Goal: Task Accomplishment & Management: Manage account settings

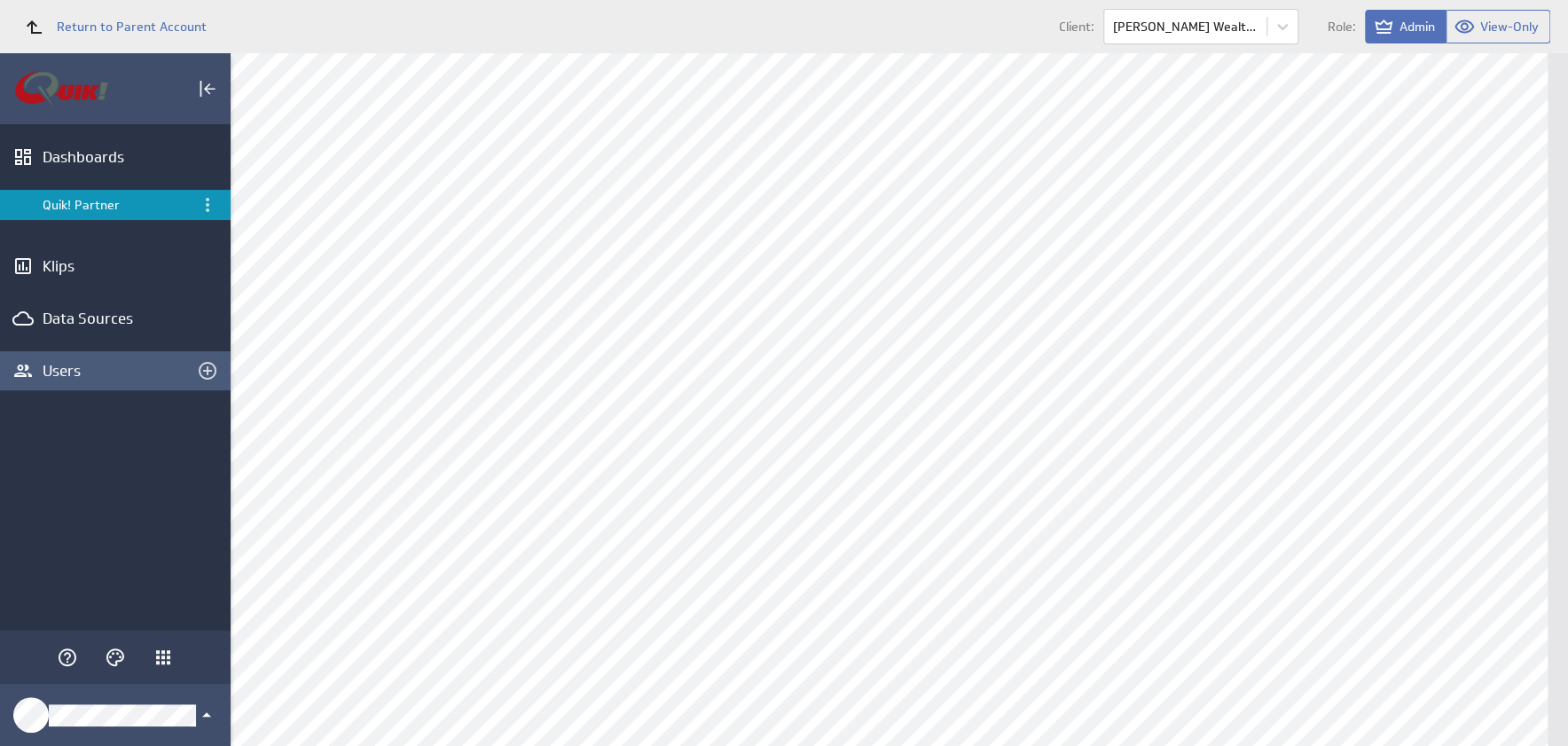
click at [51, 360] on div "Users" at bounding box center [115, 370] width 146 height 20
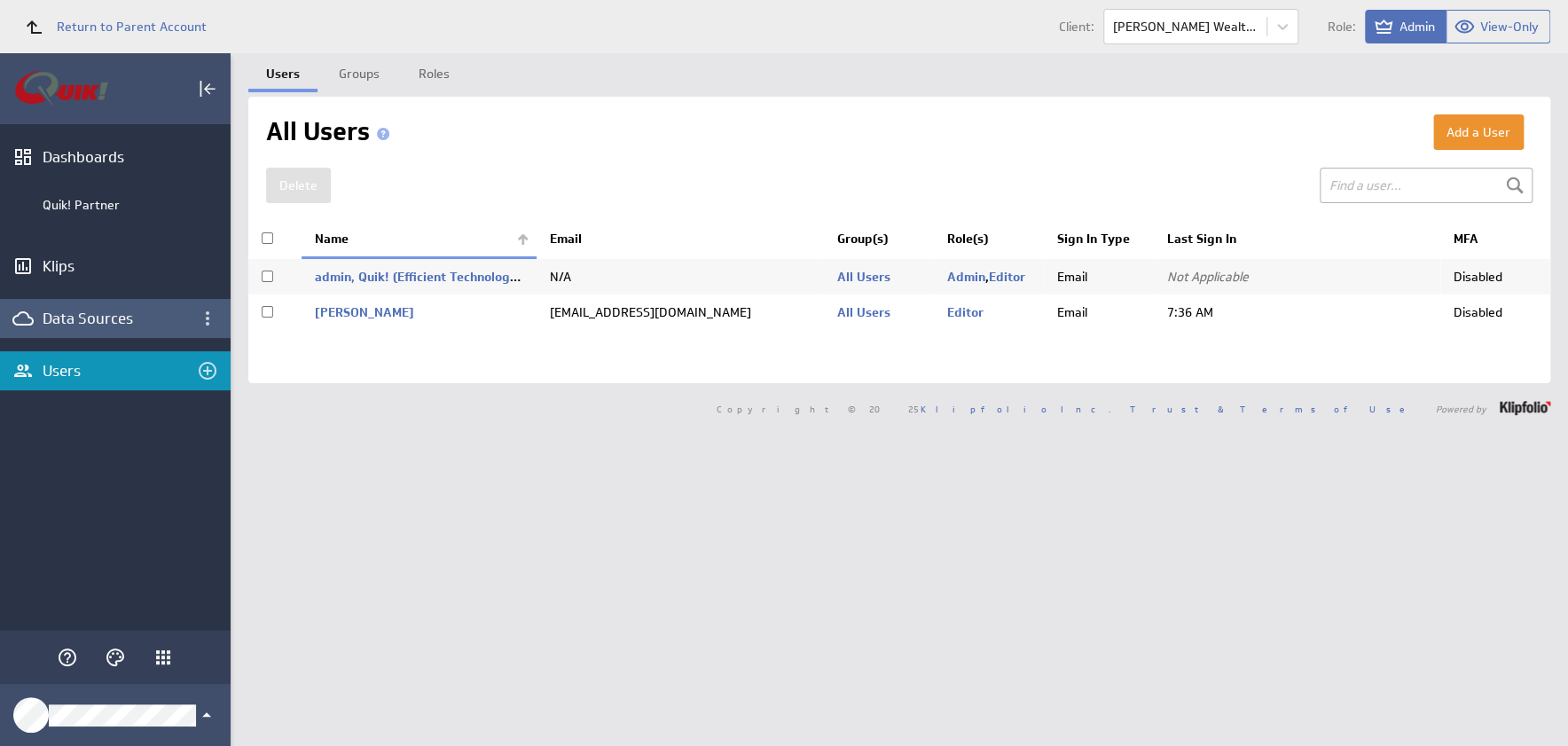
click at [104, 316] on div "Data Sources" at bounding box center [115, 318] width 146 height 20
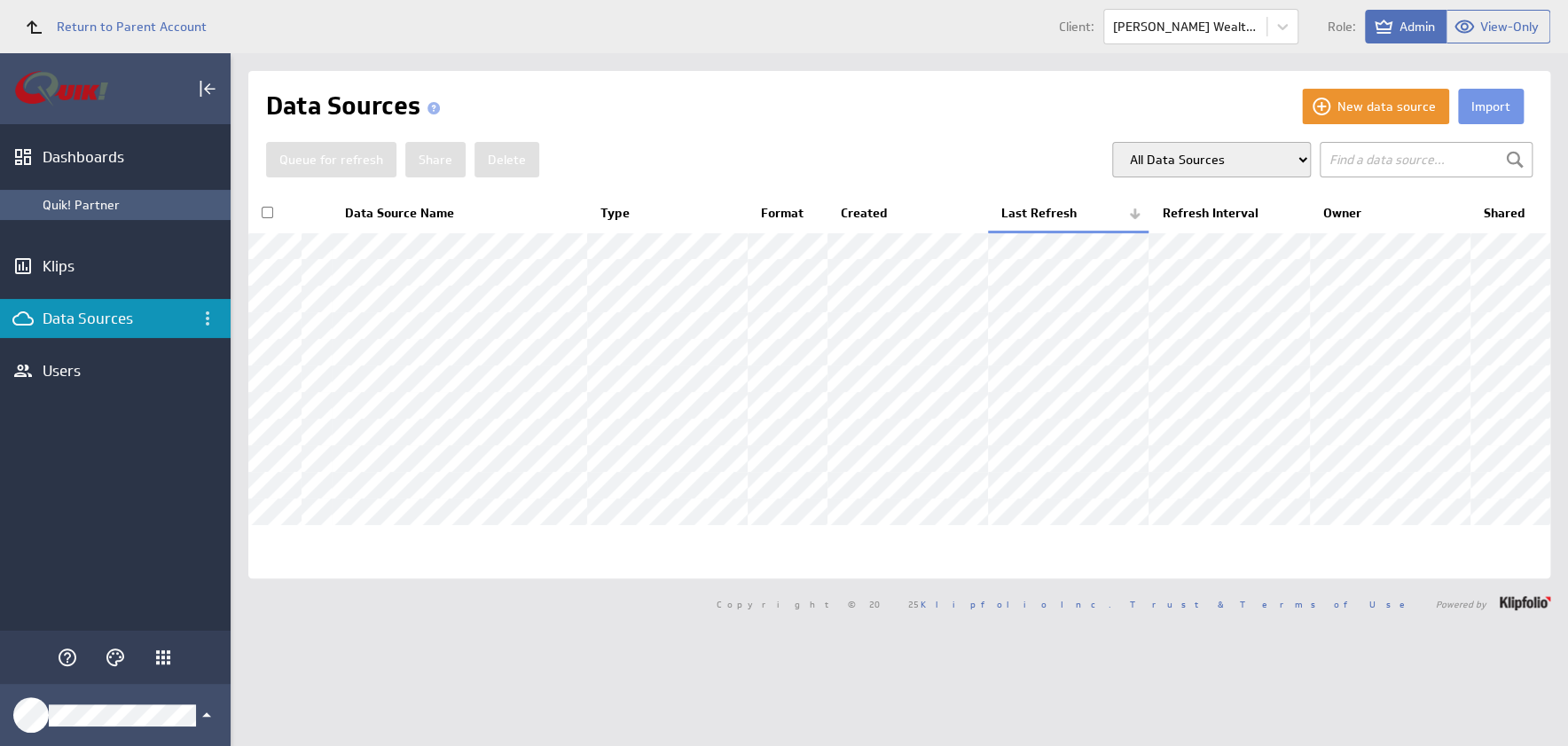
click at [87, 207] on div "Quik! Partner" at bounding box center [132, 205] width 179 height 16
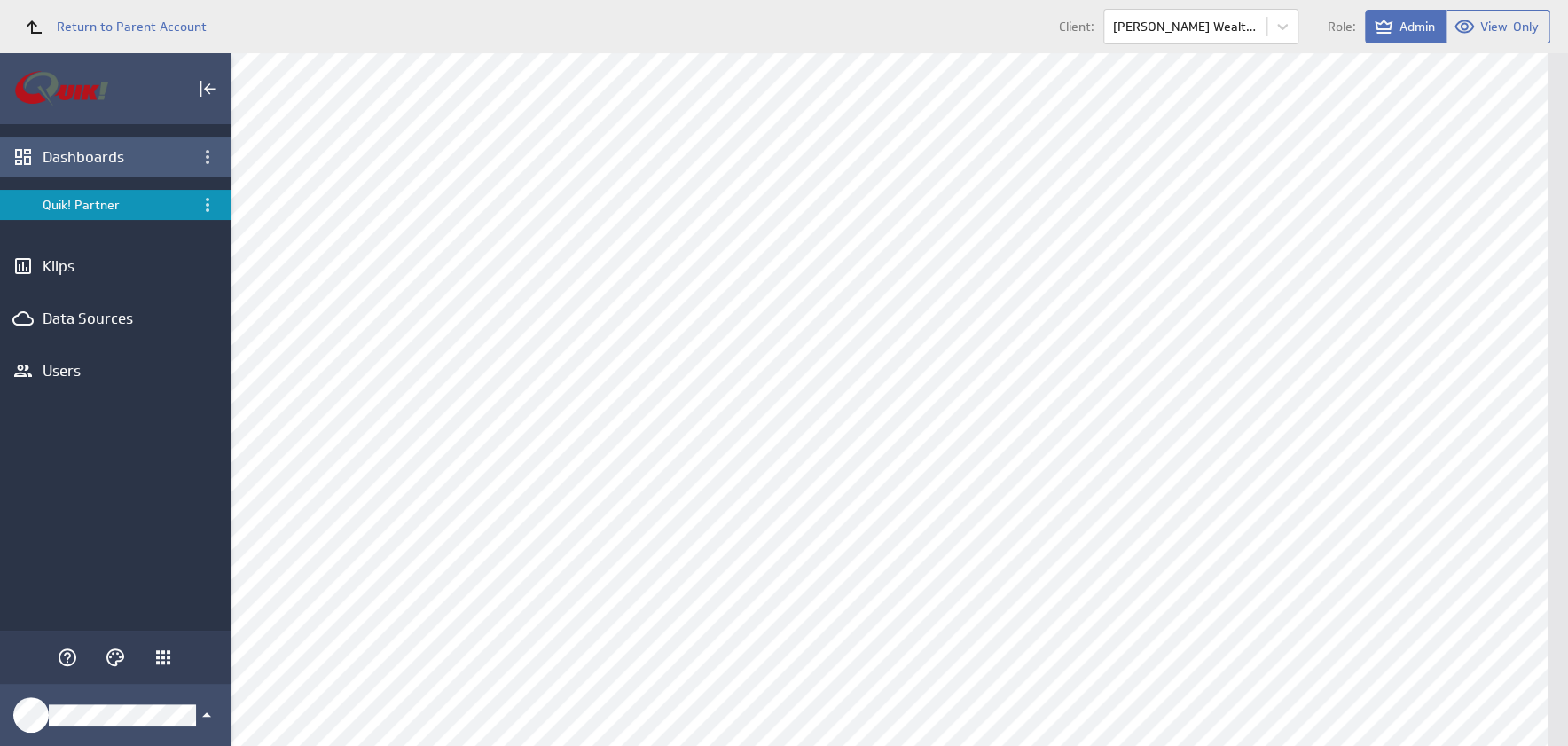
click at [96, 155] on div "Dashboards" at bounding box center [115, 157] width 146 height 20
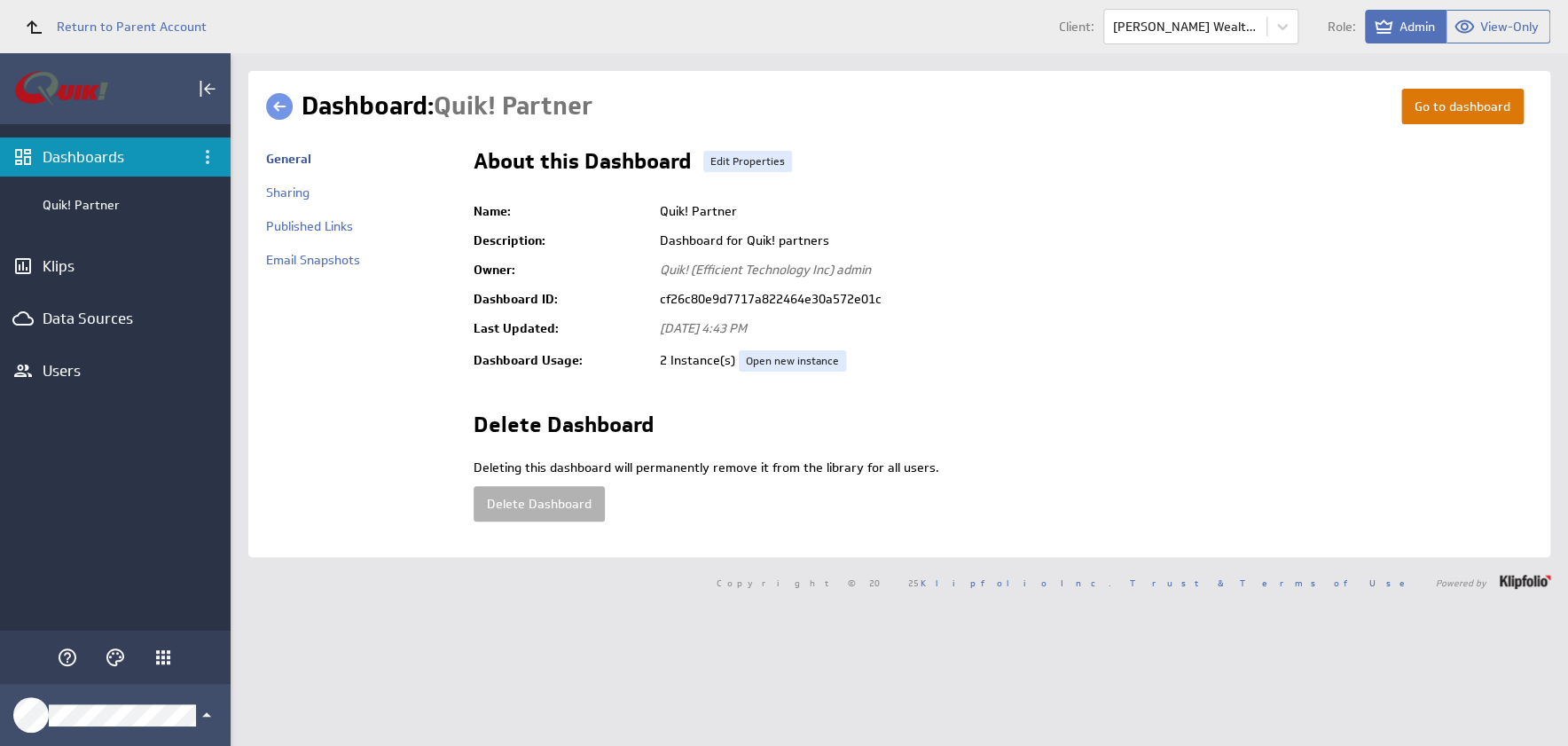
click at [1448, 99] on link "Go to dashboard" at bounding box center [1462, 106] width 123 height 36
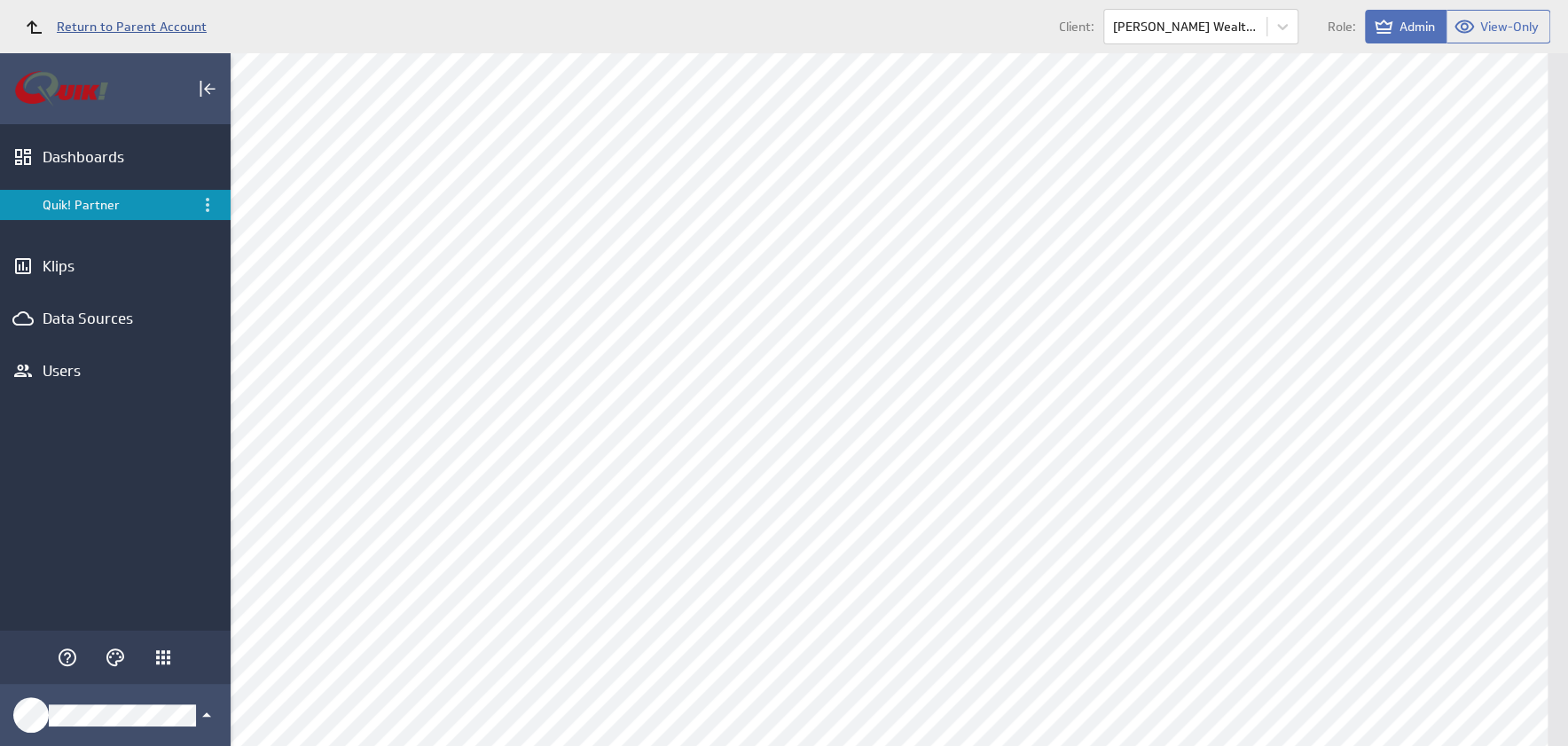
click at [135, 22] on span "Return to Parent Account" at bounding box center [131, 27] width 150 height 13
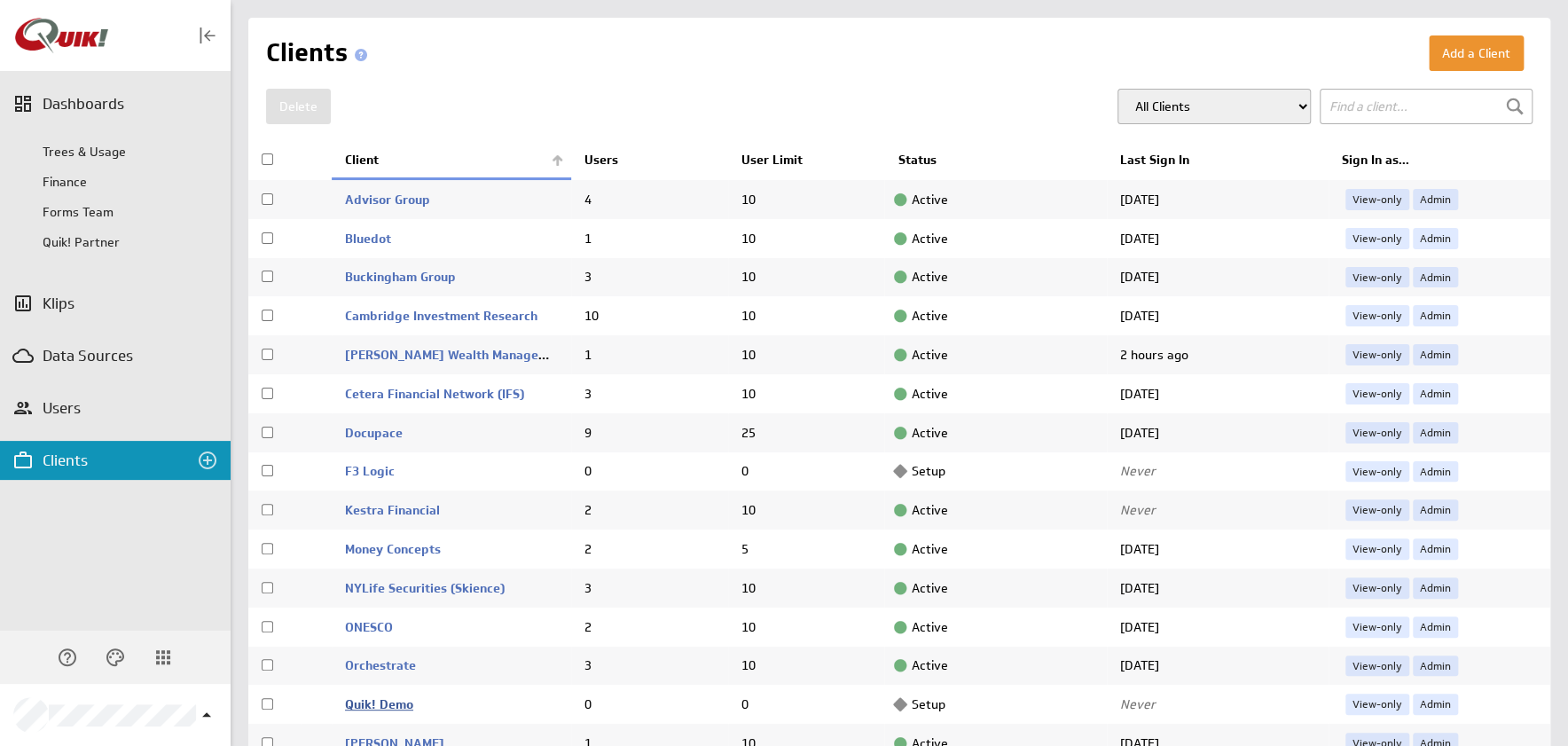
click at [386, 703] on link "Quik! Demo" at bounding box center [379, 704] width 68 height 16
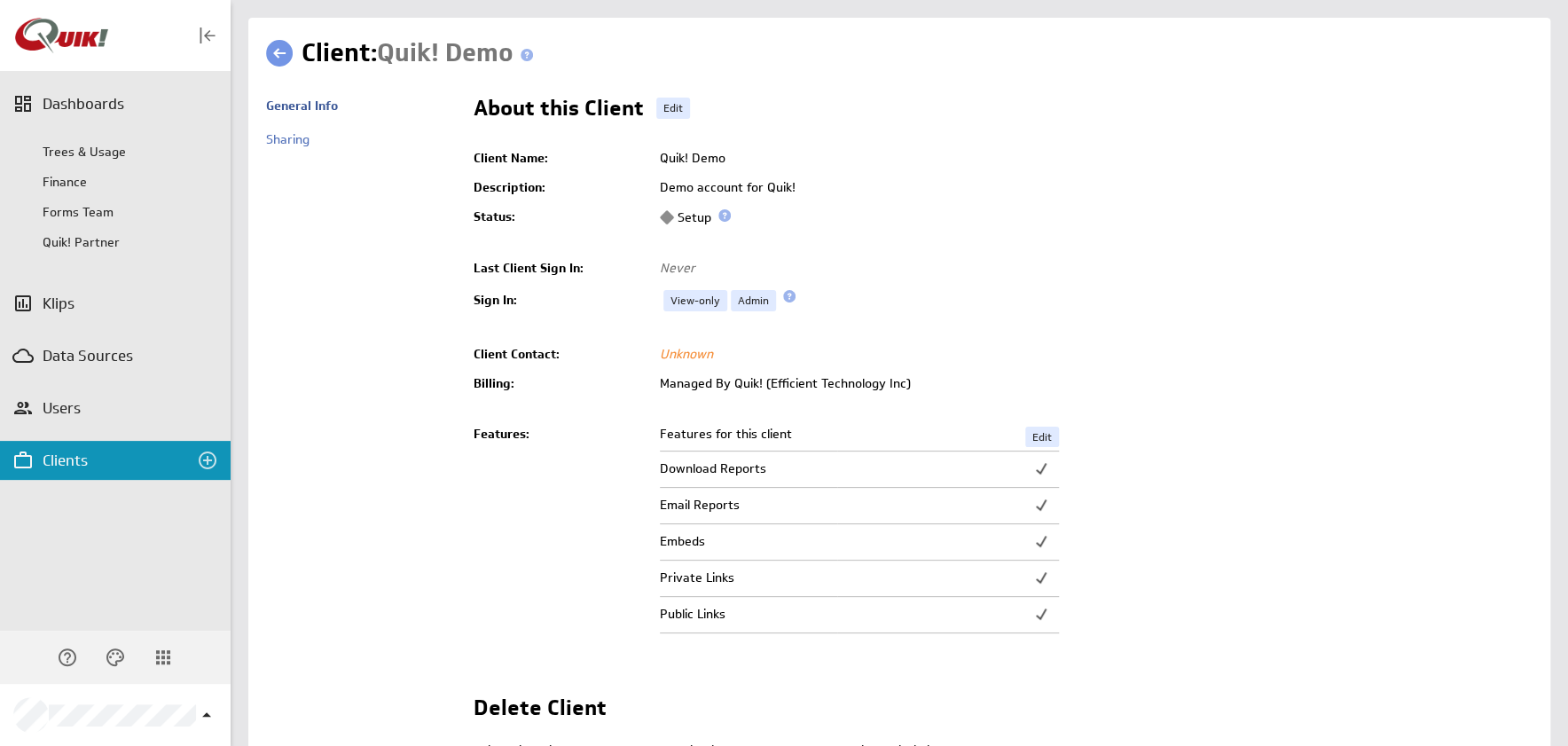
click at [278, 55] on link at bounding box center [279, 54] width 27 height 27
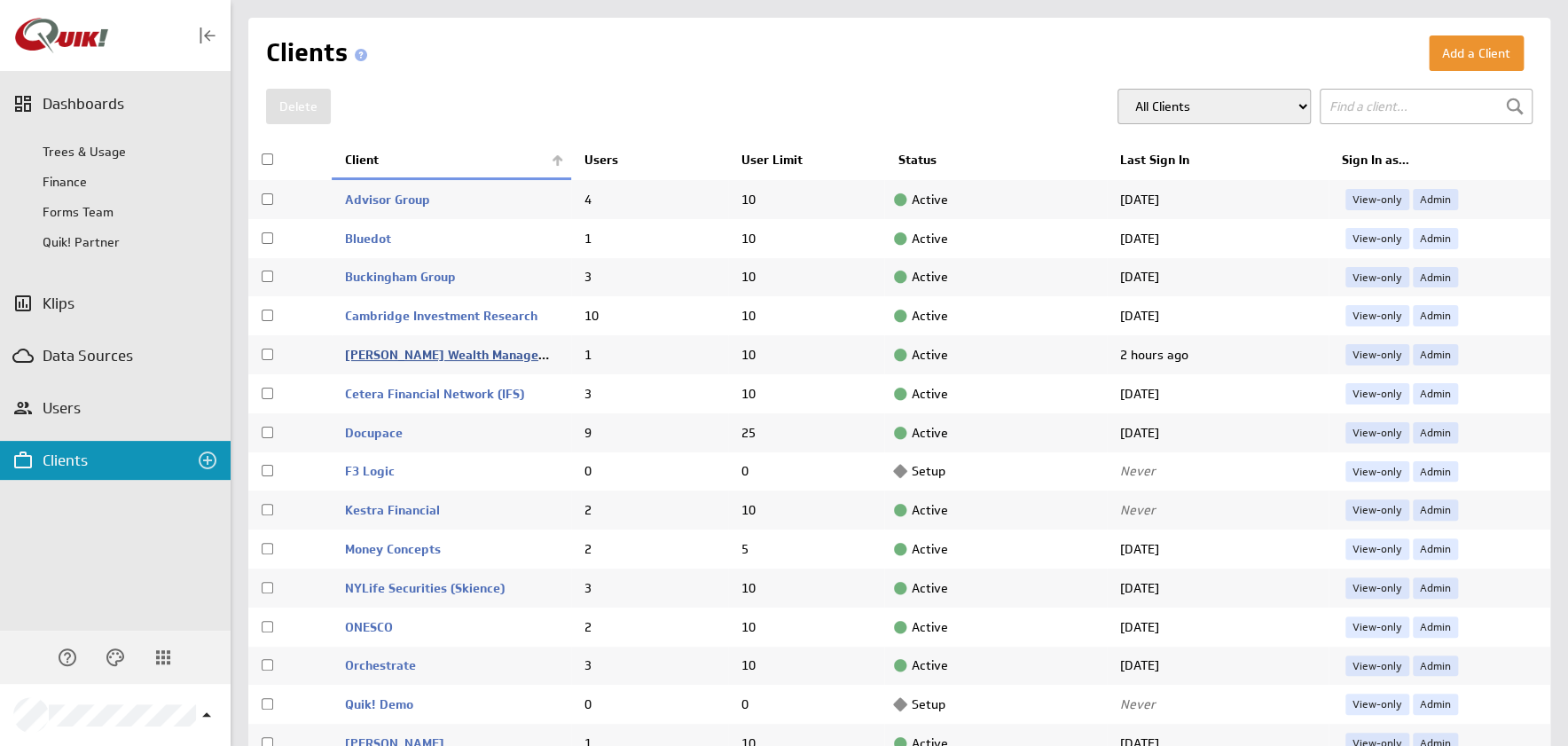
click at [470, 347] on link "[PERSON_NAME] Wealth Management (CWM)" at bounding box center [477, 355] width 264 height 16
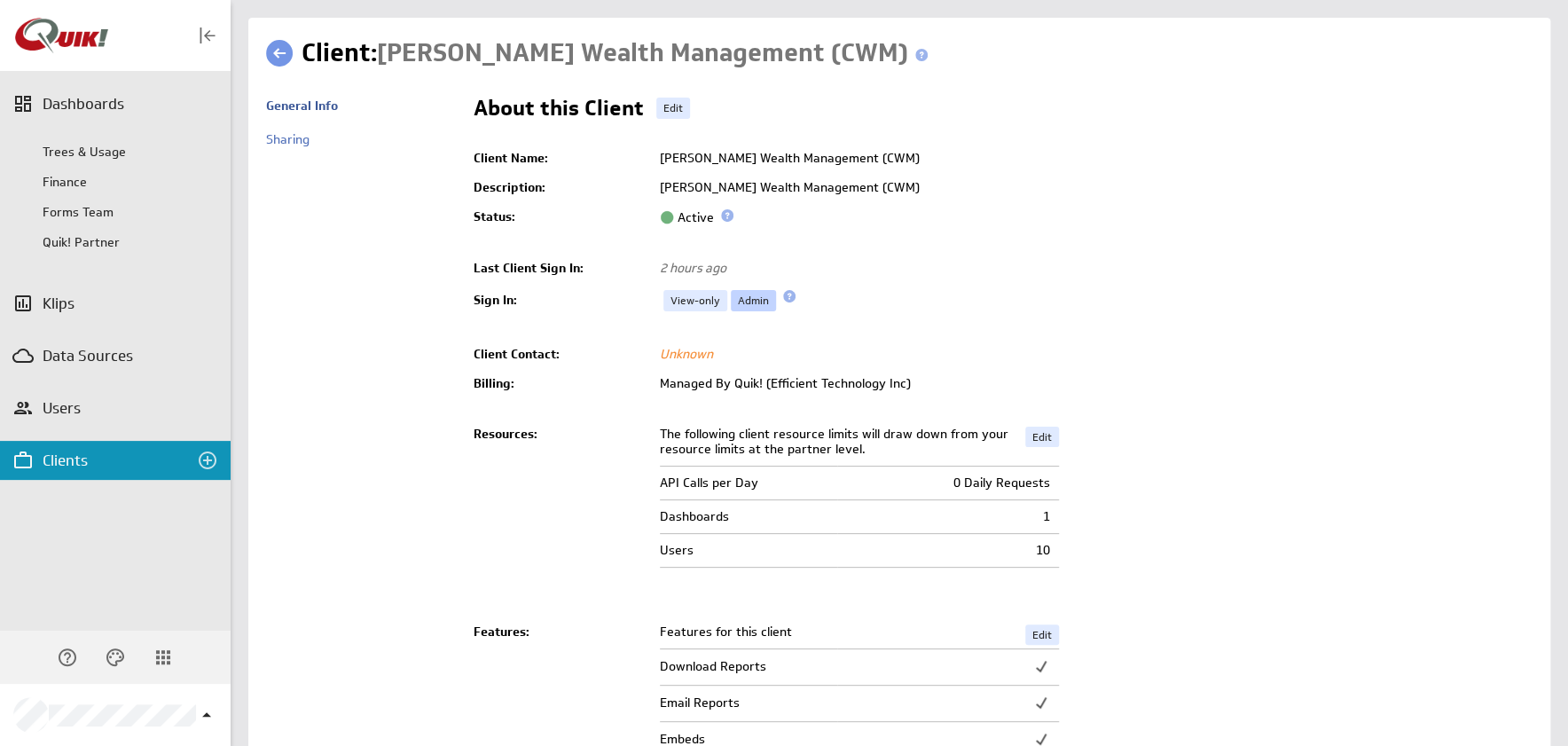
click at [756, 299] on link "Admin" at bounding box center [753, 301] width 46 height 21
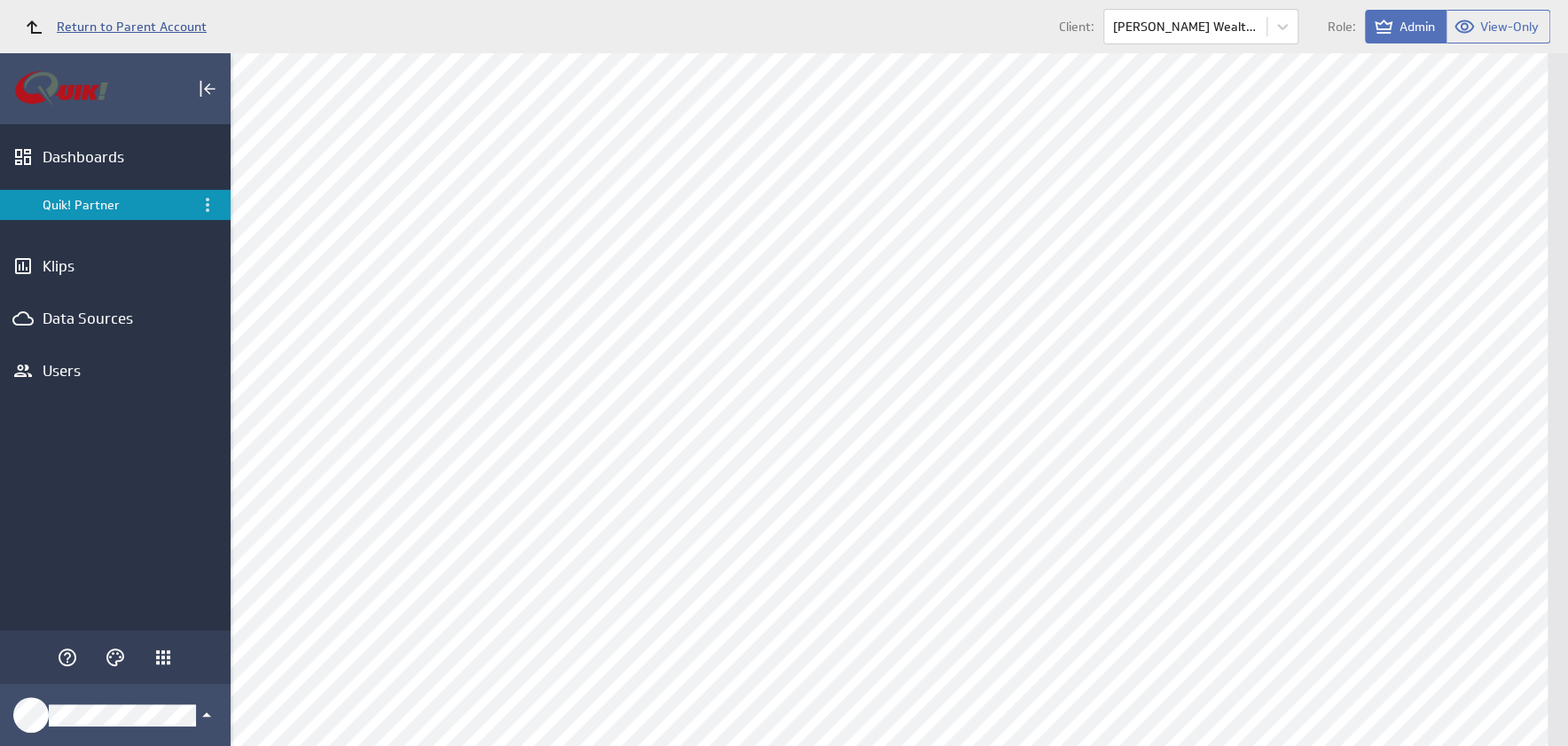
click at [109, 21] on span "Return to Parent Account" at bounding box center [131, 27] width 150 height 13
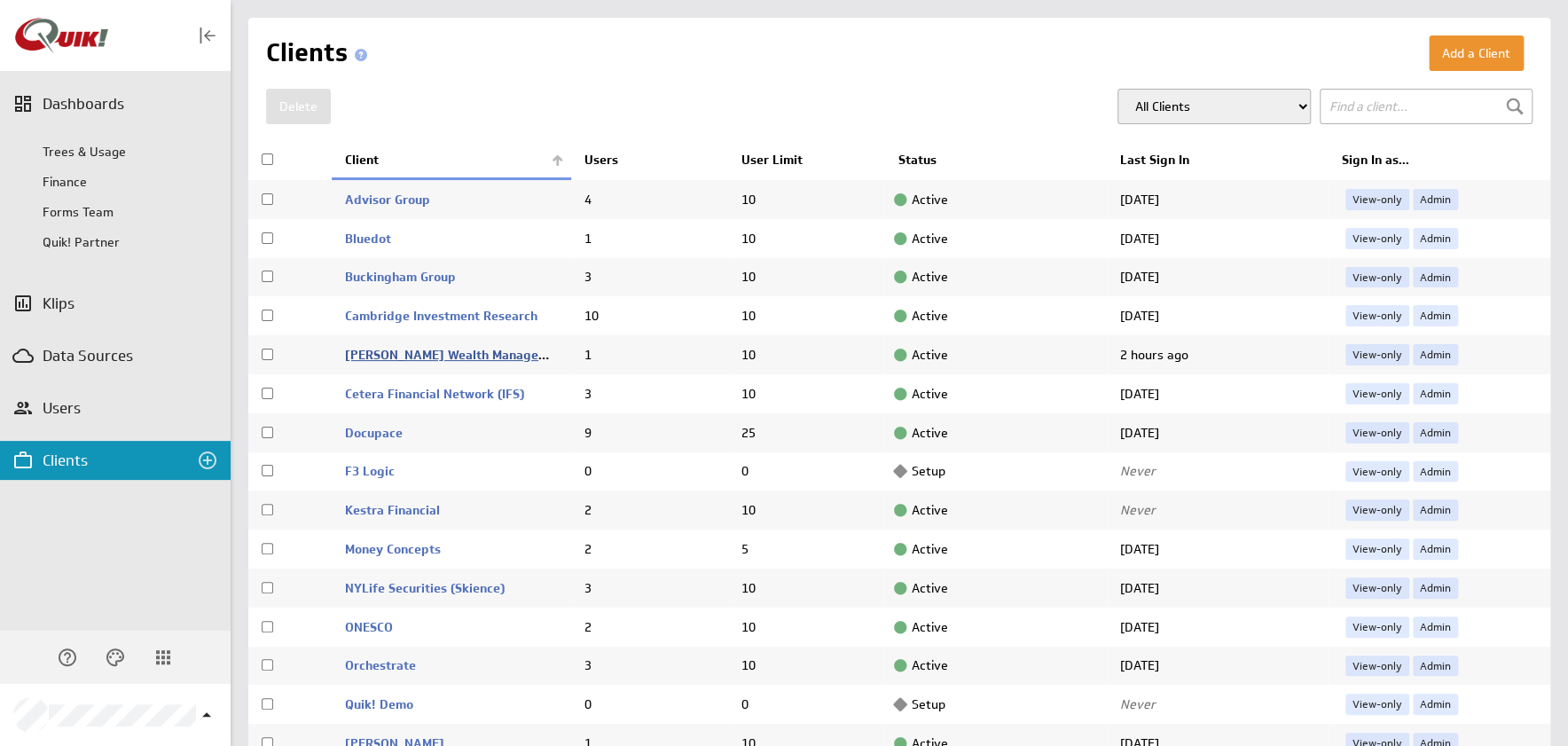
click at [415, 351] on link "[PERSON_NAME] Wealth Management (CWM)" at bounding box center [477, 355] width 264 height 16
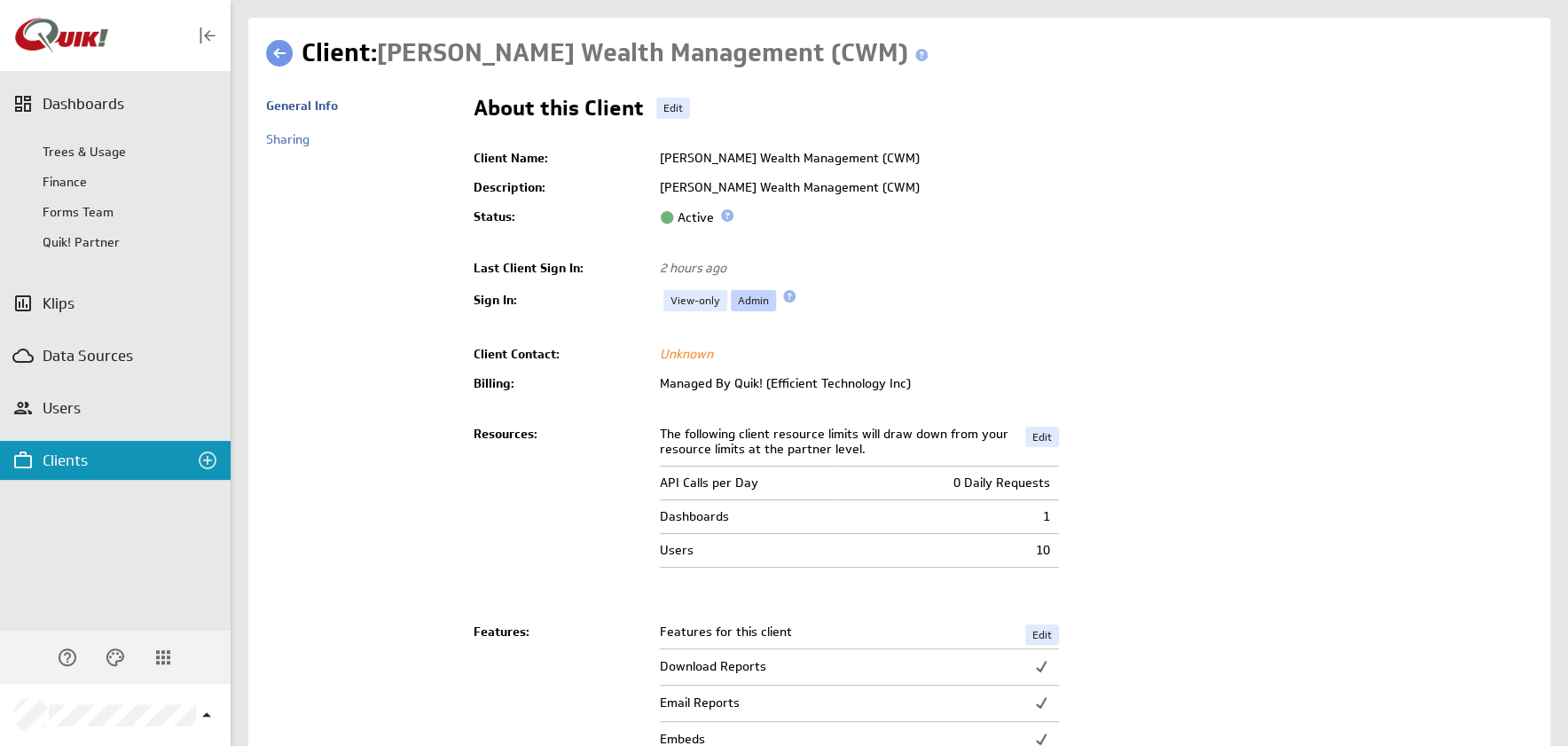
click at [751, 295] on link "Admin" at bounding box center [753, 301] width 46 height 21
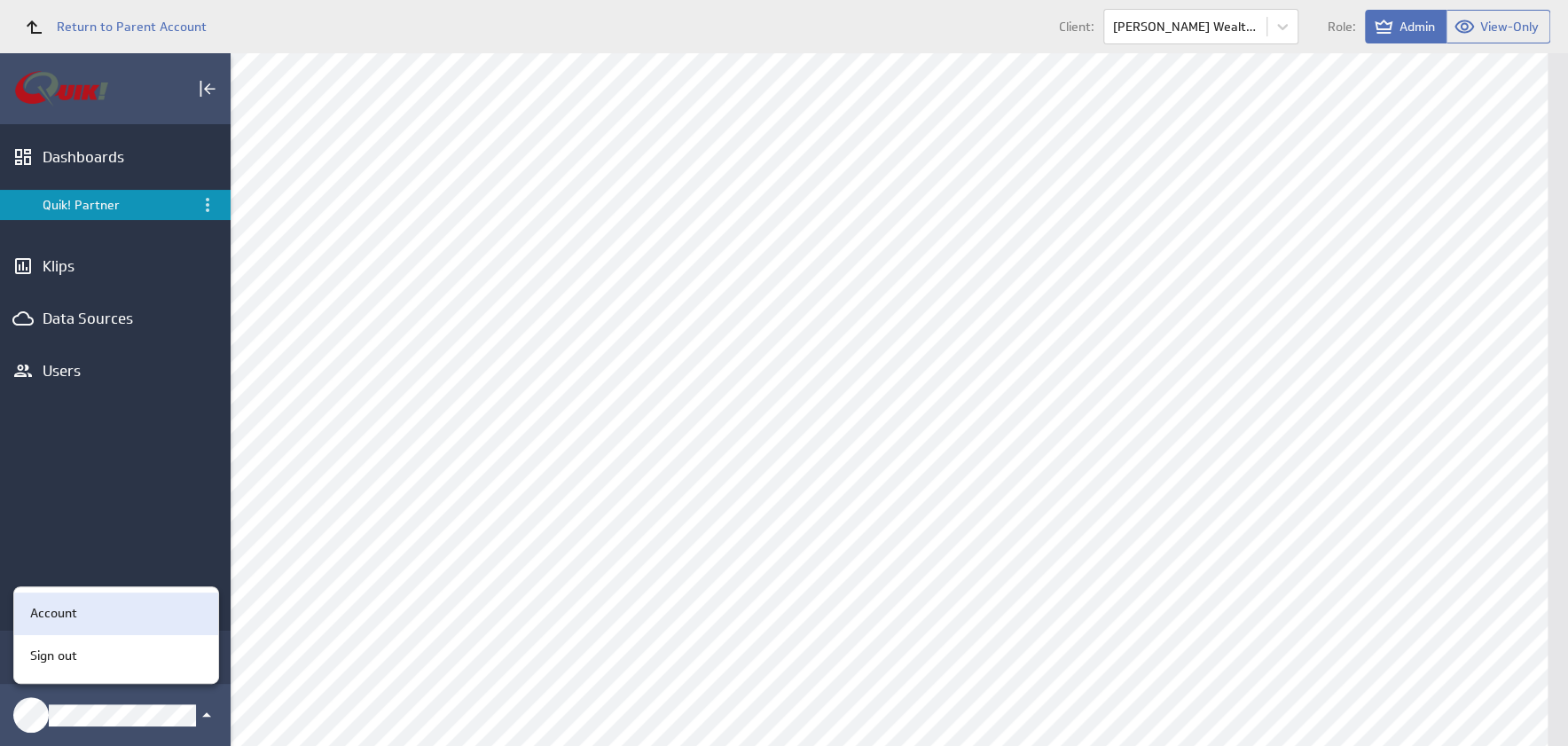
click at [55, 608] on p "Account" at bounding box center [54, 613] width 47 height 19
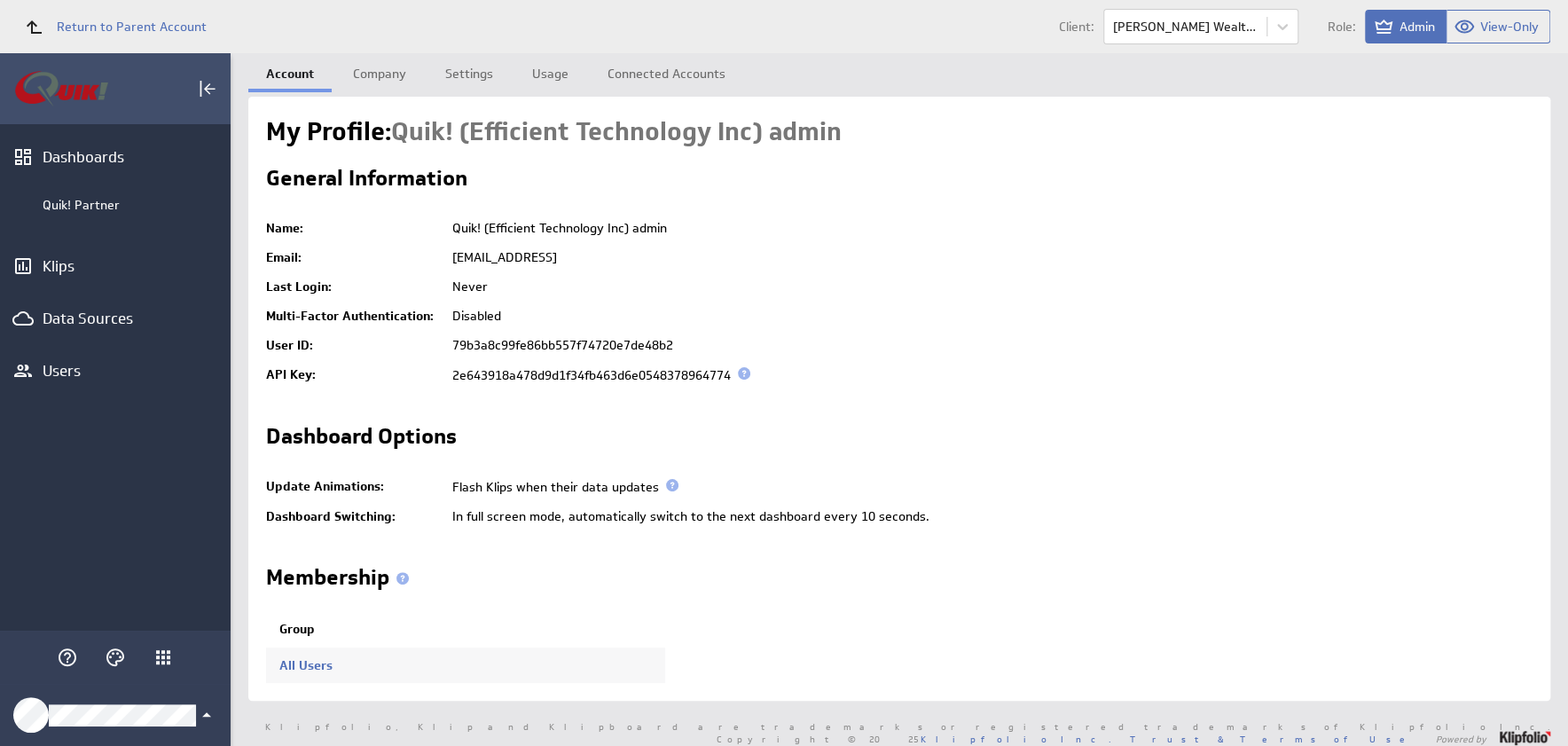
click at [204, 710] on icon "Klipfolio Account" at bounding box center [207, 715] width 21 height 21
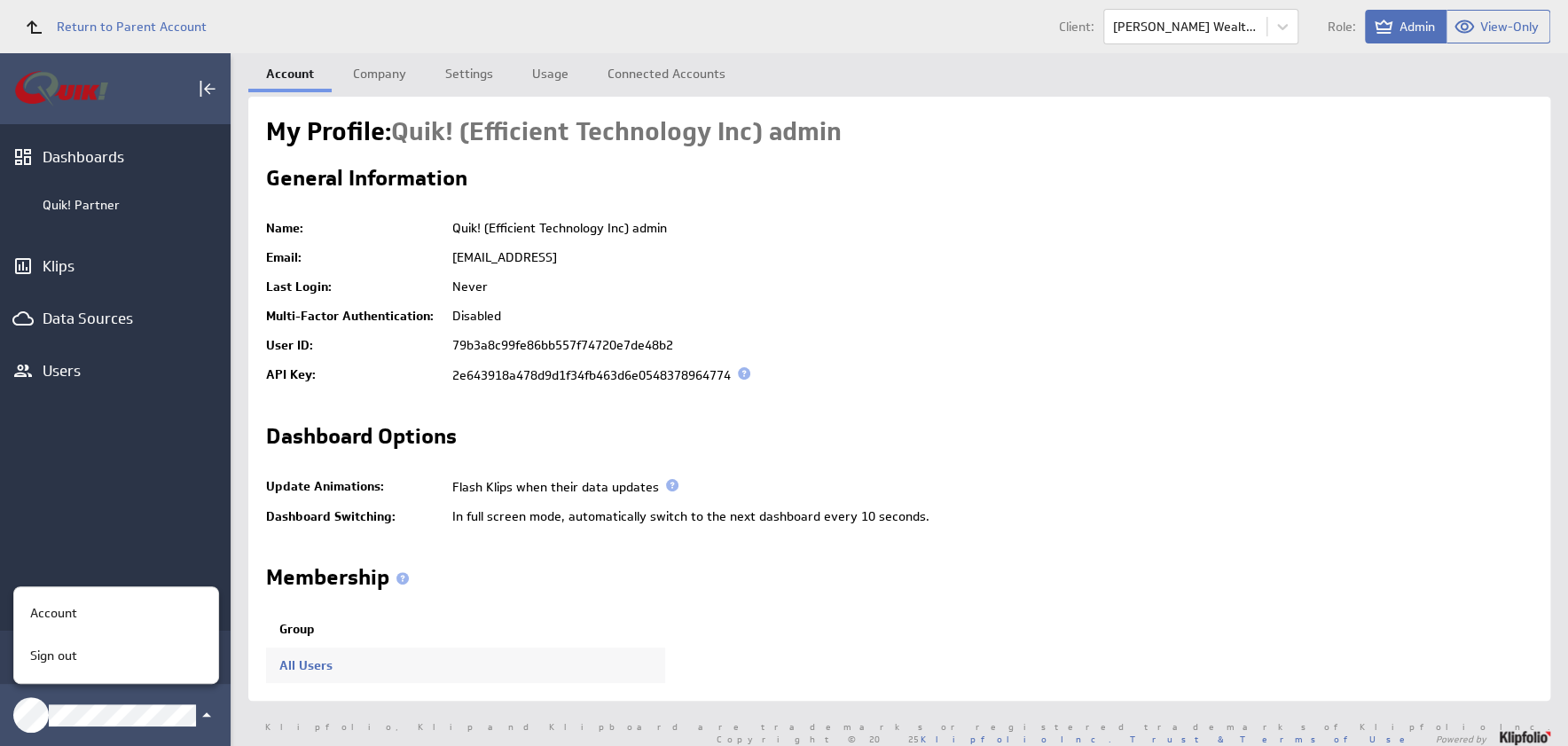
click at [205, 710] on div at bounding box center [784, 373] width 1568 height 746
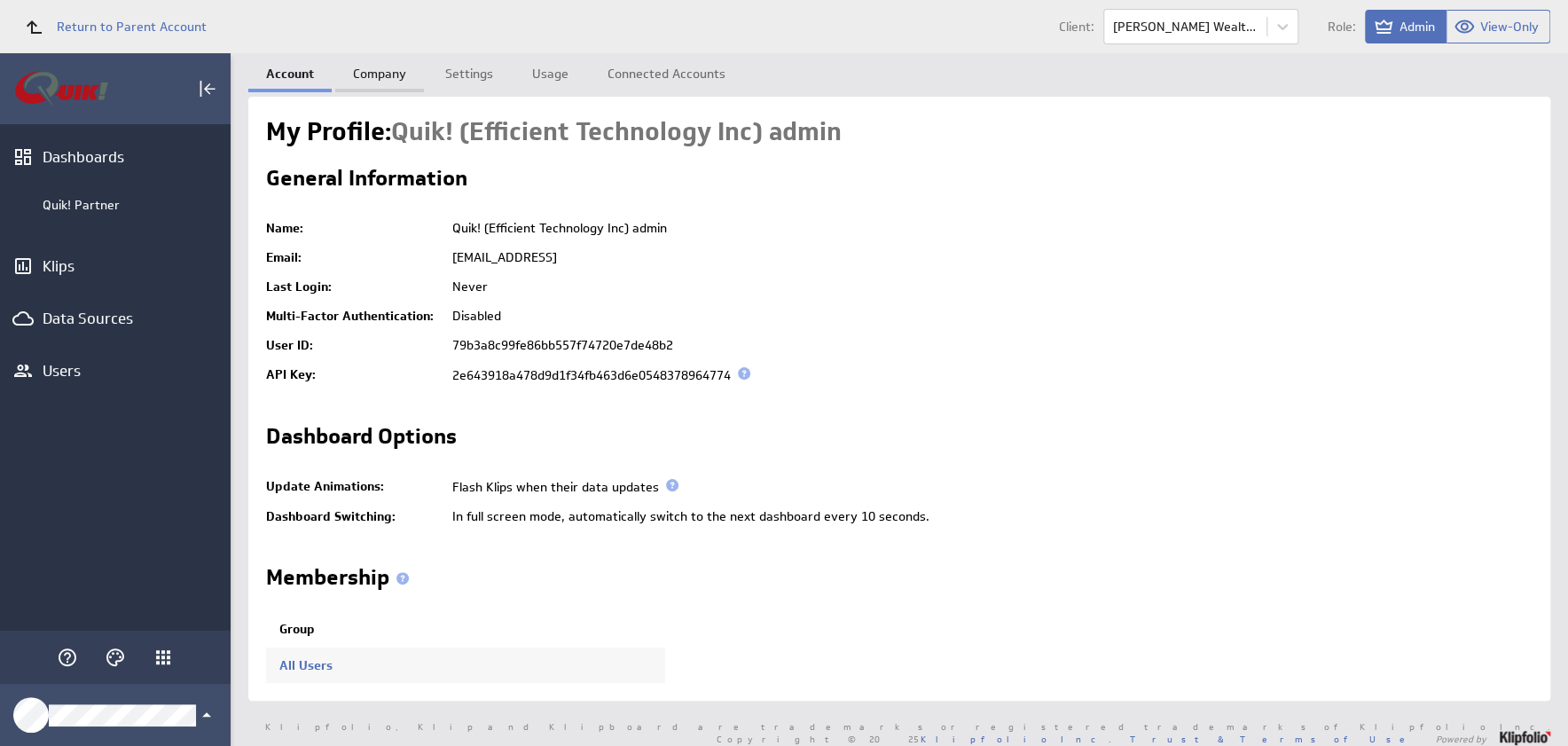
click at [364, 70] on link "Company" at bounding box center [379, 71] width 89 height 36
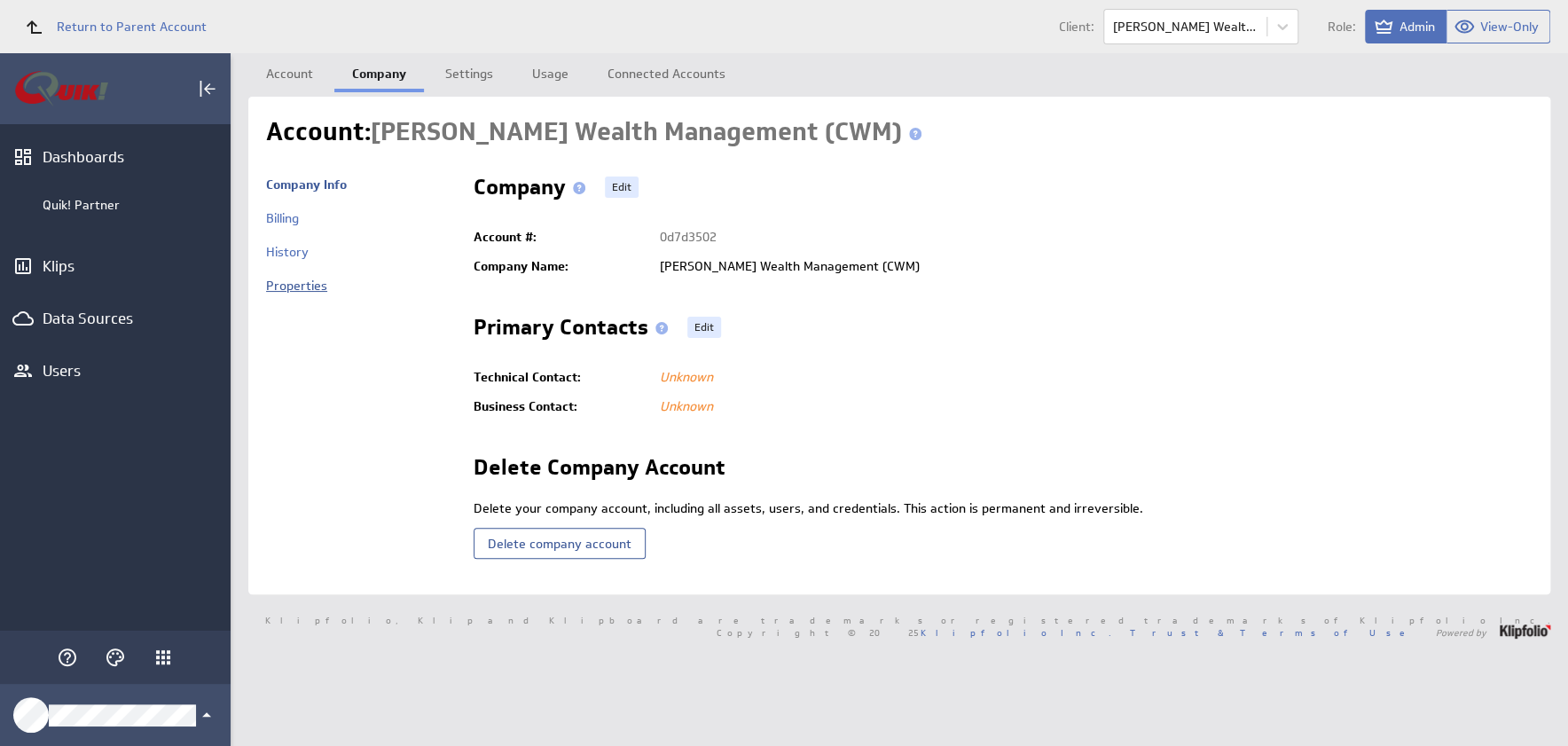
click at [292, 288] on link "Properties" at bounding box center [296, 285] width 61 height 16
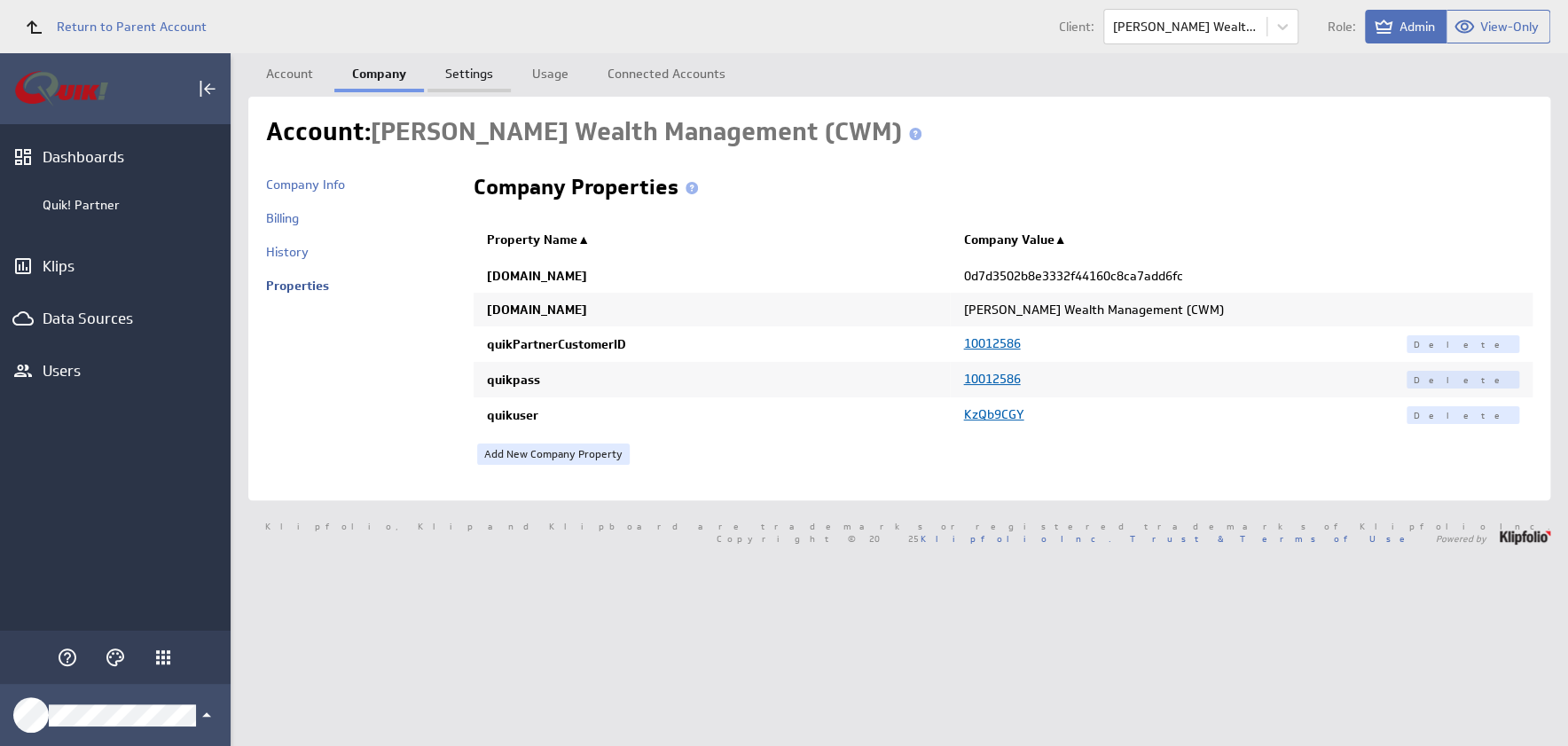
click at [472, 67] on link "Settings" at bounding box center [469, 71] width 83 height 36
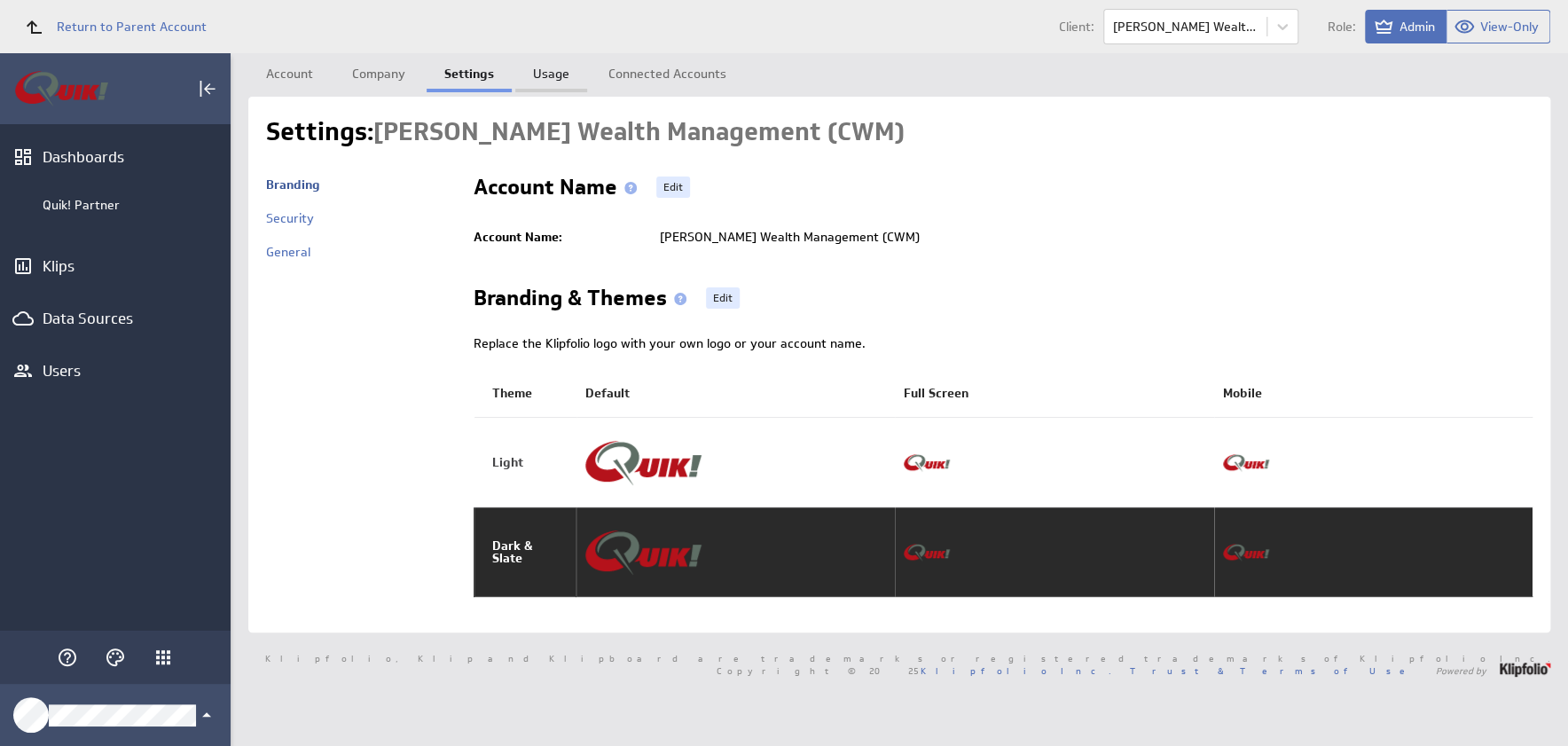
click at [534, 65] on link "Usage" at bounding box center [551, 71] width 72 height 36
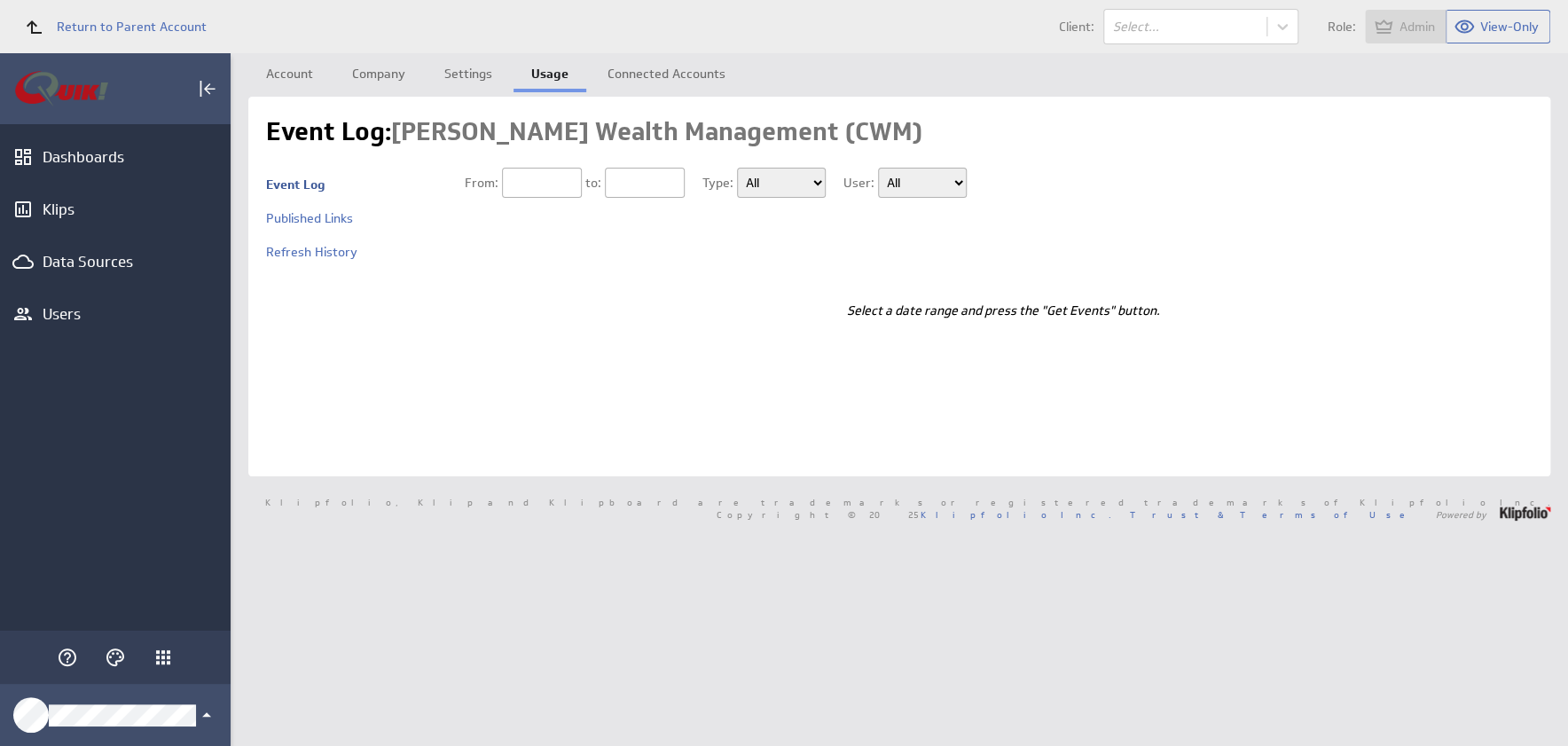
type input "10/10/2025"
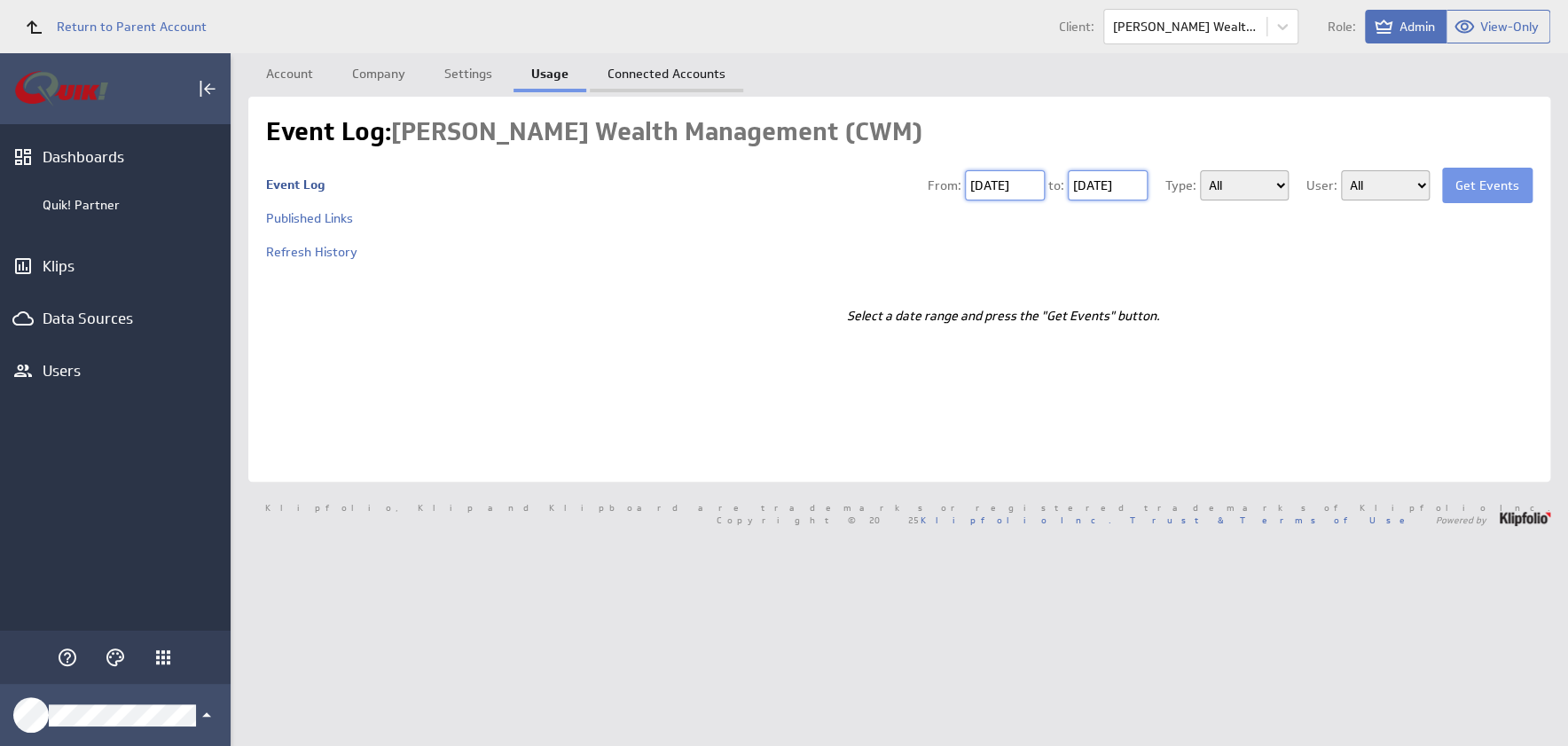
click at [657, 65] on link "Connected Accounts" at bounding box center [665, 71] width 153 height 36
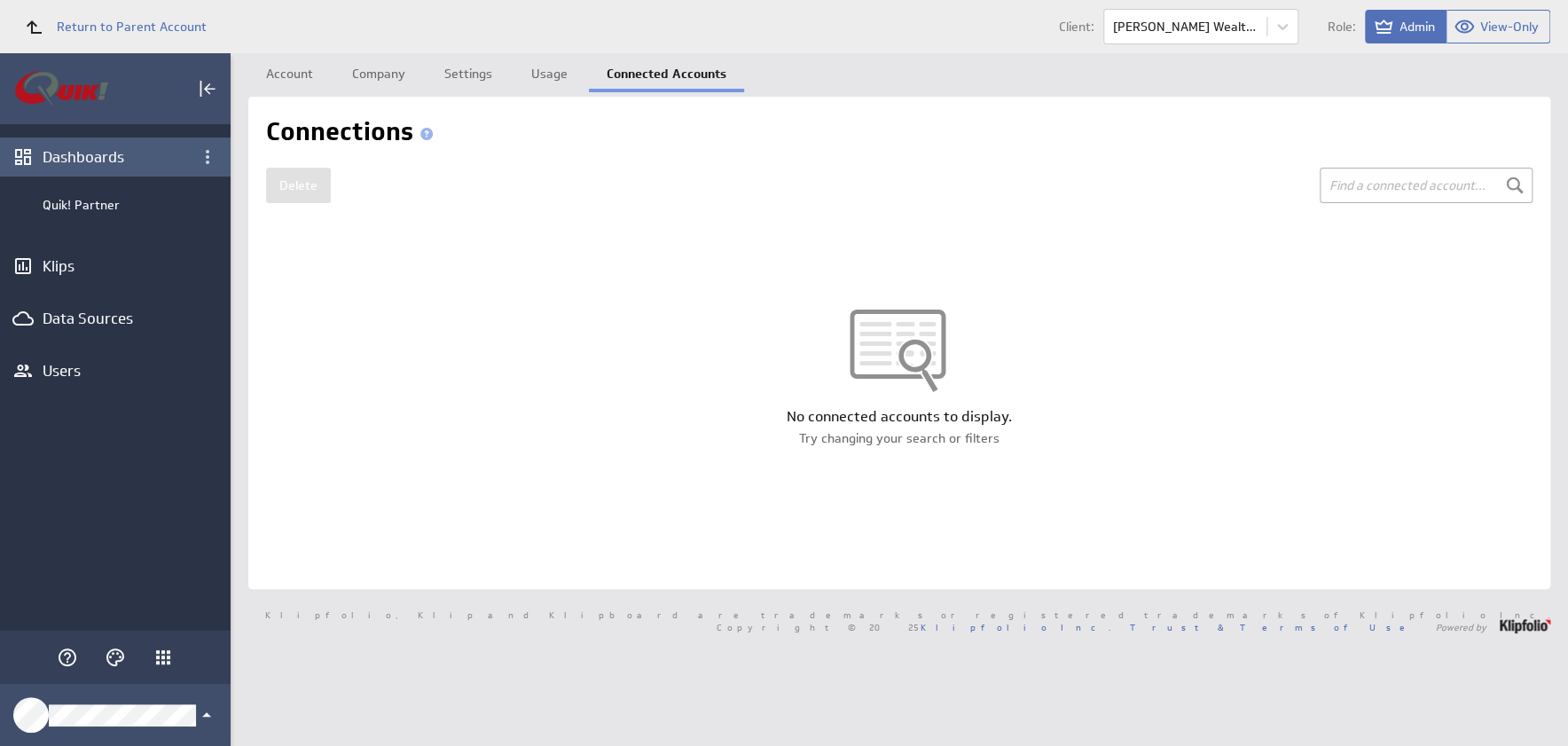
click at [77, 148] on div "Dashboards" at bounding box center [115, 157] width 146 height 20
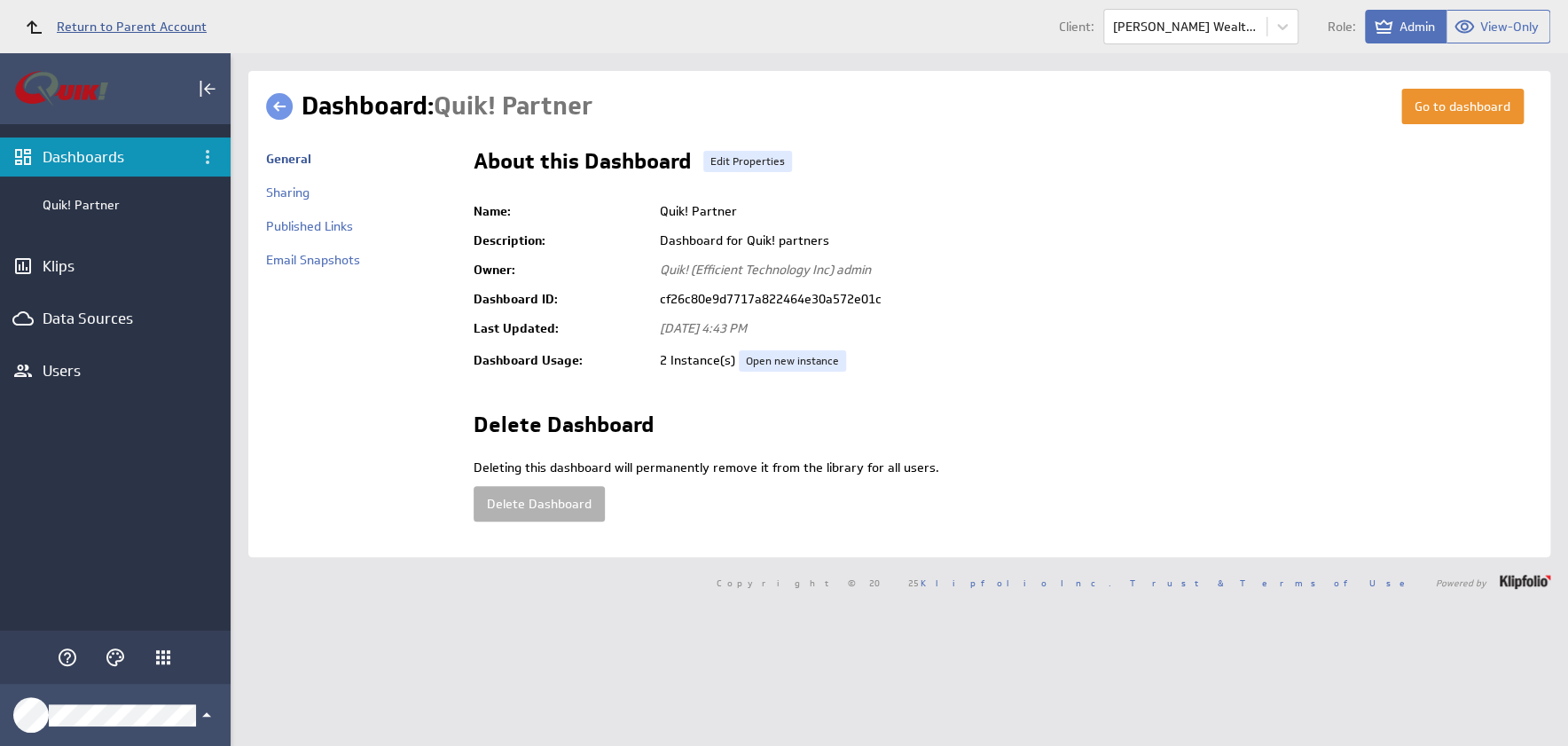
click at [135, 28] on span "Return to Parent Account" at bounding box center [131, 27] width 150 height 13
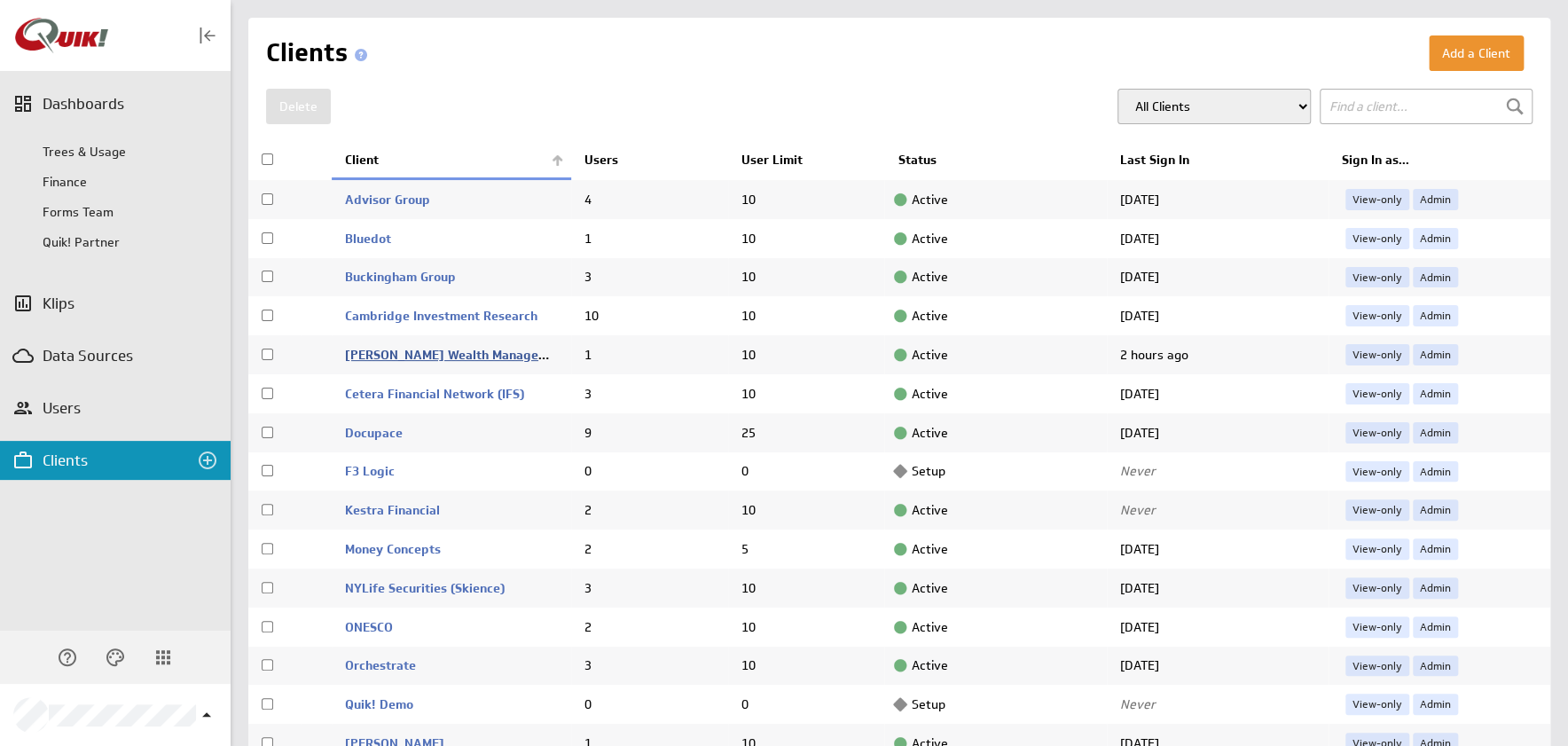
click at [438, 347] on link "[PERSON_NAME] Wealth Management (CWM)" at bounding box center [477, 355] width 264 height 16
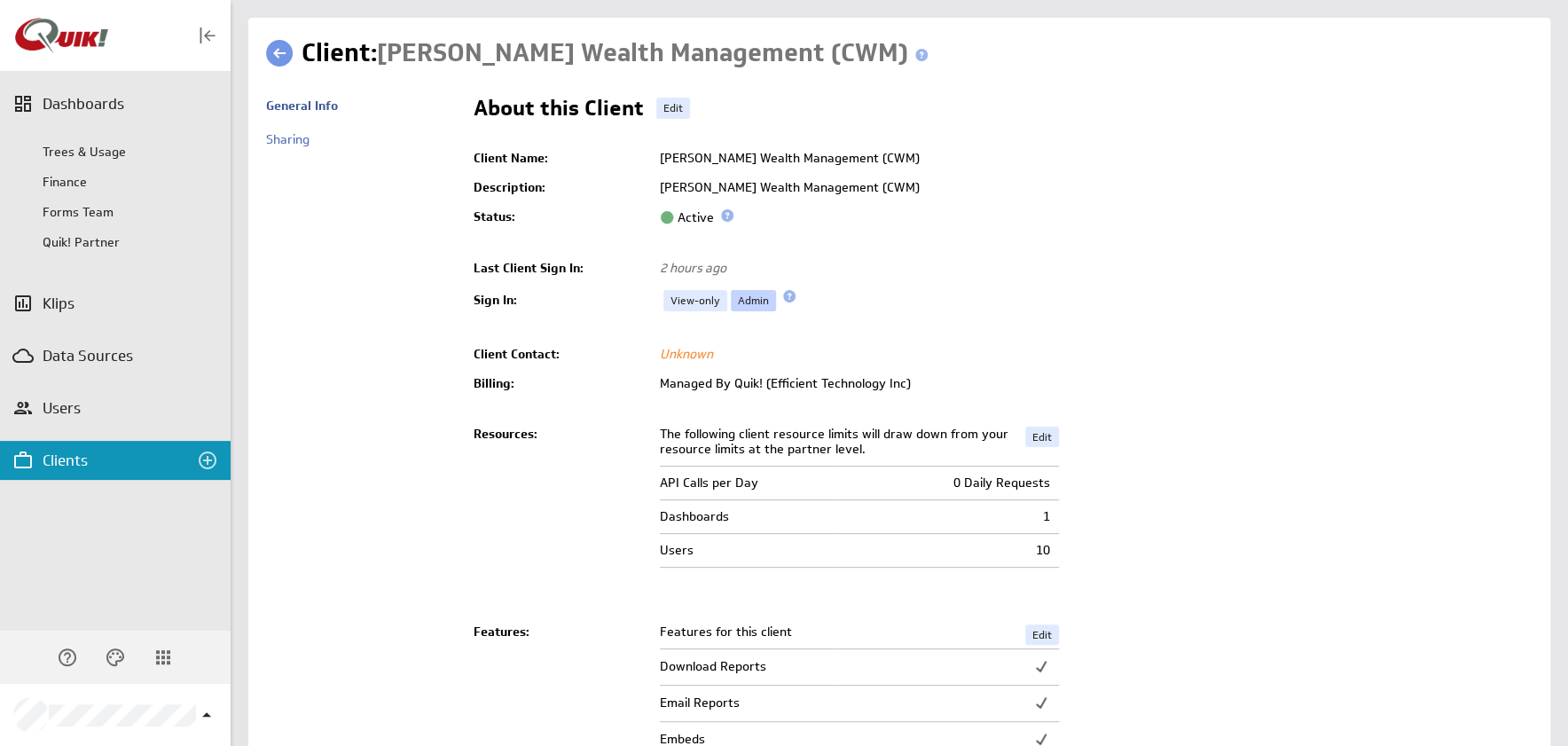
click at [739, 298] on link "Admin" at bounding box center [753, 301] width 46 height 21
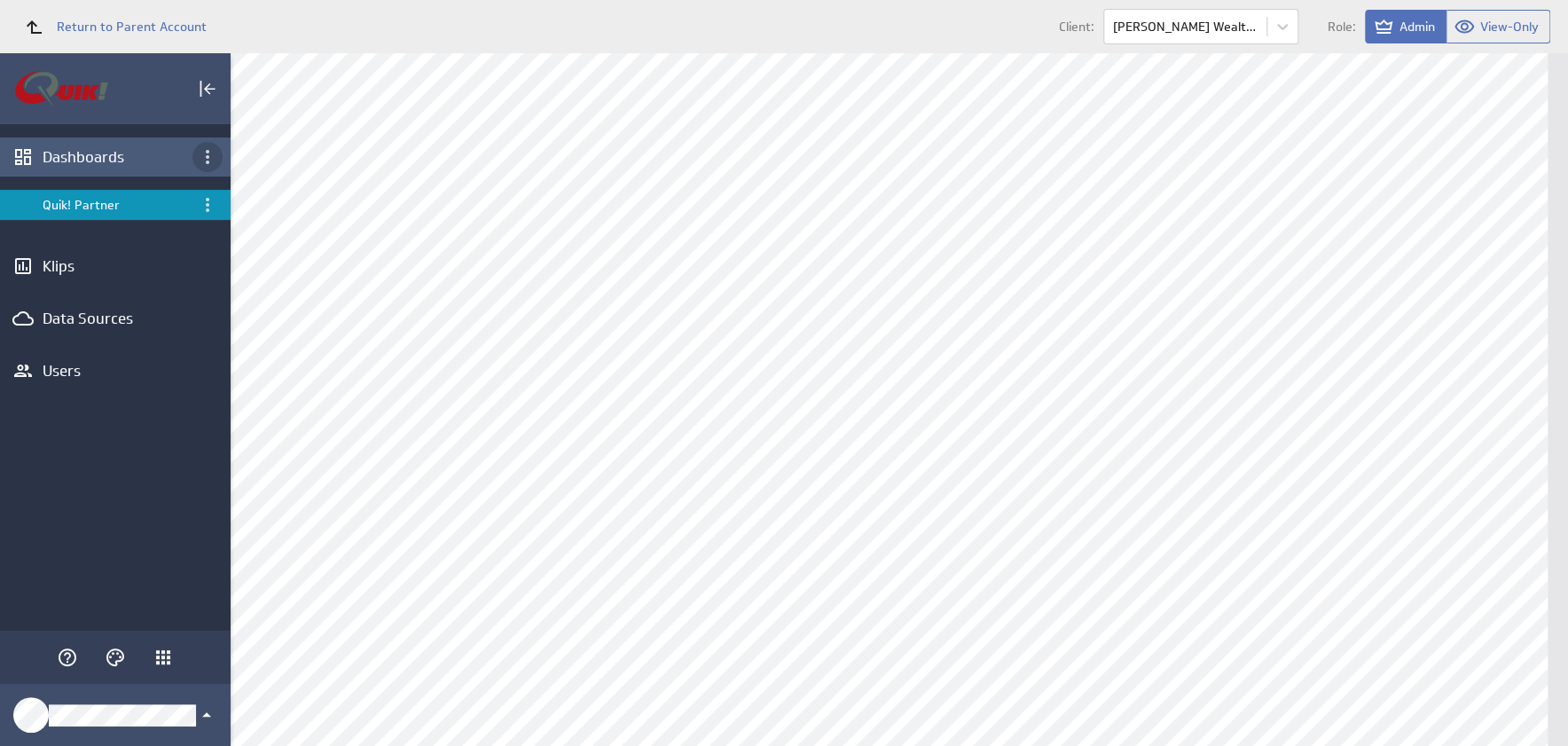
click at [210, 149] on icon "Dashboard menu" at bounding box center [208, 157] width 21 height 21
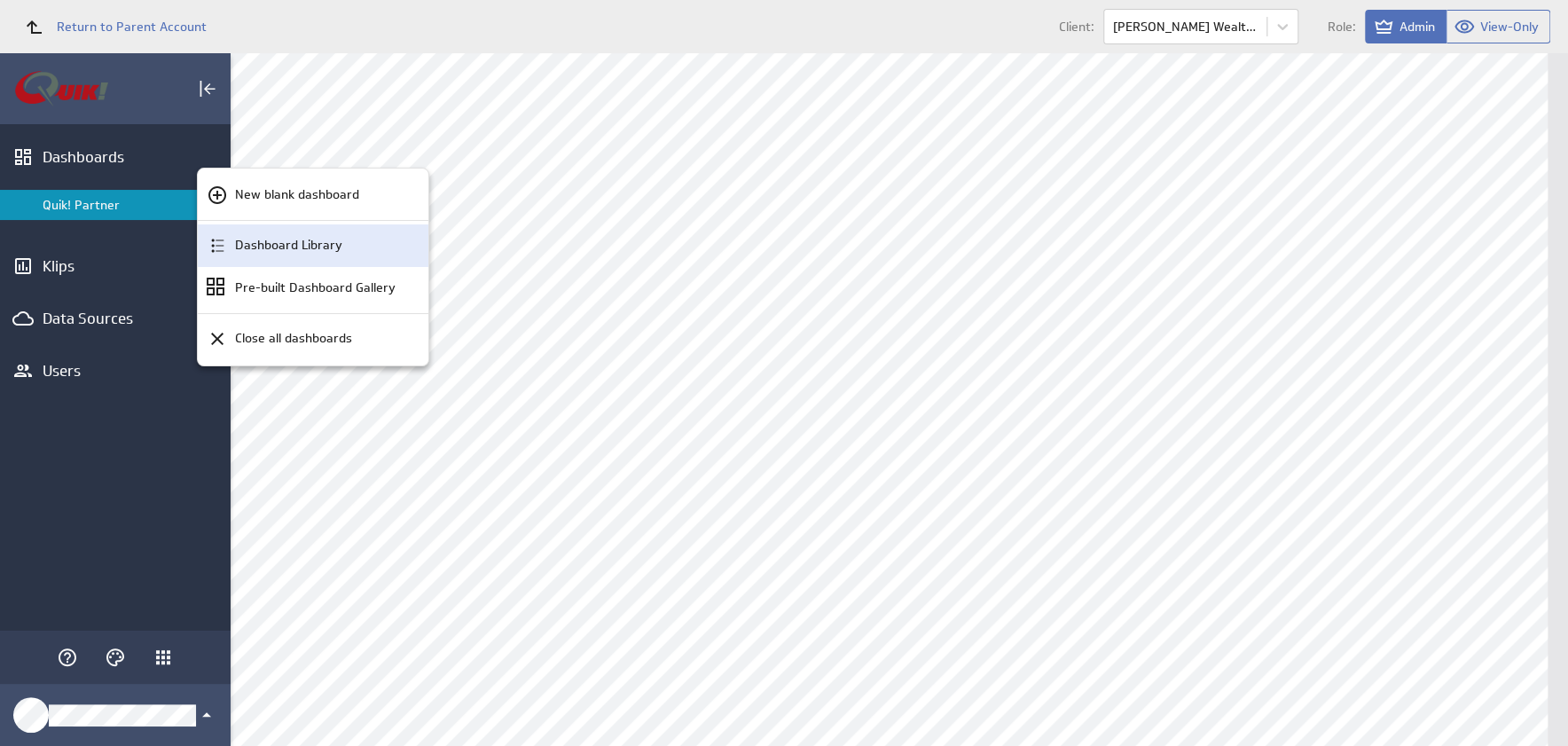
click at [227, 244] on div "Dashboard Library" at bounding box center [313, 246] width 231 height 43
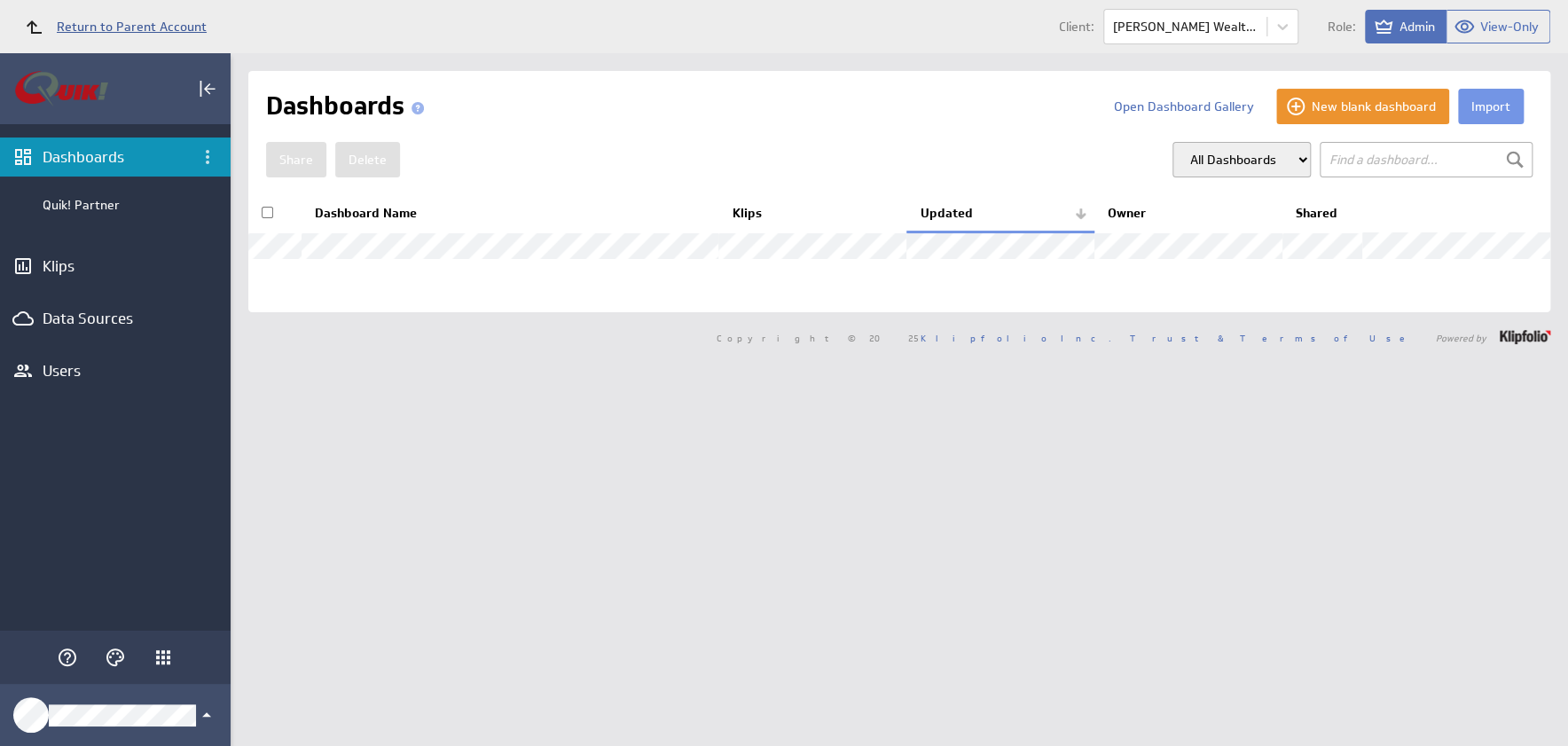
click at [140, 30] on span "Return to Parent Account" at bounding box center [131, 27] width 150 height 13
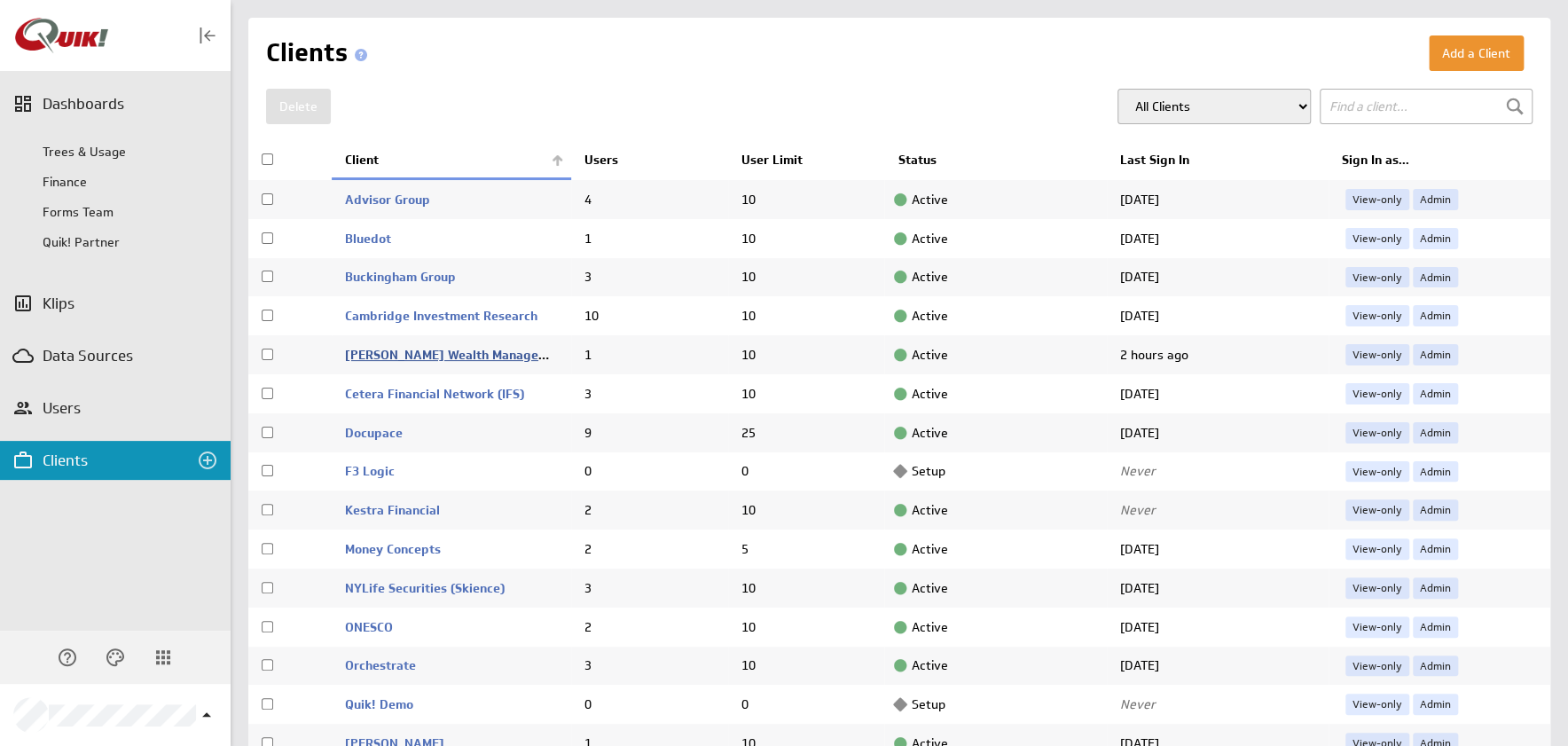
click at [444, 354] on link "[PERSON_NAME] Wealth Management (CWM)" at bounding box center [477, 355] width 264 height 16
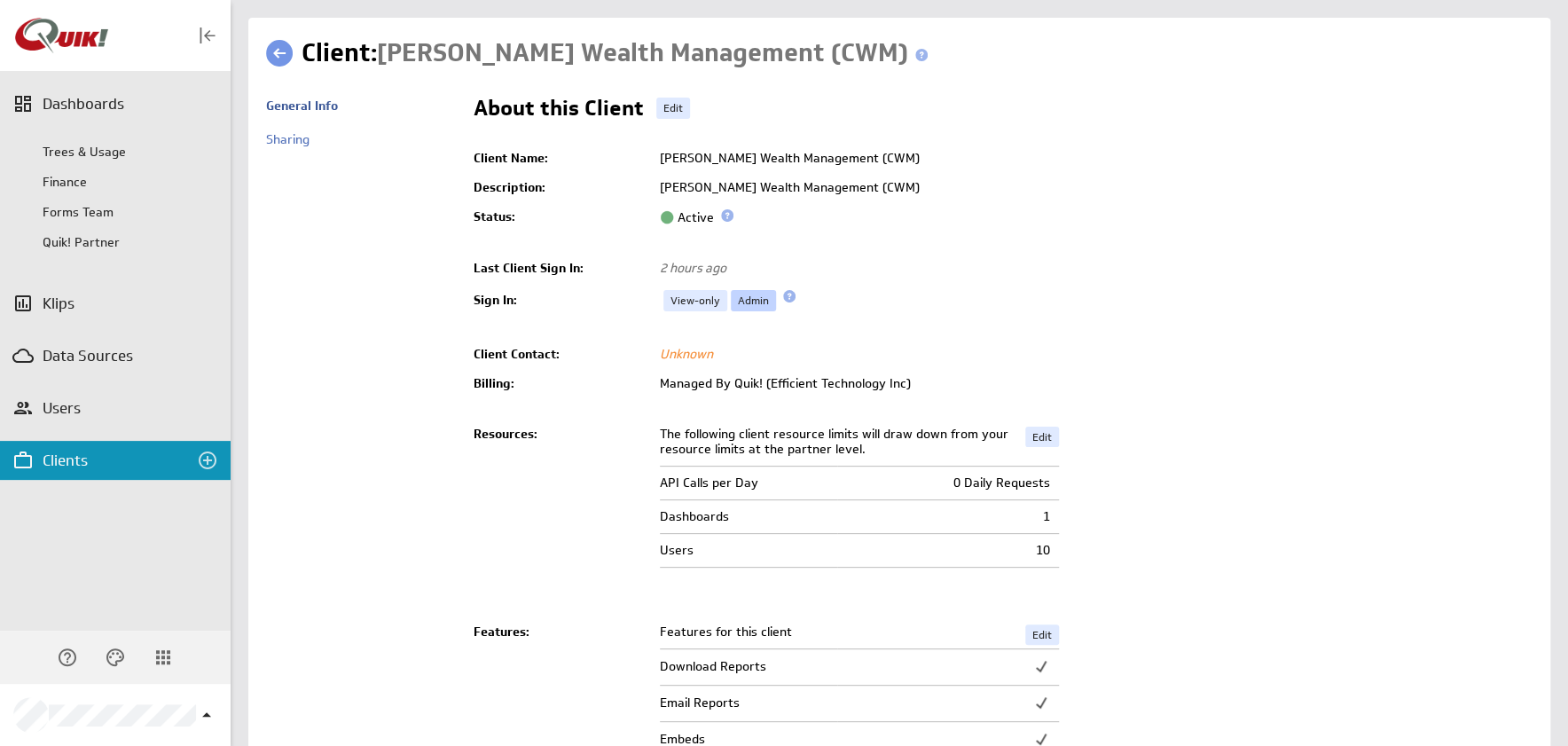
click at [753, 301] on link "Admin" at bounding box center [753, 301] width 46 height 21
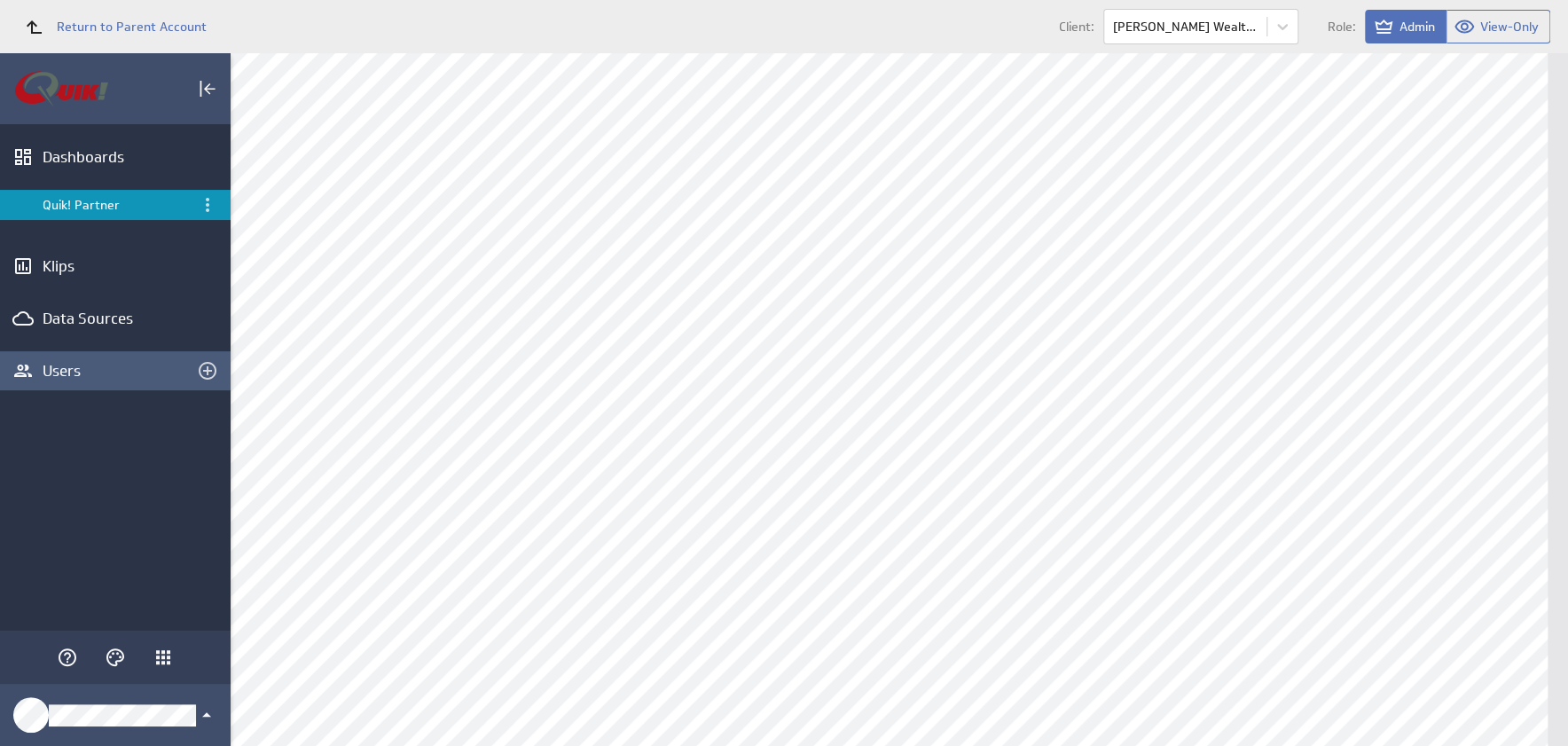
click at [75, 381] on div "Users" at bounding box center [115, 371] width 231 height 39
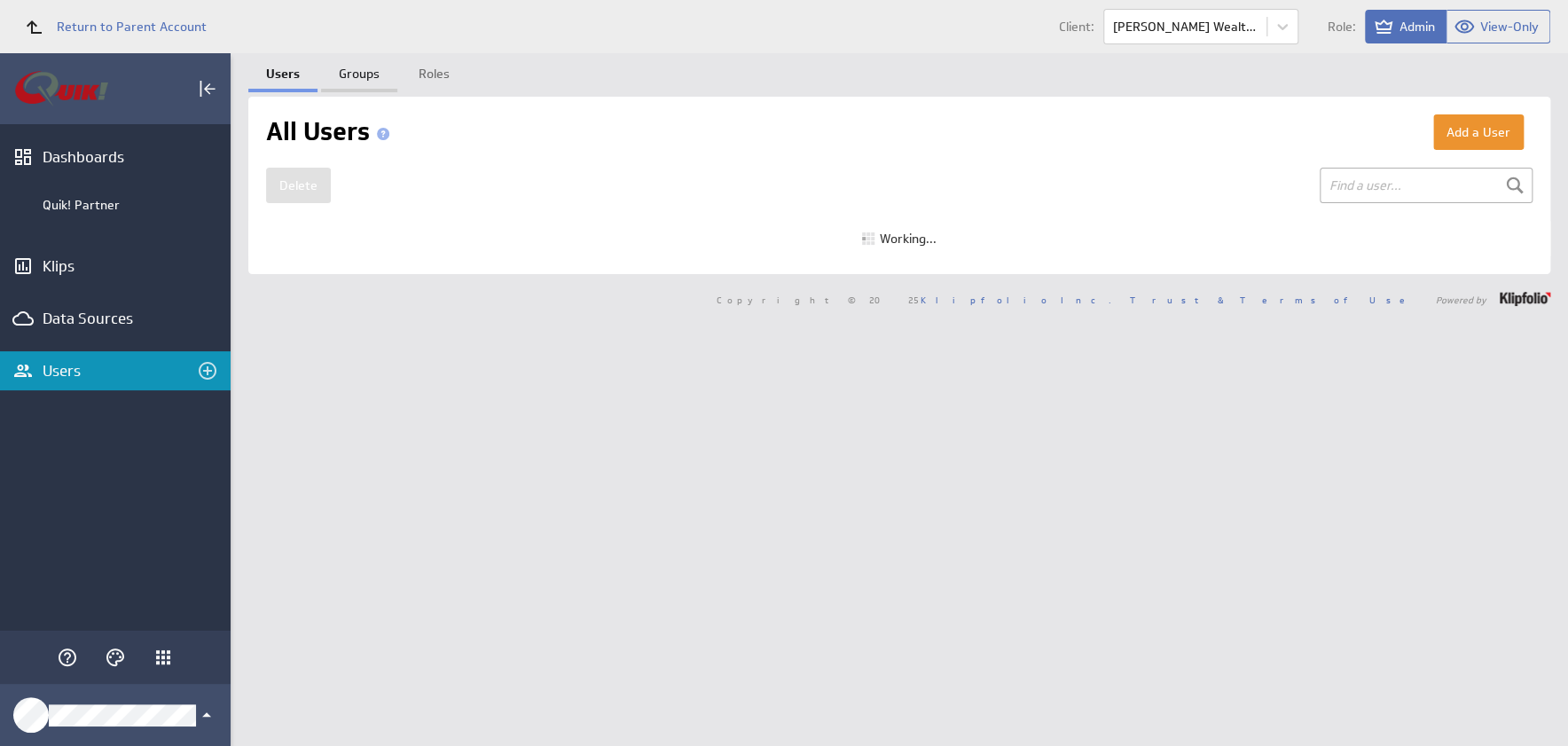
click at [368, 77] on link "Groups" at bounding box center [359, 71] width 76 height 36
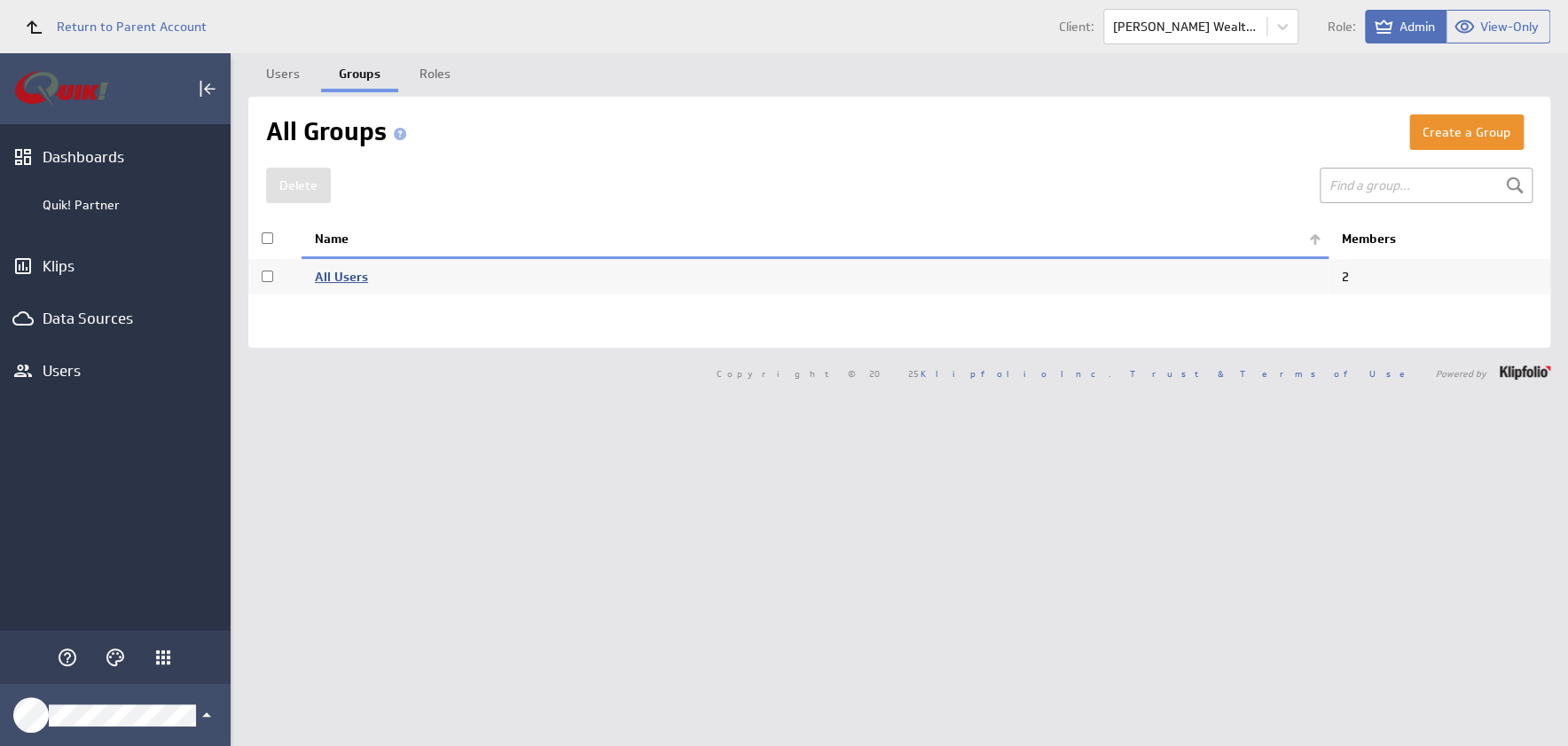
click at [345, 270] on link "All Users" at bounding box center [341, 276] width 53 height 16
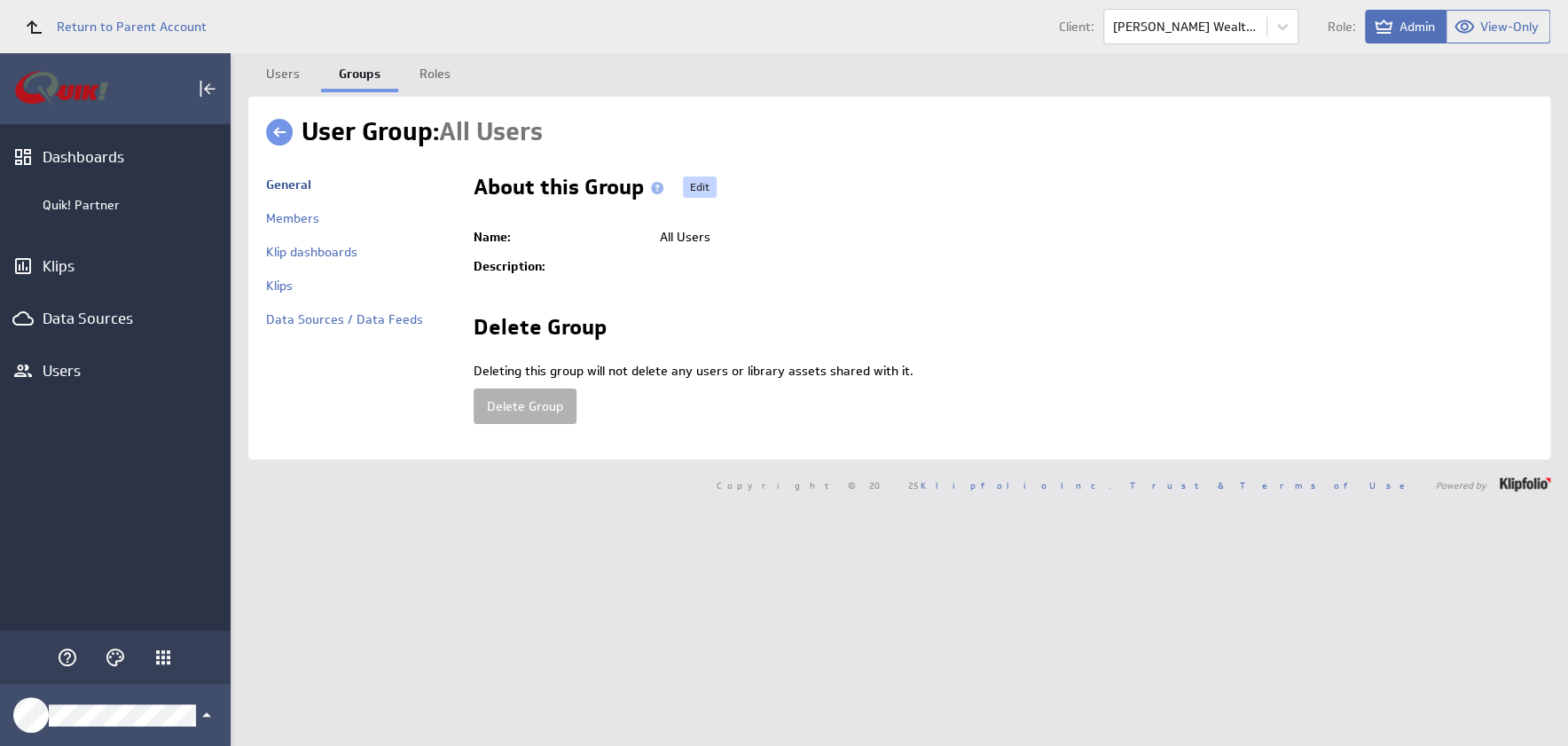
click at [693, 182] on link "Edit" at bounding box center [699, 187] width 34 height 21
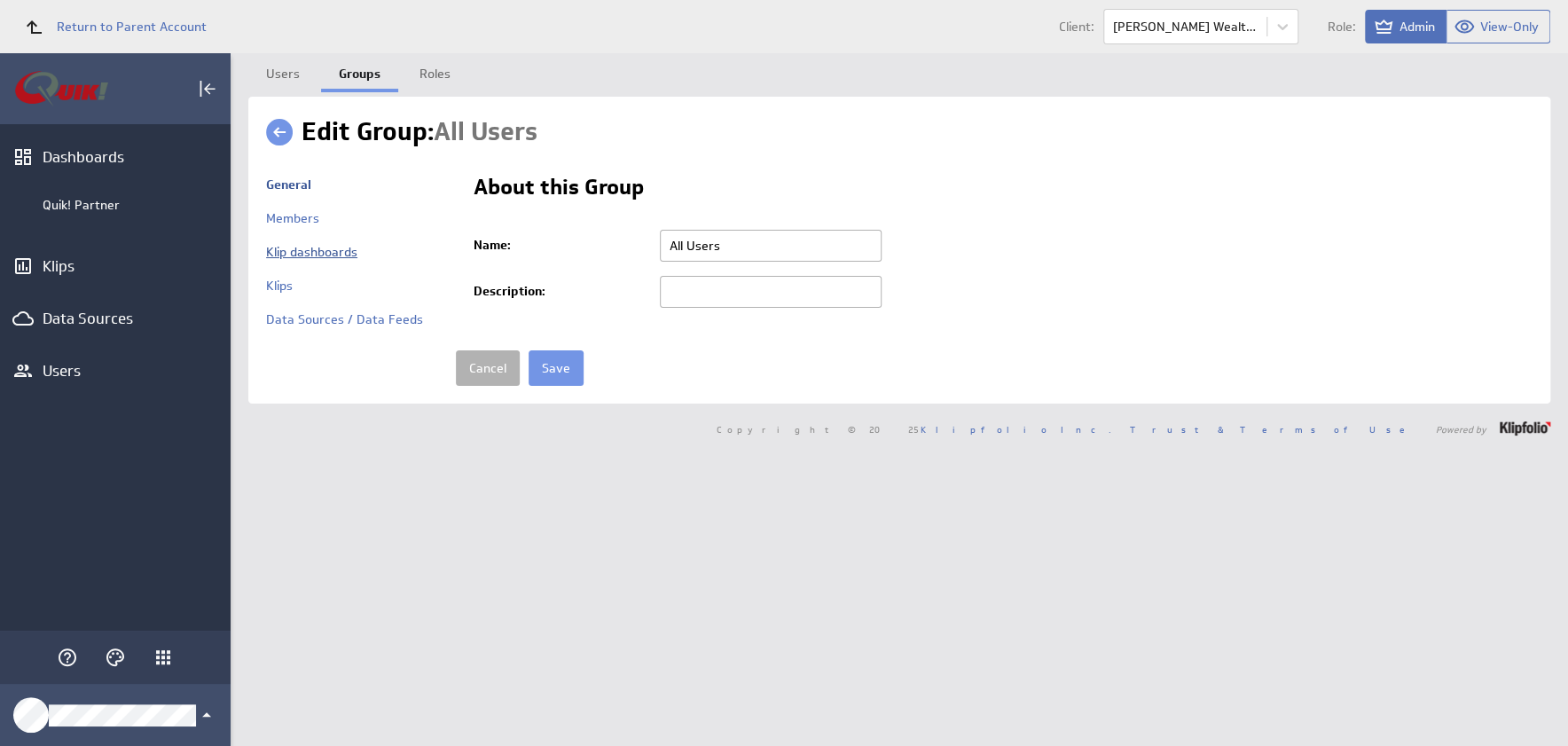
click at [311, 246] on link "Klip dashboards" at bounding box center [311, 252] width 91 height 16
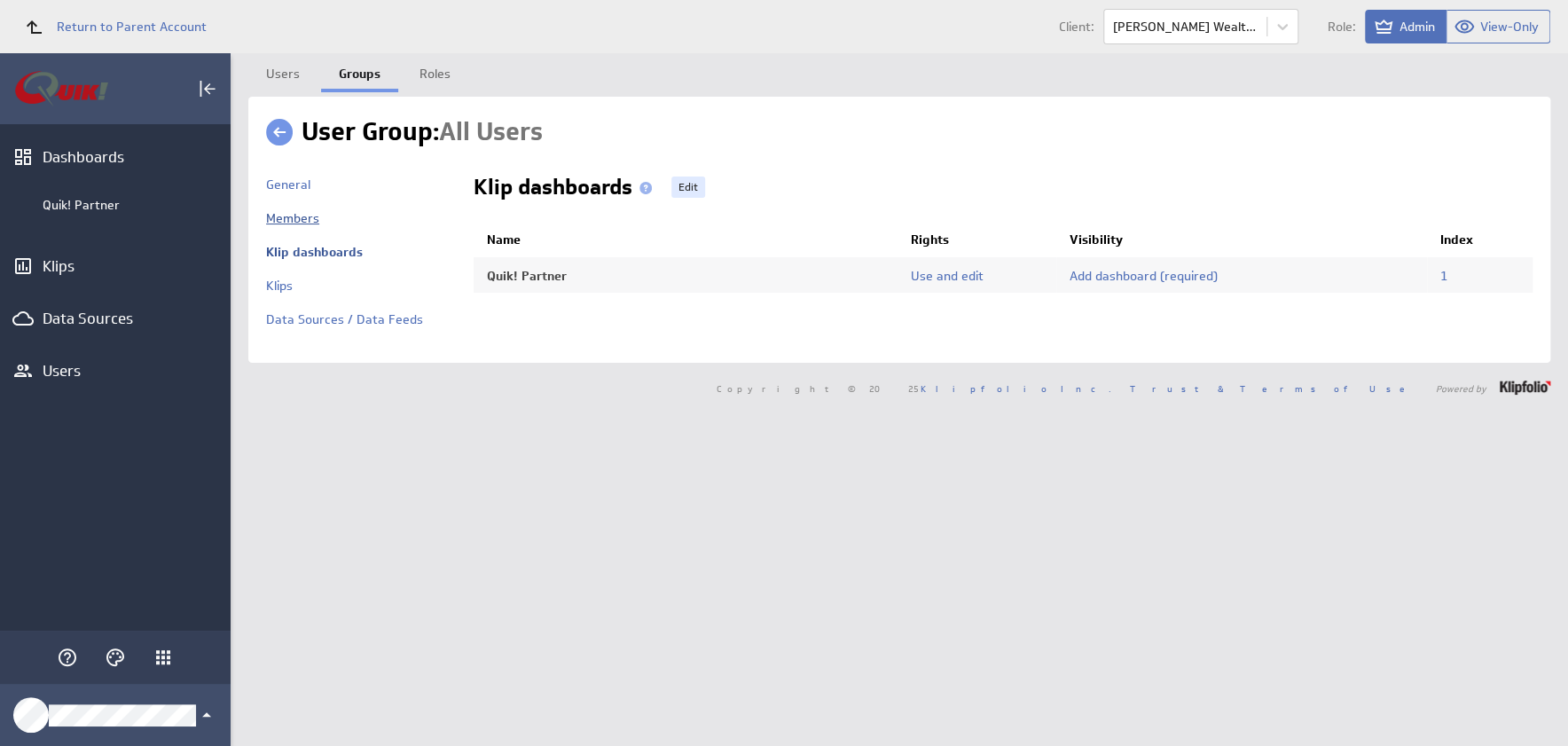
click at [292, 220] on link "Members" at bounding box center [292, 218] width 53 height 16
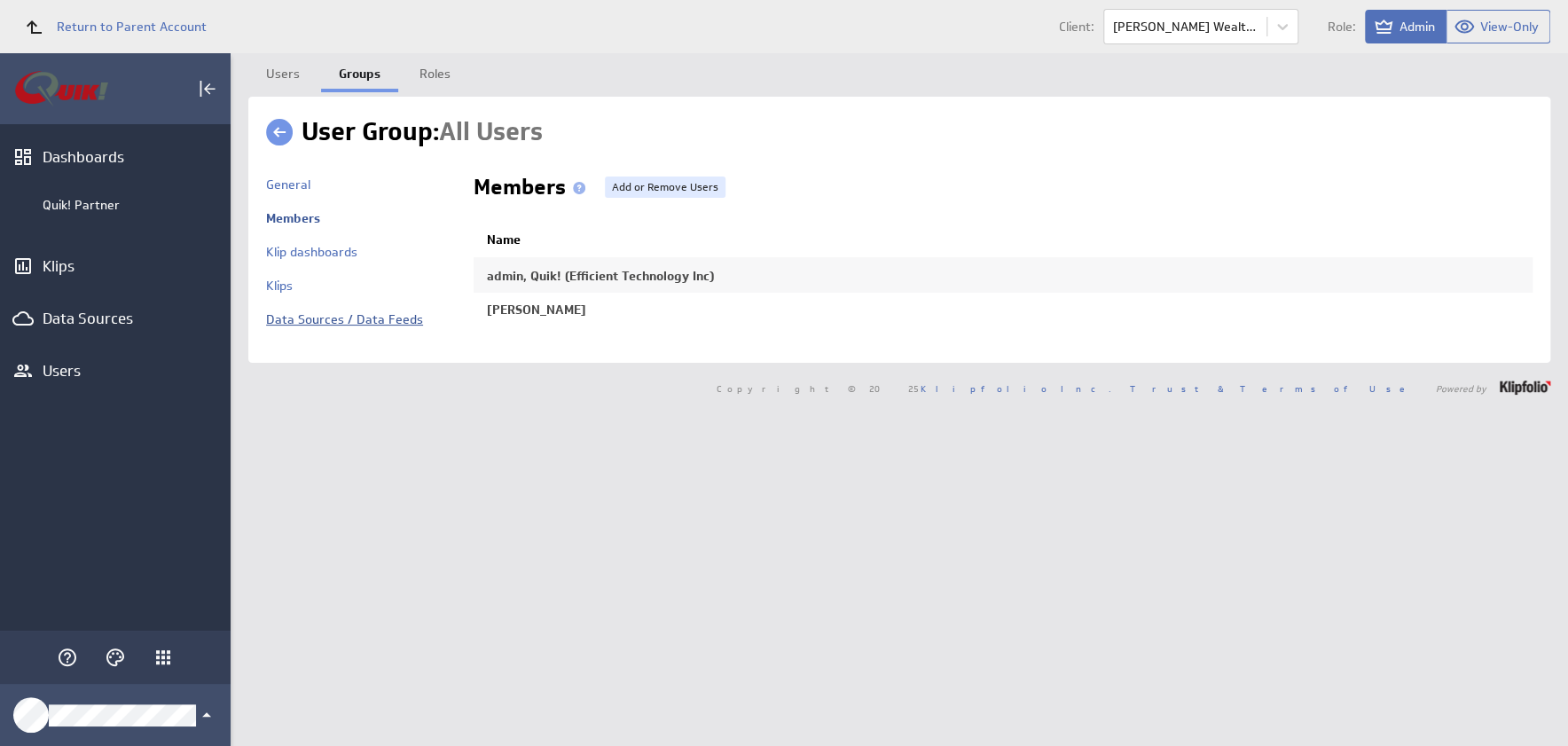
click at [279, 321] on link "Data Sources / Data Feeds" at bounding box center [343, 319] width 157 height 16
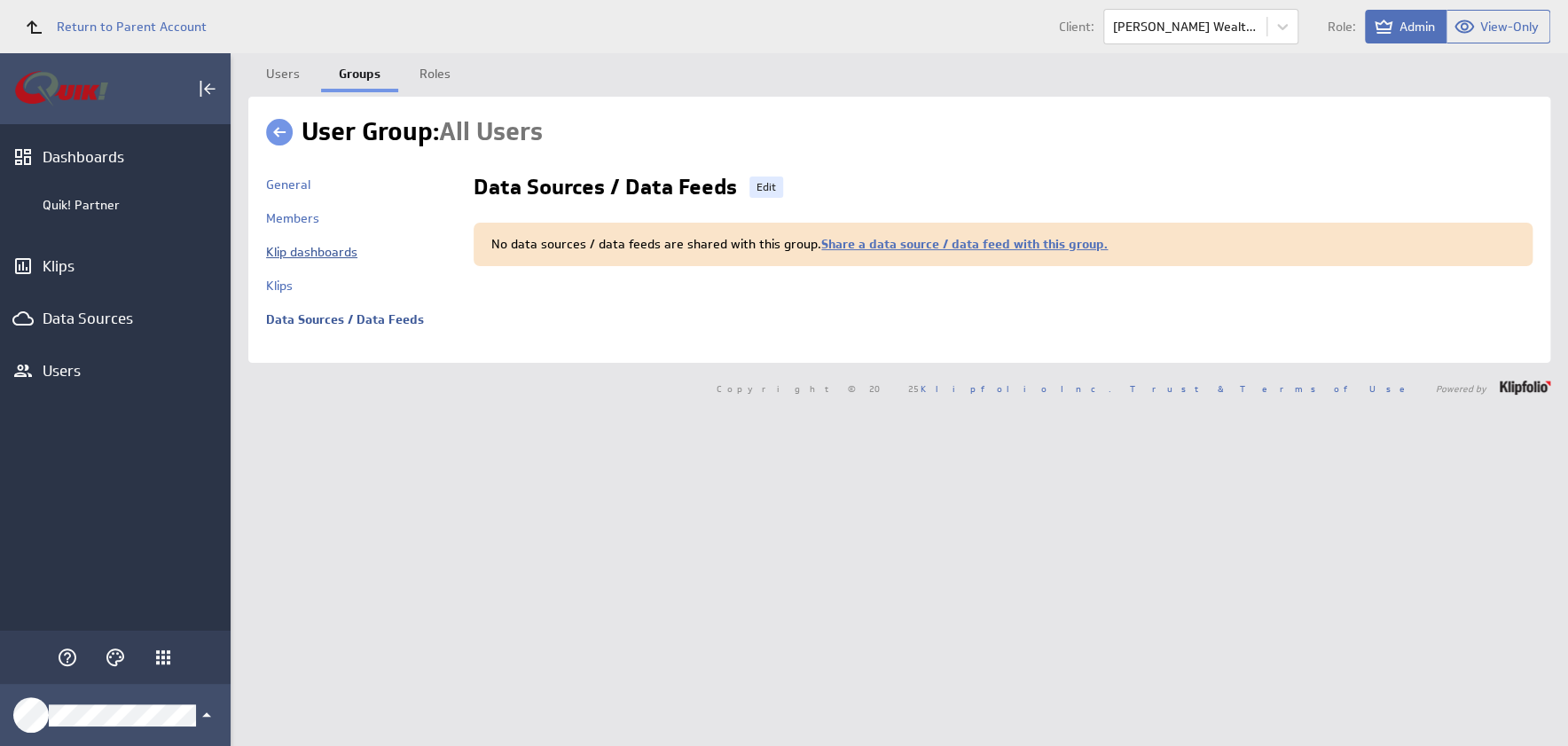
click at [284, 250] on link "Klip dashboards" at bounding box center [311, 252] width 91 height 16
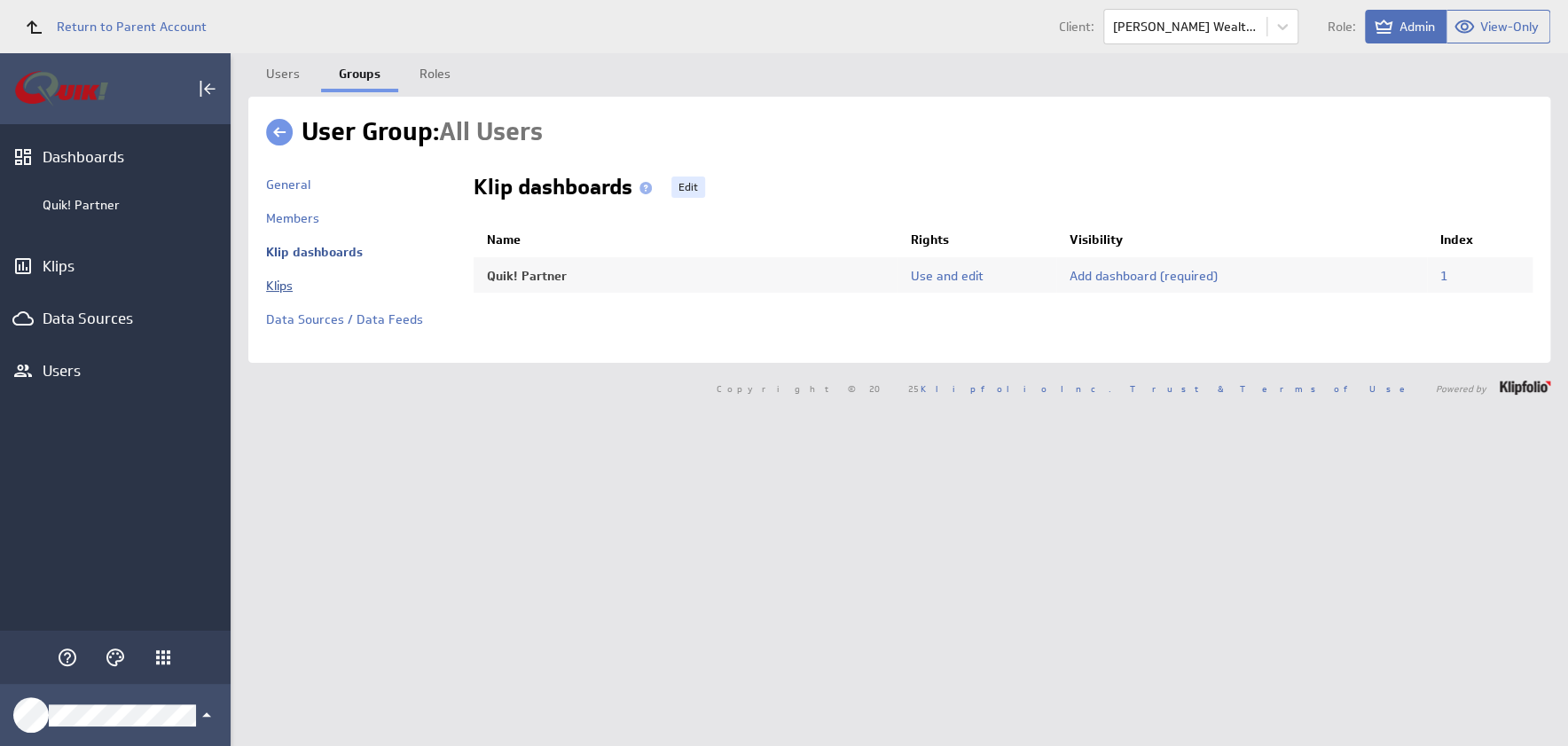
click at [283, 282] on link "Klips" at bounding box center [279, 285] width 27 height 16
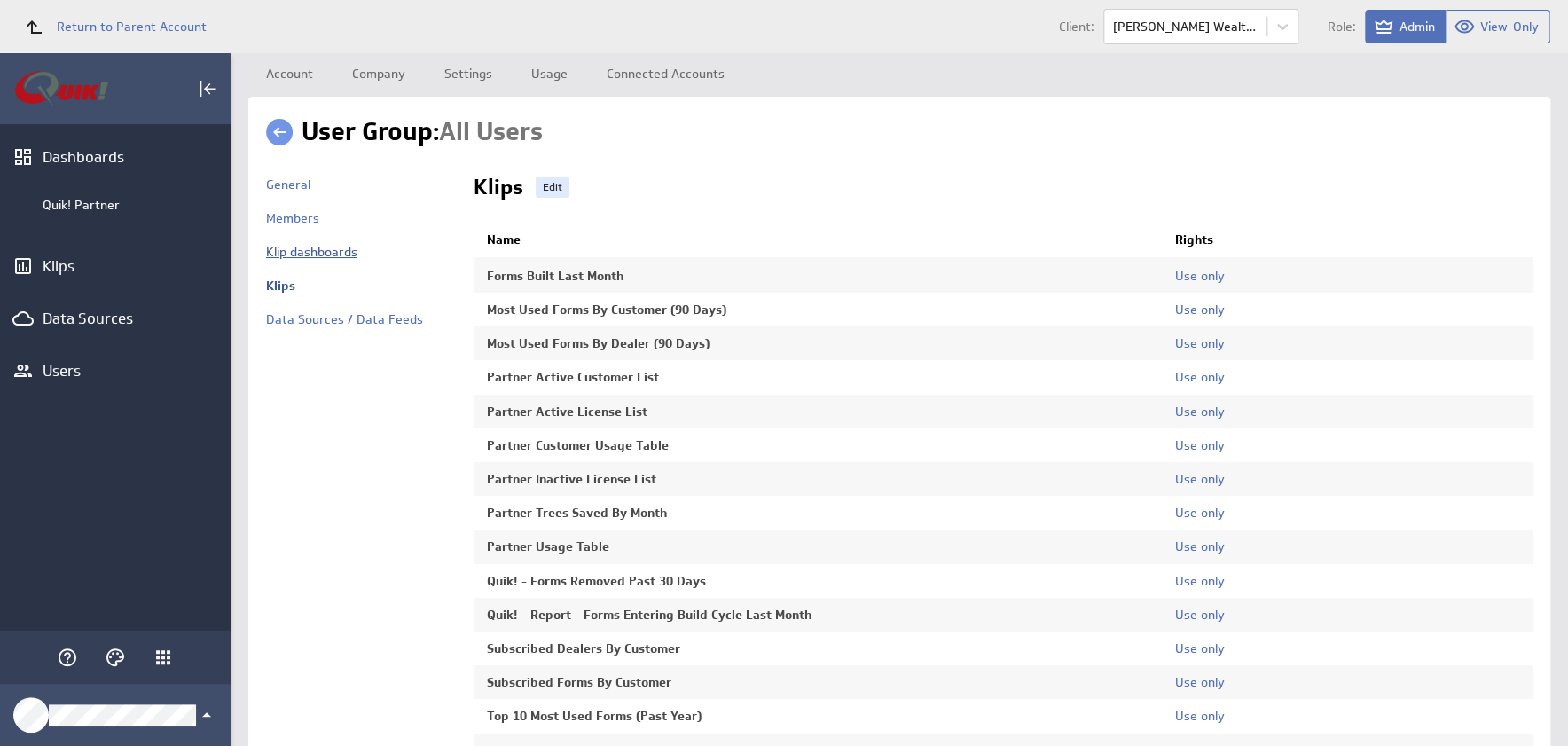
click at [287, 253] on link "Klip dashboards" at bounding box center [311, 252] width 91 height 16
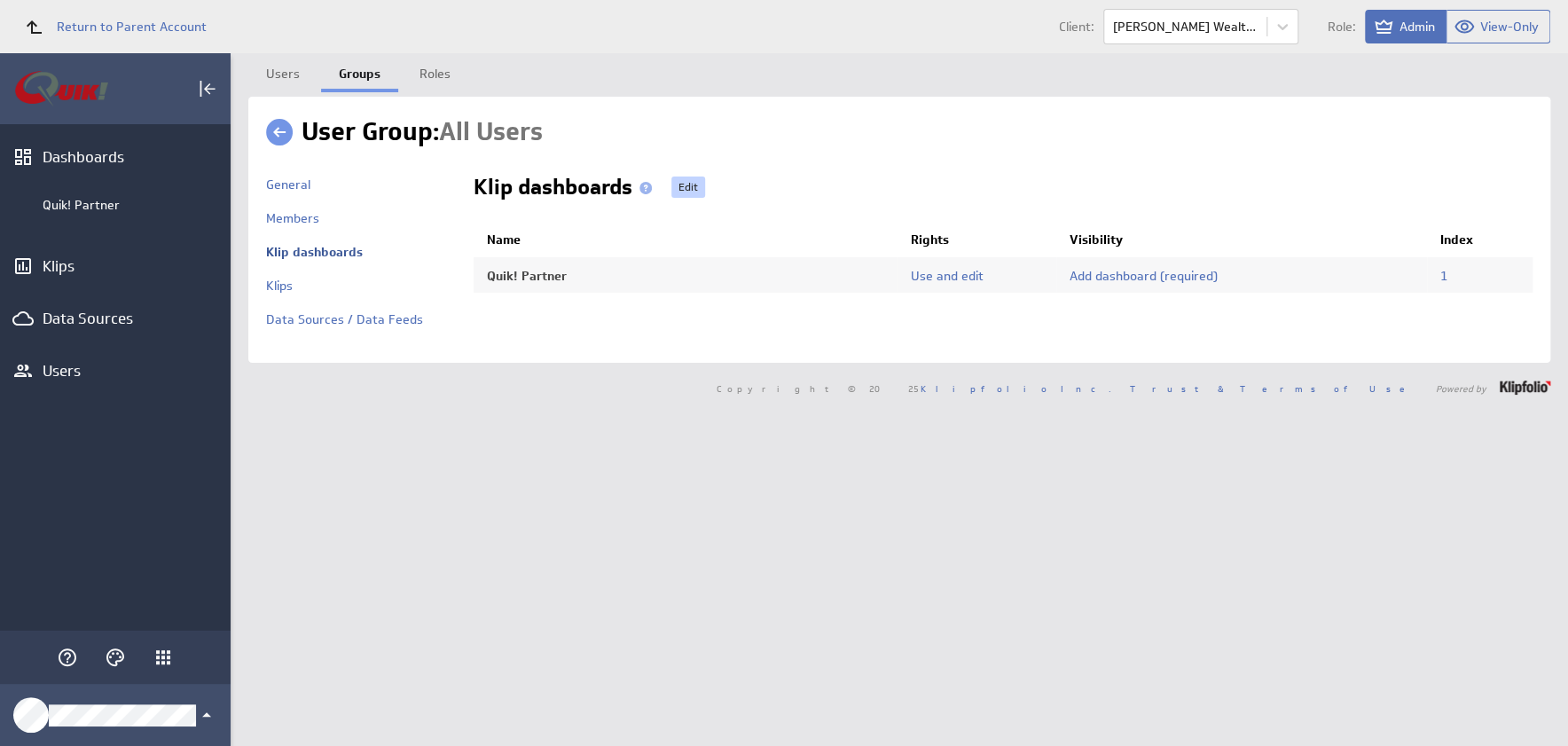
click at [683, 186] on link "Edit" at bounding box center [688, 187] width 34 height 21
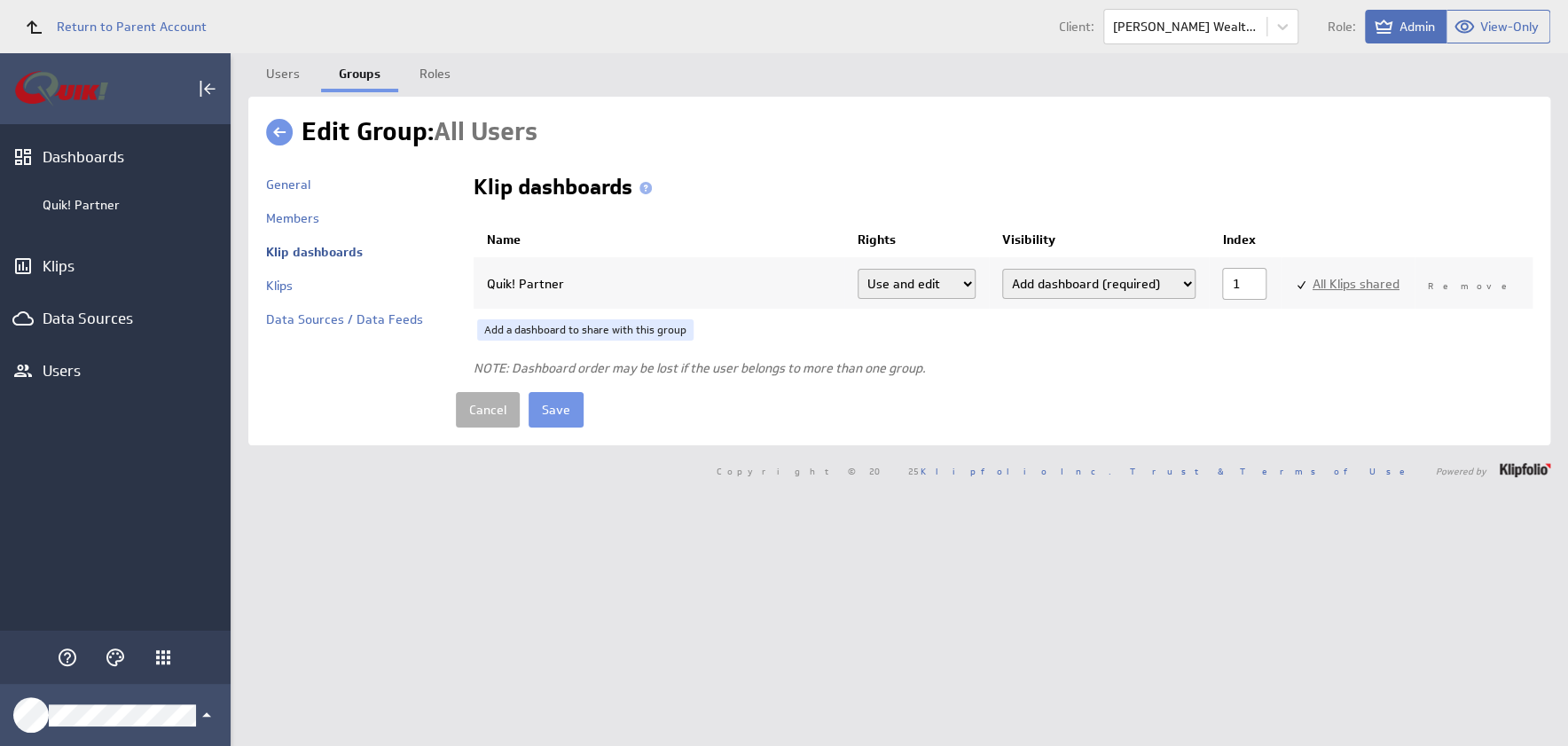
click at [1399, 283] on link "All Klips shared" at bounding box center [1355, 284] width 87 height 16
select select"] "ab21e023f764e24392828bee317bc3f5:0"
select select"] "1c66d1919019131f903a83b01c2d1aeb:0"
select select"] "2941f5998b79f27d155178794b3fce19:0"
select select"] "c6a7204a85d6bb9188e49d61ac64e9de:0"
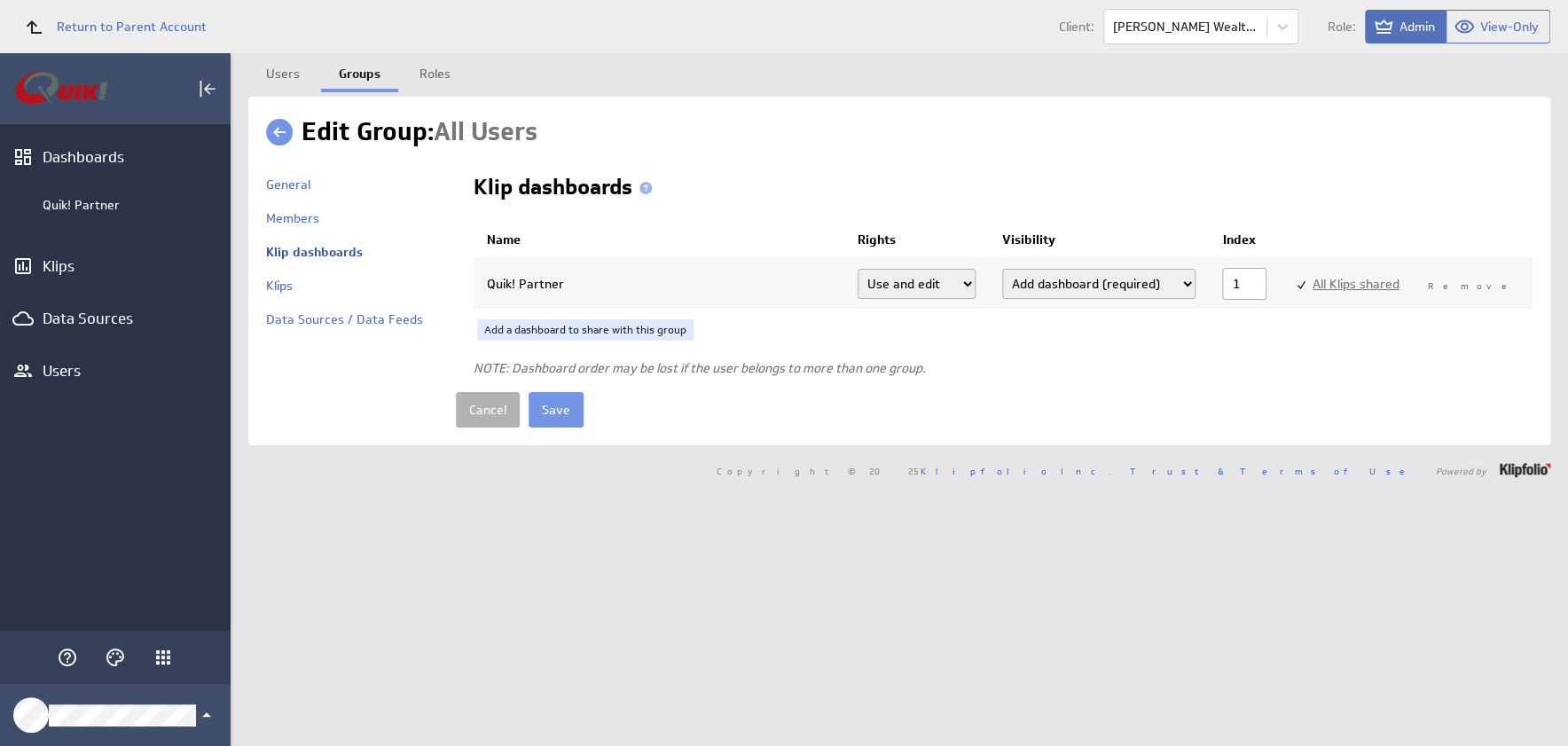
select select"] "345c898cec46a4139dd7928111cc75c2:0"
select select"] "5af83ca25835db097d7568f2ef9f3a80:0"
select select"] "9eb5bedc5e72725b0d8ace74c1a925ab:0"
select select"] "74ec7ee0df2c118a048d37184457a35b:0"
select select"] "71022ee1ecf37b937b9c2cd7cf828c06:0"
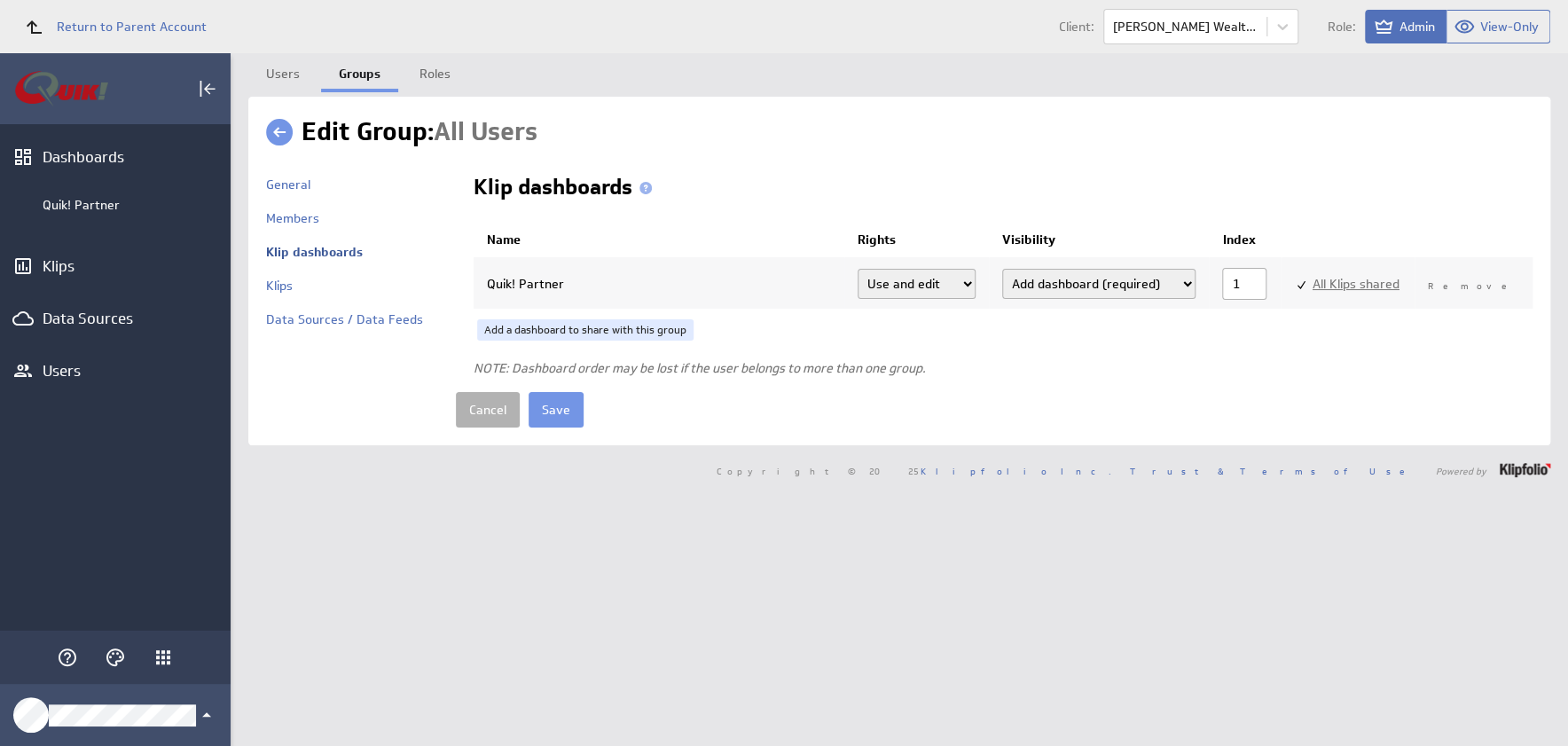
select select"] "753750e150ee4609d119041df68407e7:0"
select select"] "53e81f2f48faf04ed76e8710e799b223:0"
select select"] "06552cb9f7969d0536fcd3427f37c6e3:0"
select select"] "b03eb2f0da3b67506327548be0100d38:0"
select select"] "923cd510af382d7601995de198ff19ae:0"
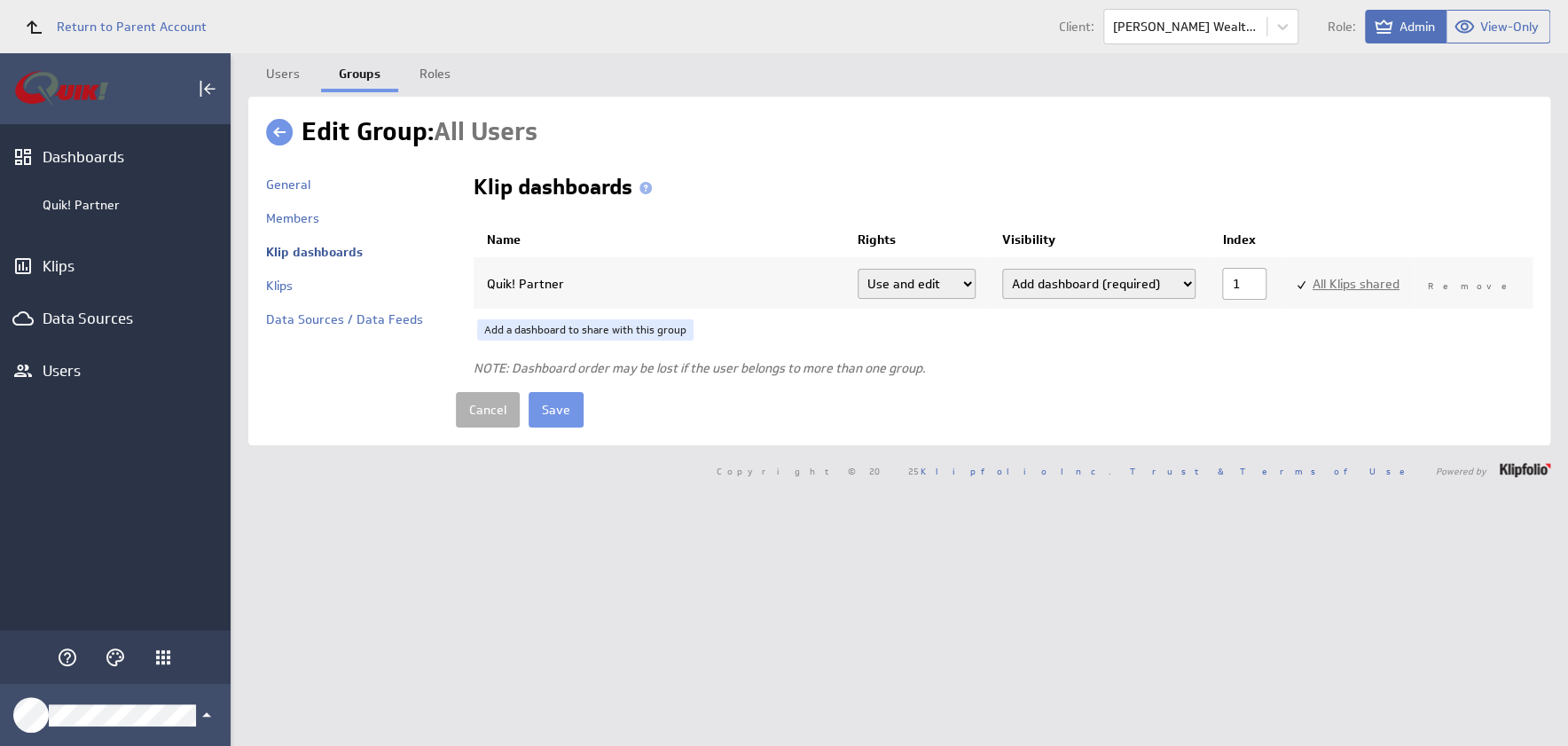
select select"] "64aa74713c62eaef7b329040d208655e:0"
checkbox input "true"
select select"] "ab21e023f764e24392828bee317bc3f5:use"
checkbox input "true"
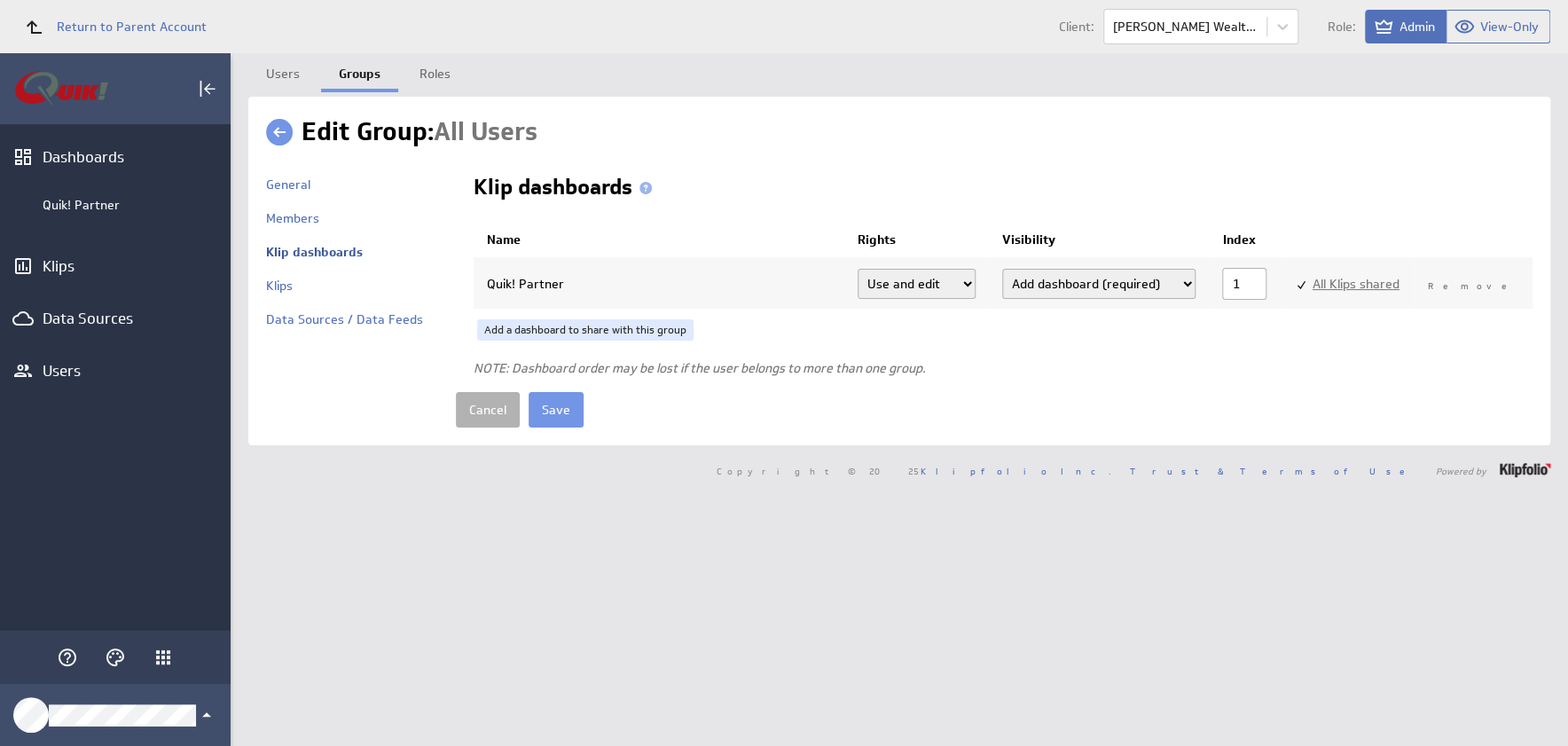
select select"] "1c66d1919019131f903a83b01c2d1aeb:use"
checkbox input "true"
select select"] "2941f5998b79f27d155178794b3fce19:use"
checkbox input "true"
select select"] "c6a7204a85d6bb9188e49d61ac64e9de:use"
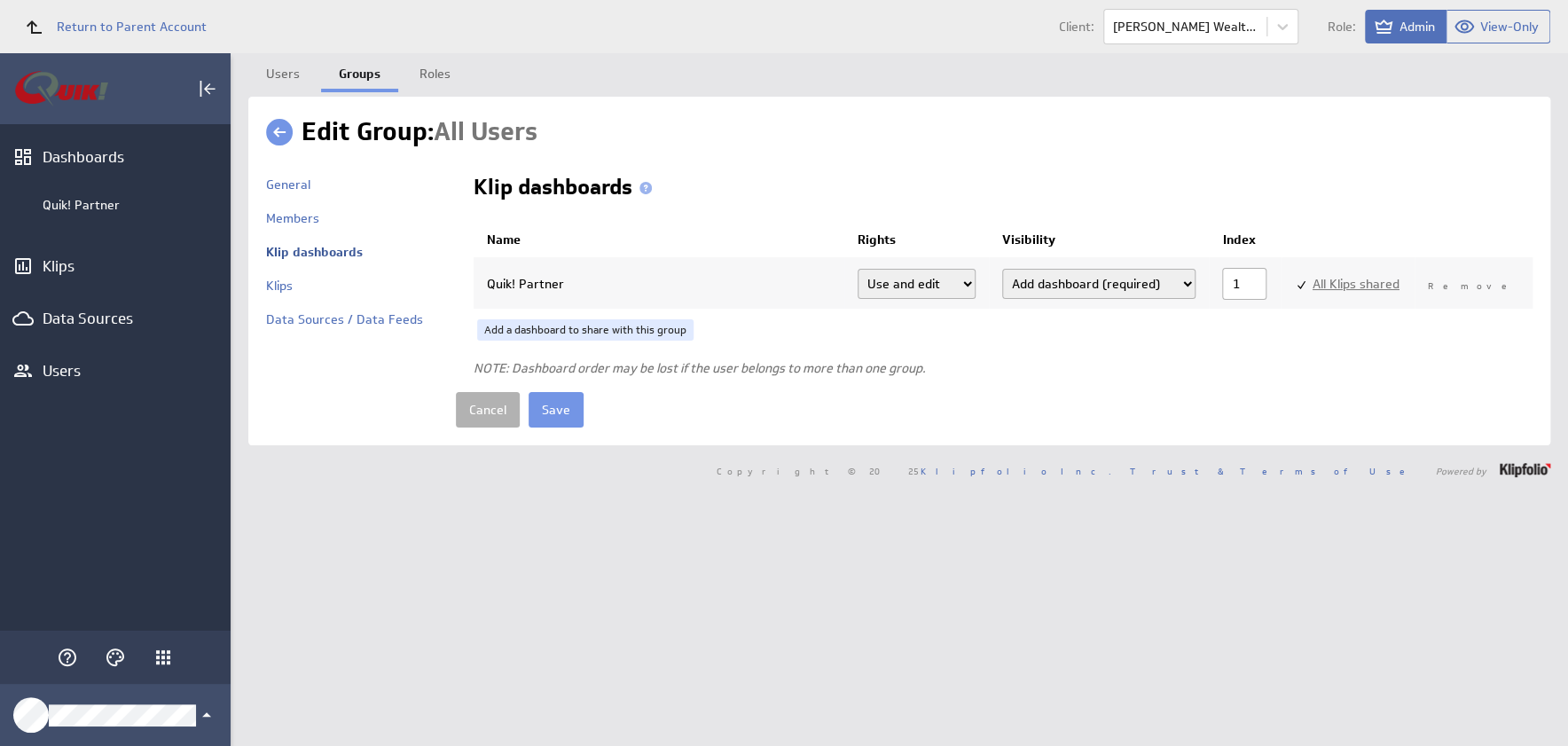
checkbox input "true"
select select"] "345c898cec46a4139dd7928111cc75c2:use"
checkbox input "true"
select select"] "5af83ca25835db097d7568f2ef9f3a80:use"
checkbox input "true"
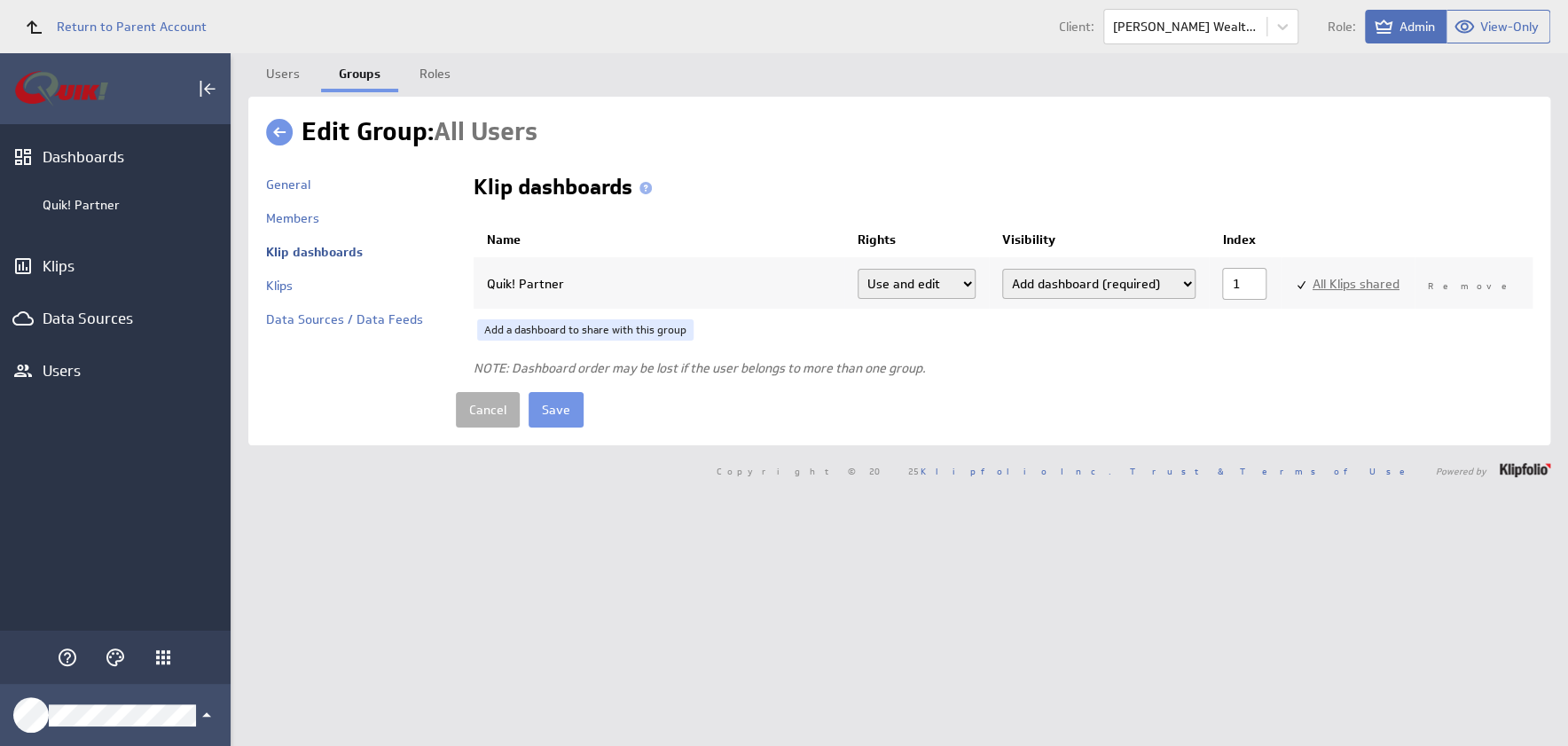
select select"] "9eb5bedc5e72725b0d8ace74c1a925ab:use"
checkbox input "true"
select select"] "74ec7ee0df2c118a048d37184457a35b:use"
checkbox input "true"
select select"] "71022ee1ecf37b937b9c2cd7cf828c06:use"
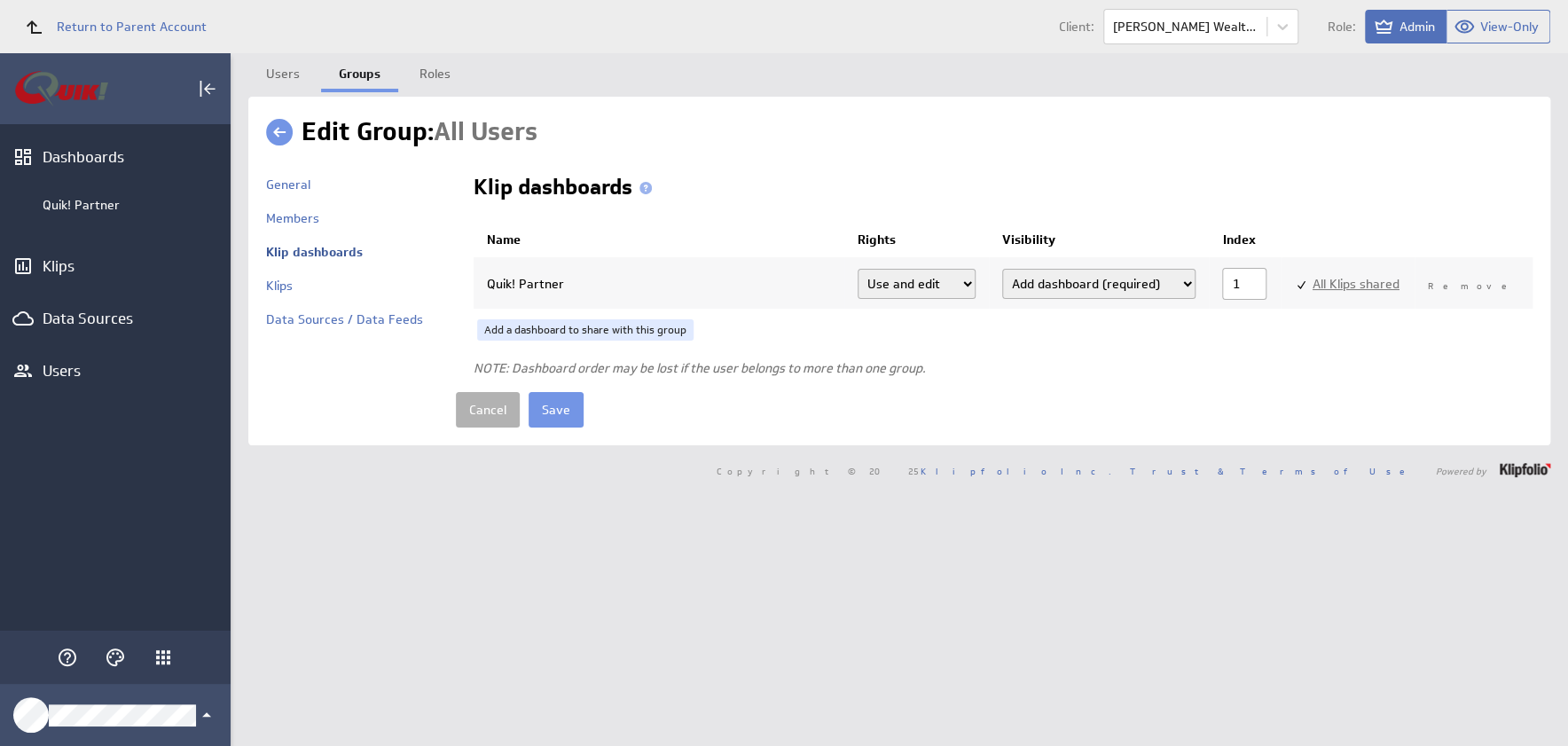
checkbox input "true"
select select"] "753750e150ee4609d119041df68407e7:use"
checkbox input "true"
select select"] "53e81f2f48faf04ed76e8710e799b223:use"
checkbox input "true"
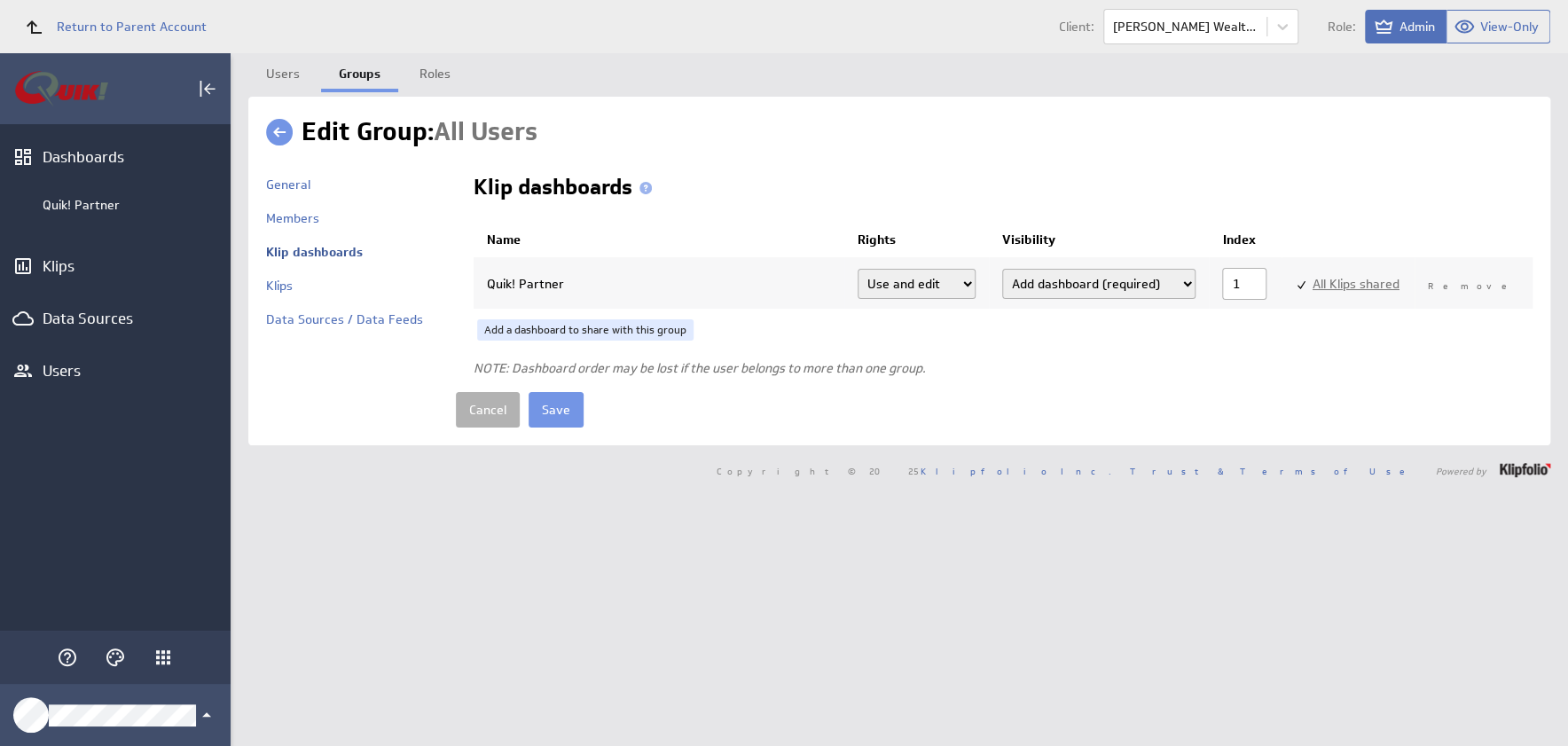
select select"] "06552cb9f7969d0536fcd3427f37c6e3:use"
checkbox input "true"
select select"] "b03eb2f0da3b67506327548be0100d38:use"
checkbox input "true"
select select"] "923cd510af382d7601995de198ff19ae:use"
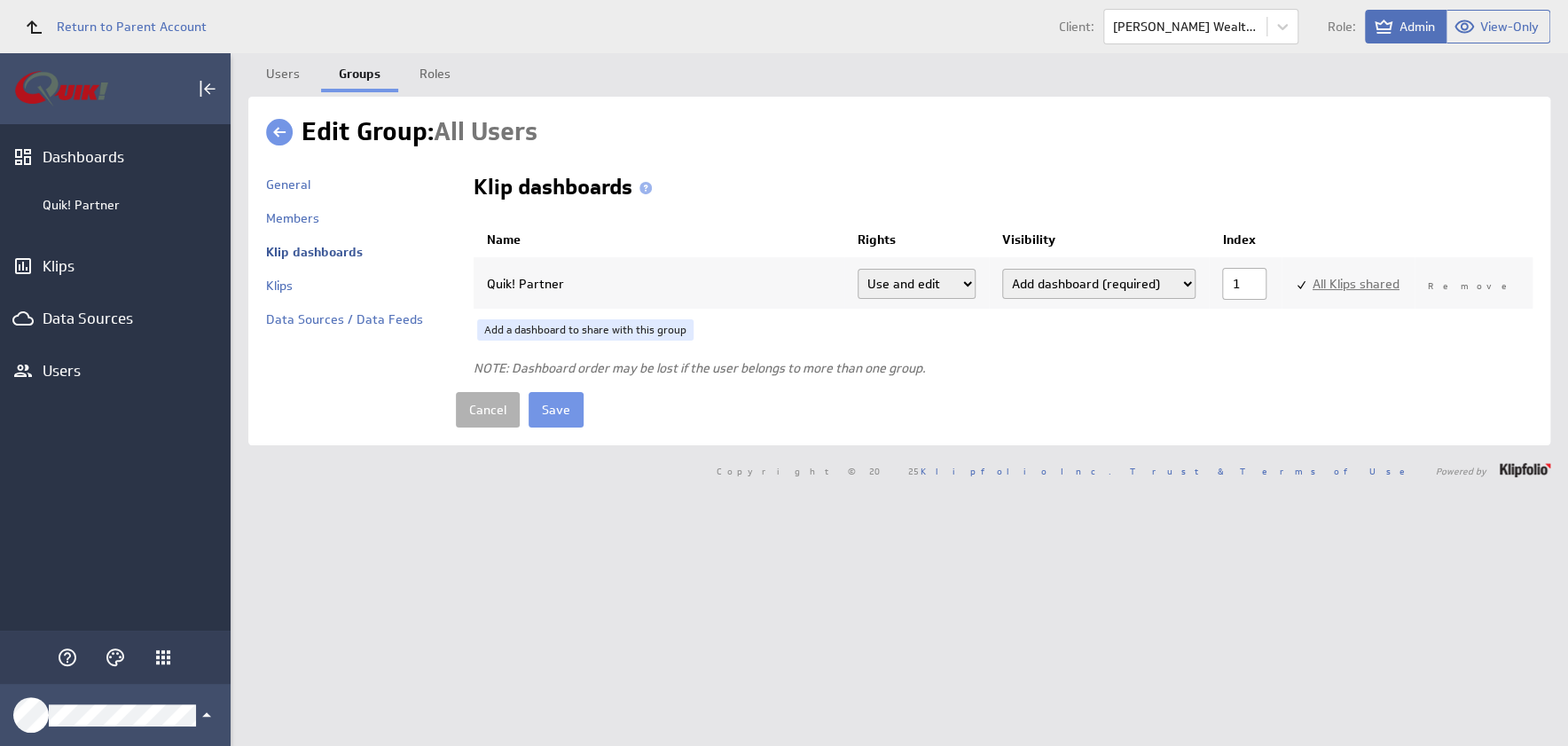
checkbox input "true"
select select"] "64aa74713c62eaef7b329040d208655e:use"
select select"] "ab21e023f764e24392828bee317bc3f5:use"
select select"] "1c66d1919019131f903a83b01c2d1aeb:use"
select select"] "2941f5998b79f27d155178794b3fce19:use"
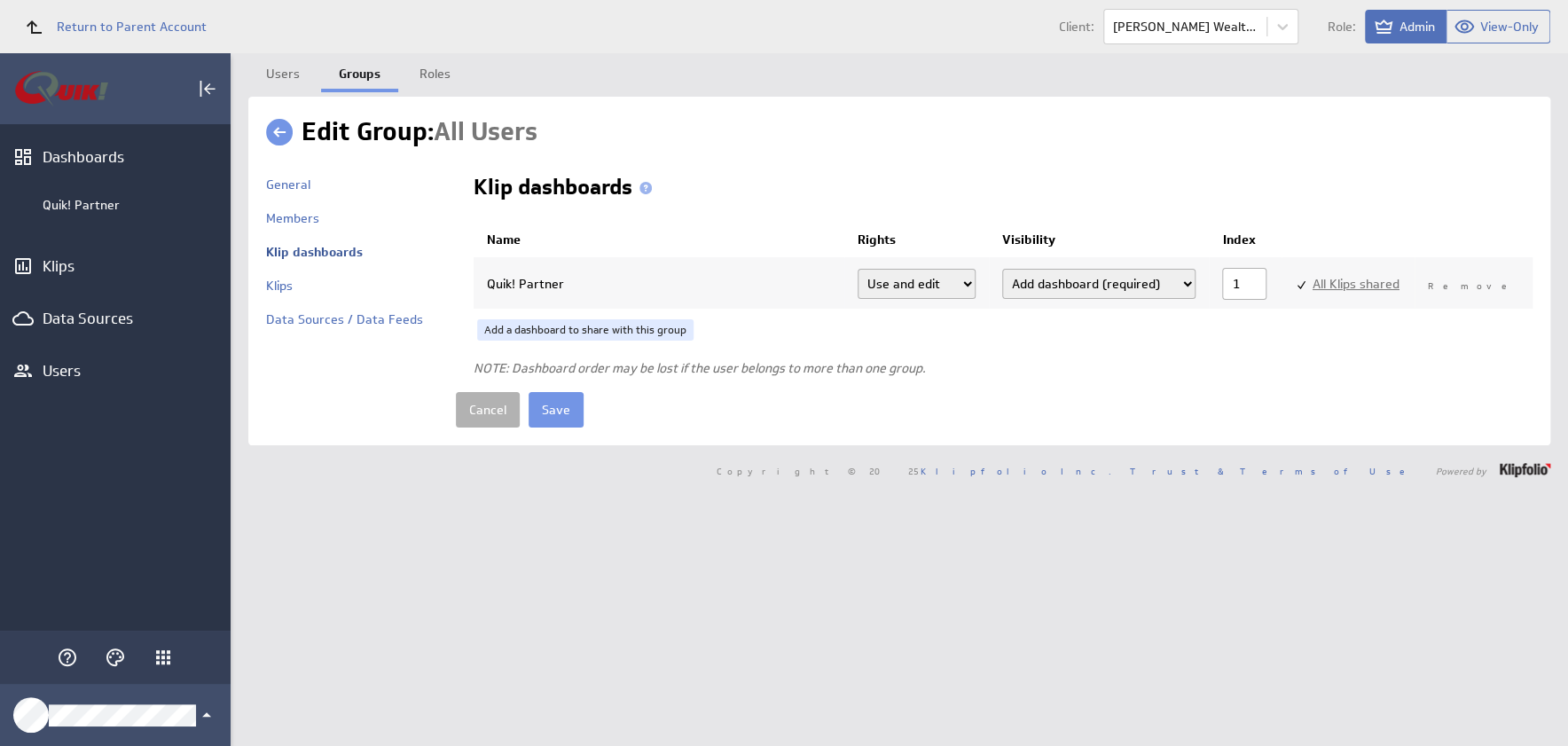
select select"] "c6a7204a85d6bb9188e49d61ac64e9de:use"
select select"] "345c898cec46a4139dd7928111cc75c2:use"
select select"] "5af83ca25835db097d7568f2ef9f3a80:use"
select select"] "9eb5bedc5e72725b0d8ace74c1a925ab:use"
select select"] "74ec7ee0df2c118a048d37184457a35b:use"
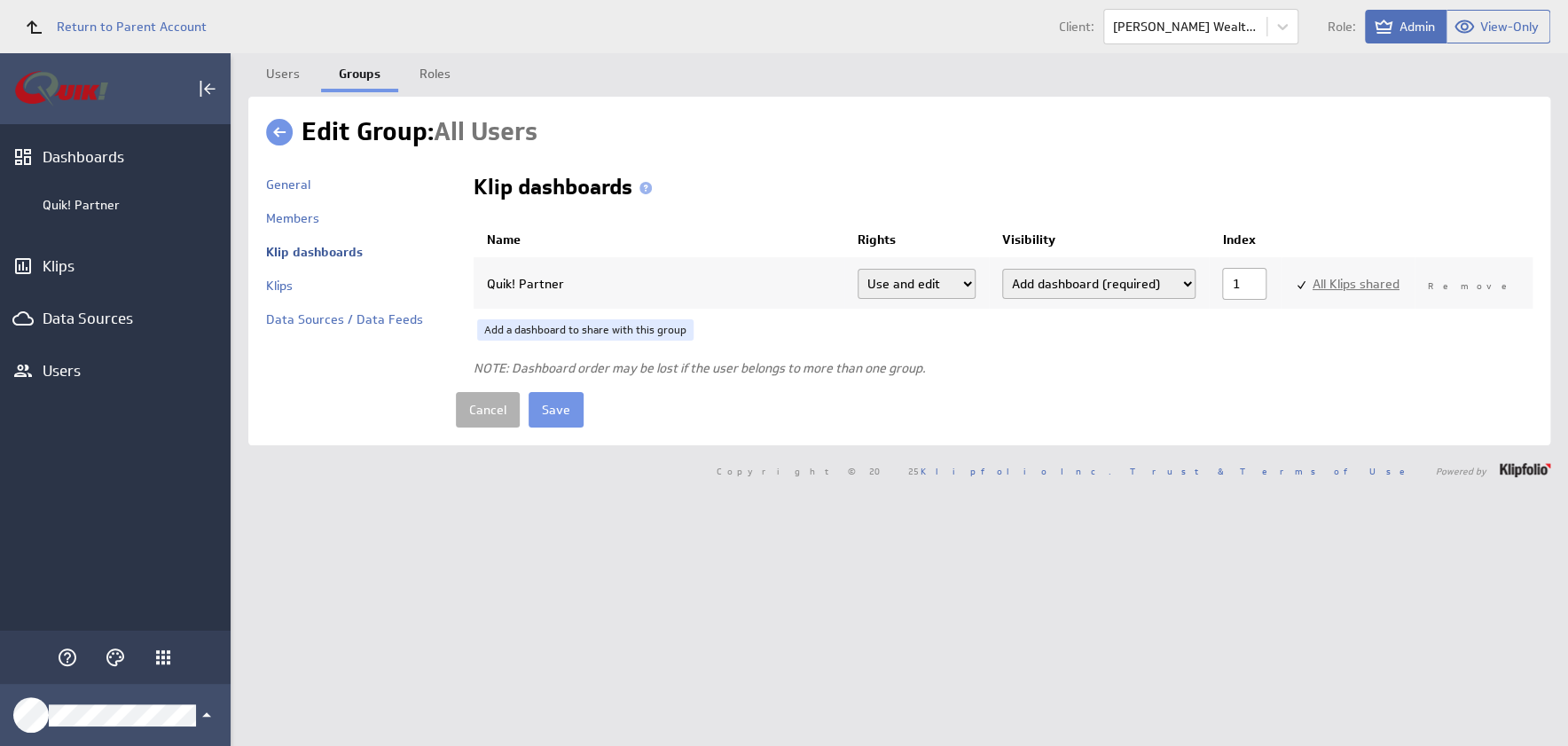
select select"] "71022ee1ecf37b937b9c2cd7cf828c06:use"
select select"] "753750e150ee4609d119041df68407e7:use"
select select"] "53e81f2f48faf04ed76e8710e799b223:use"
select select"] "06552cb9f7969d0536fcd3427f37c6e3:use"
select select"] "b03eb2f0da3b67506327548be0100d38:use"
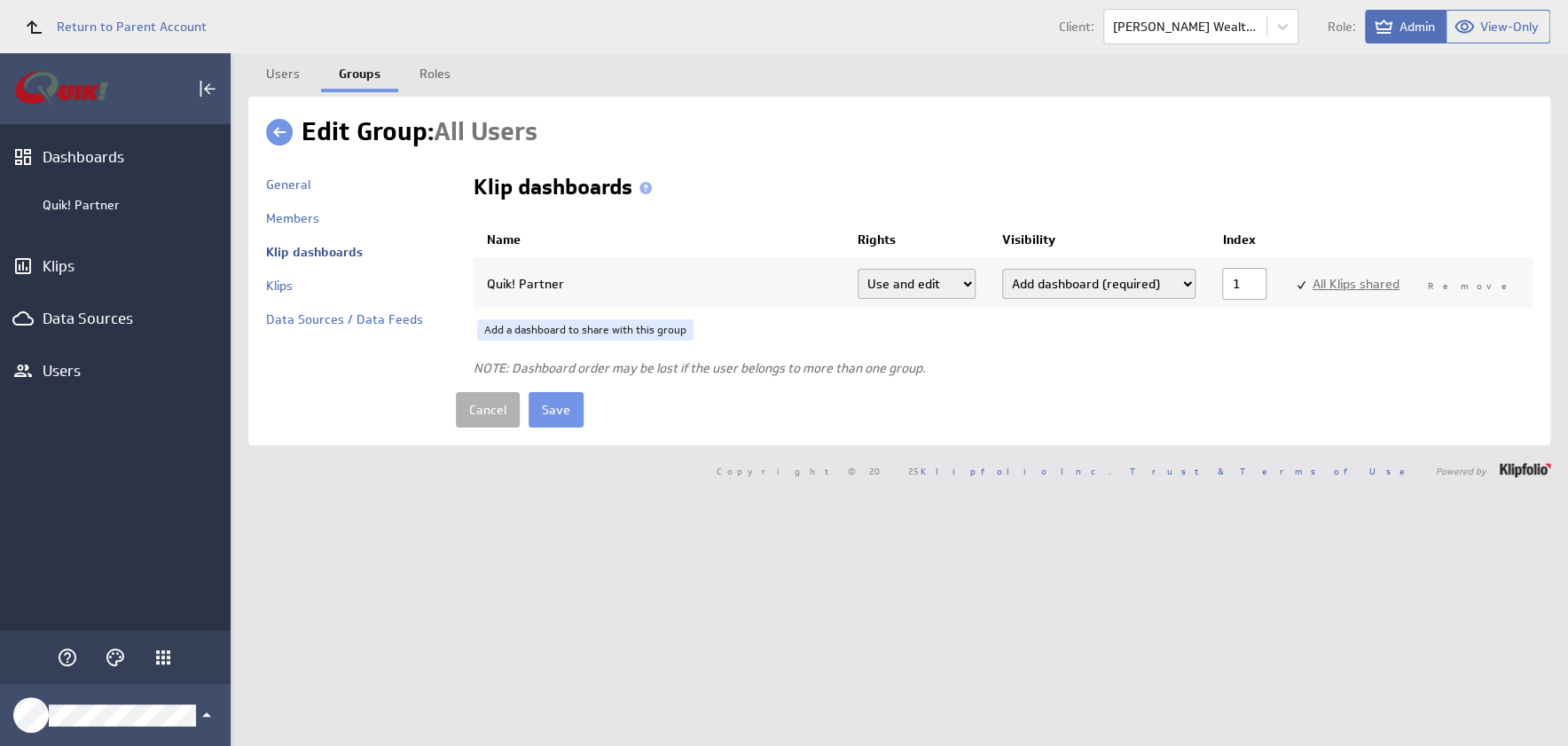
select select"] "923cd510af382d7601995de198ff19ae:use"
select select"] "64aa74713c62eaef7b329040d208655e:use"
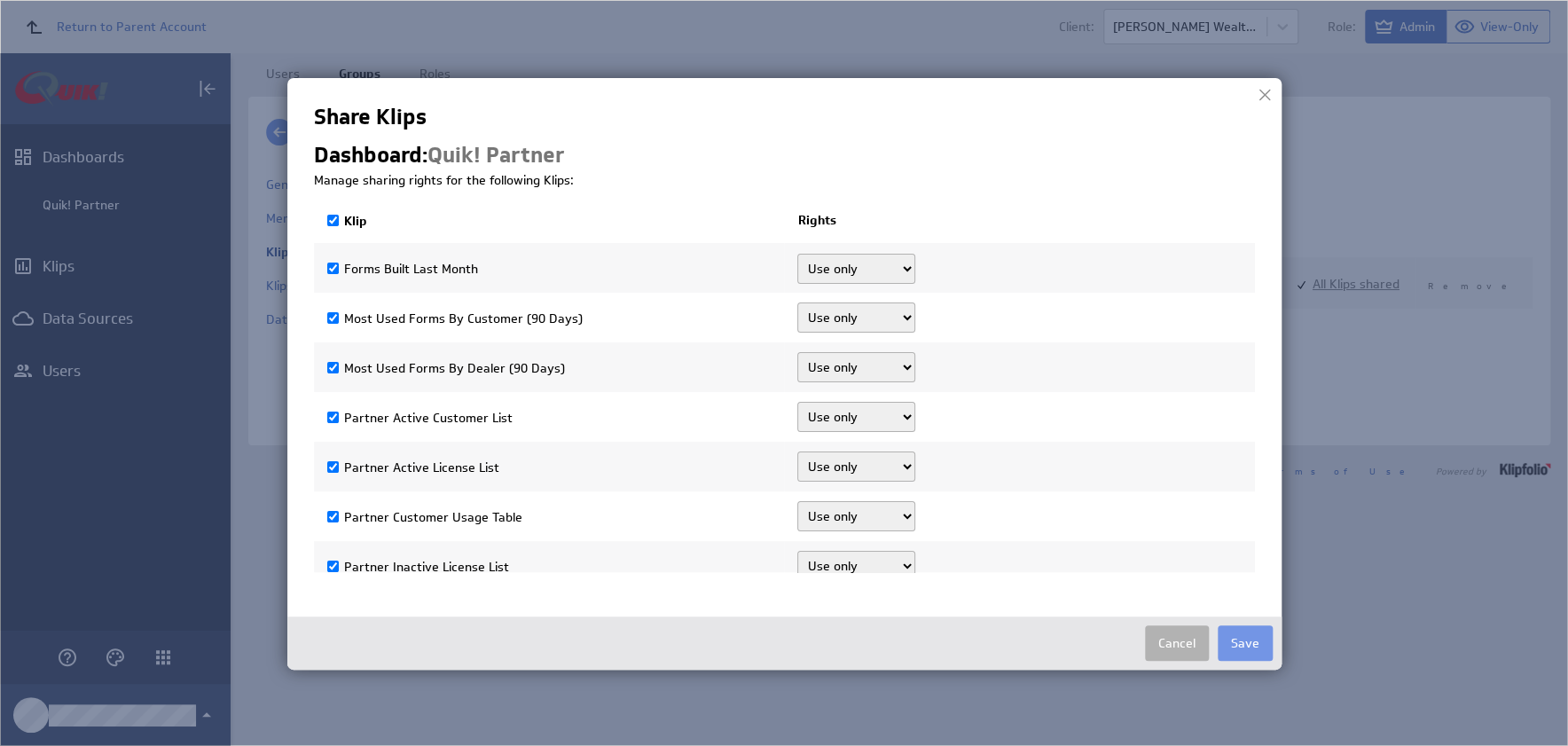
click at [1484, 97] on img at bounding box center [784, 373] width 1568 height 746
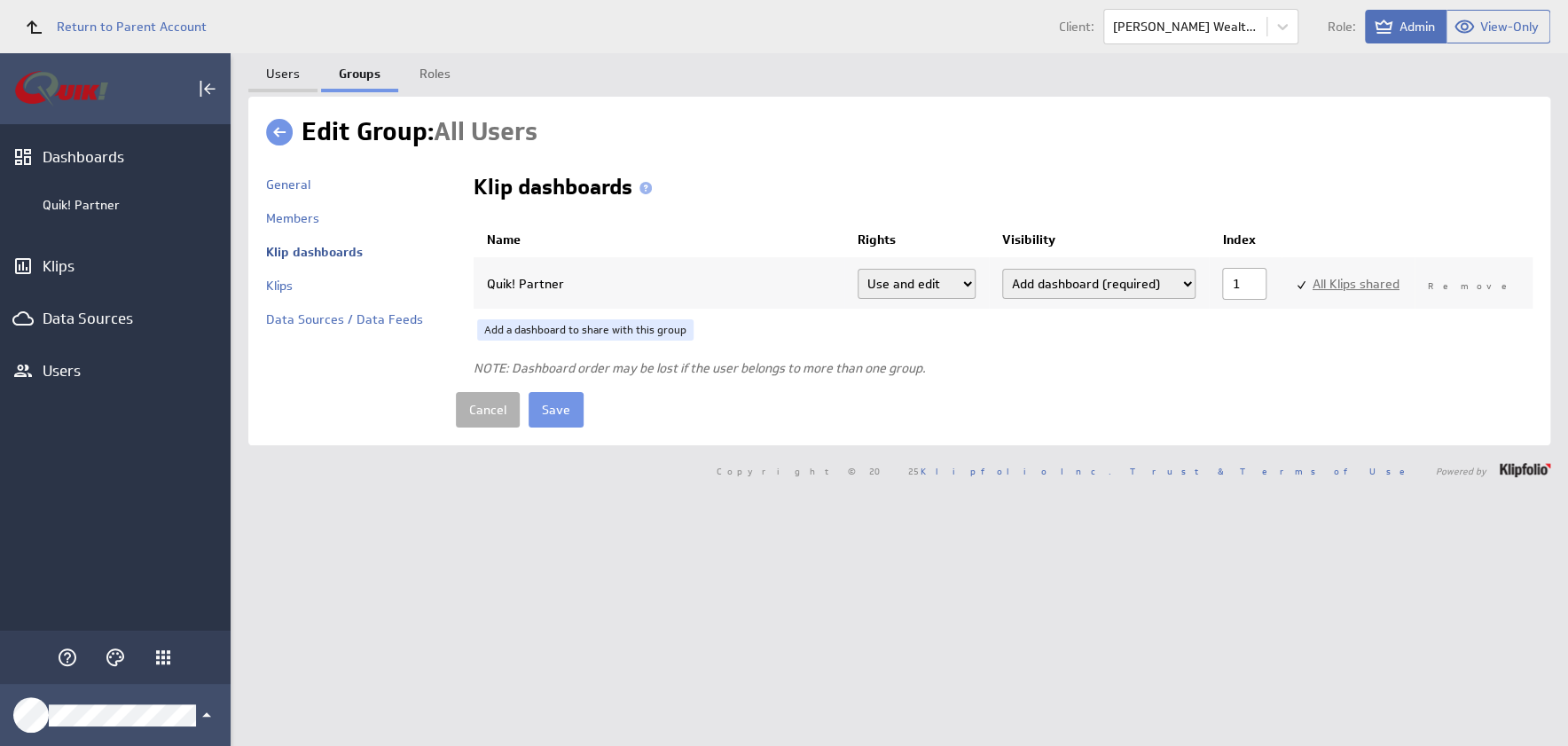
click at [286, 71] on link "Users" at bounding box center [283, 71] width 69 height 36
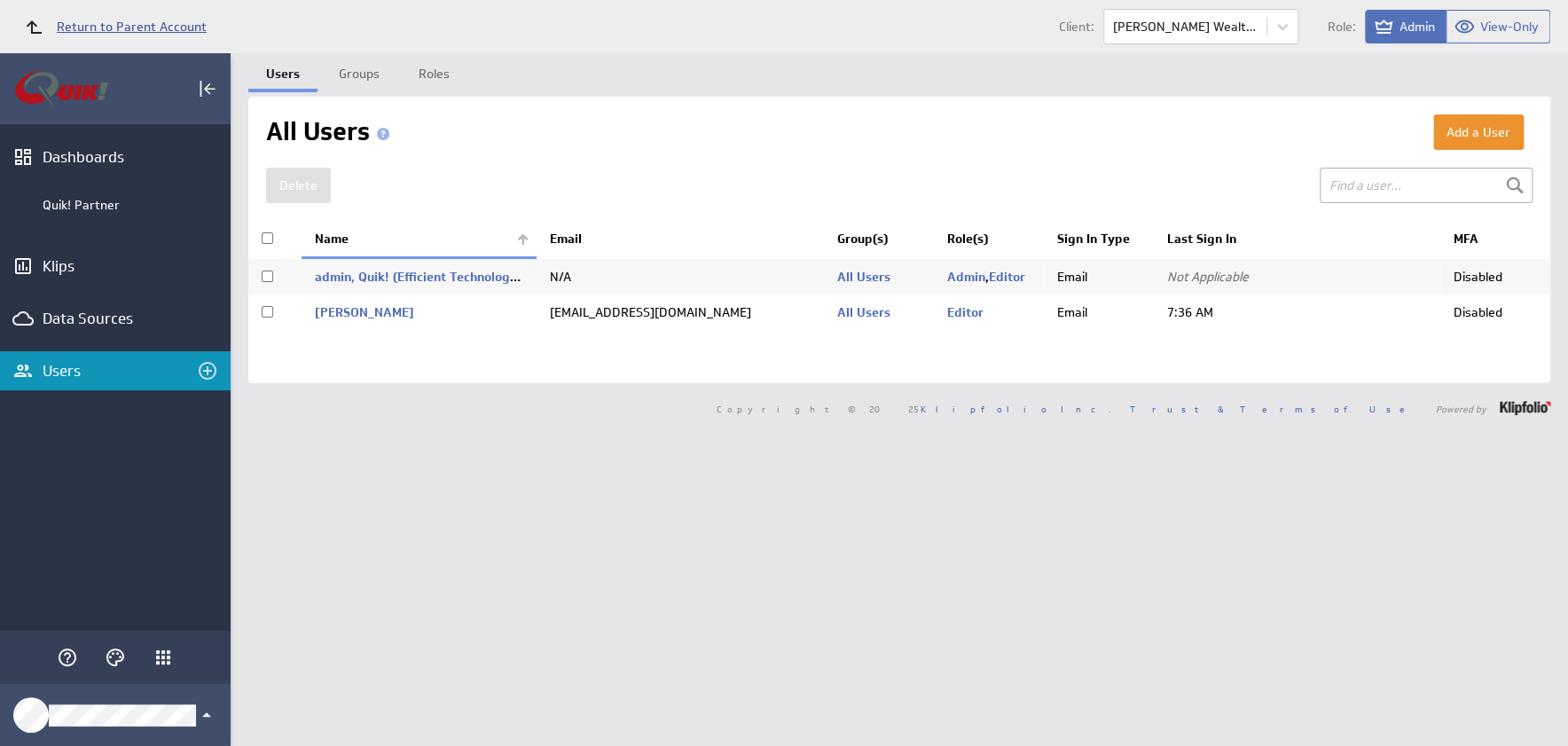
click at [113, 30] on span "Return to Parent Account" at bounding box center [131, 27] width 150 height 13
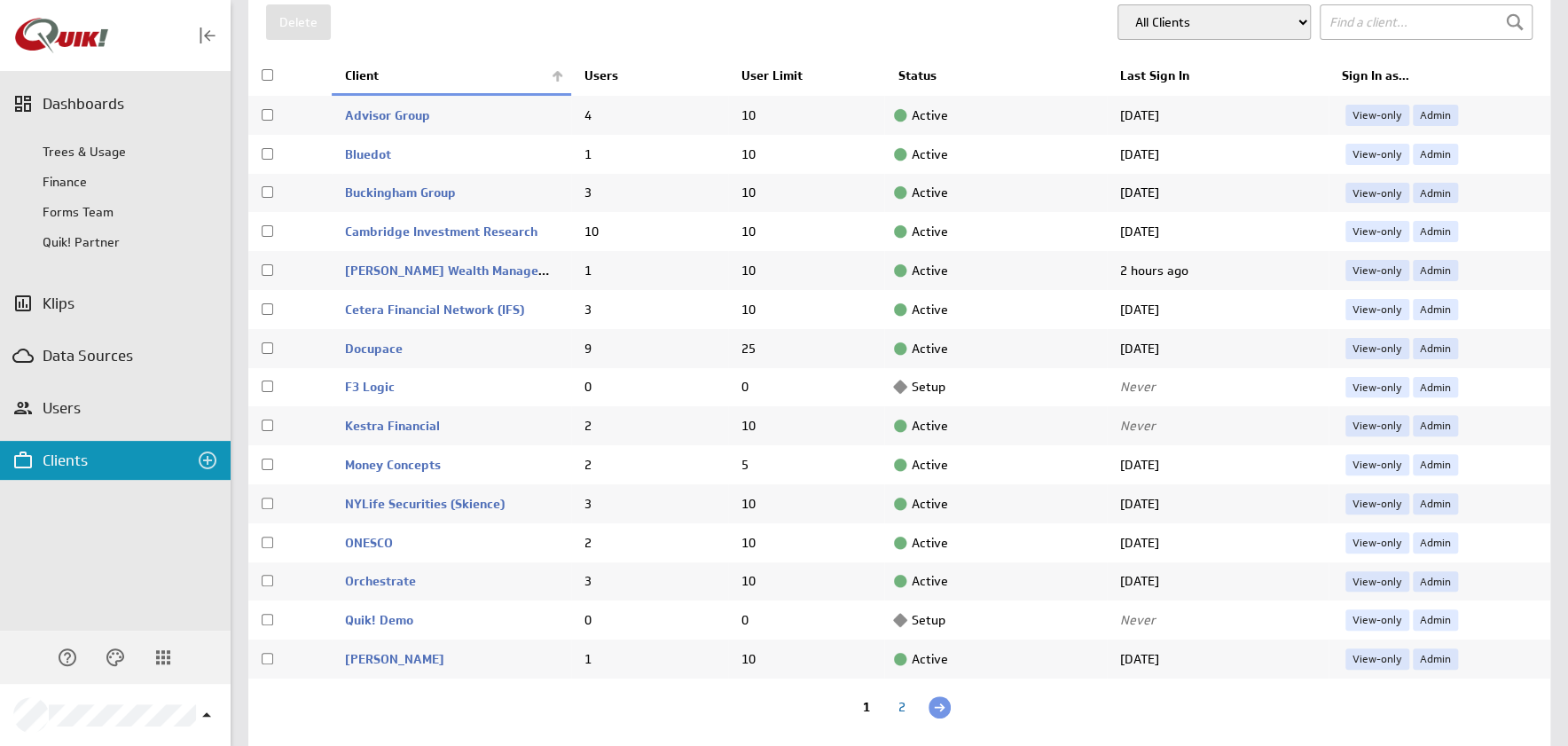
scroll to position [133, 0]
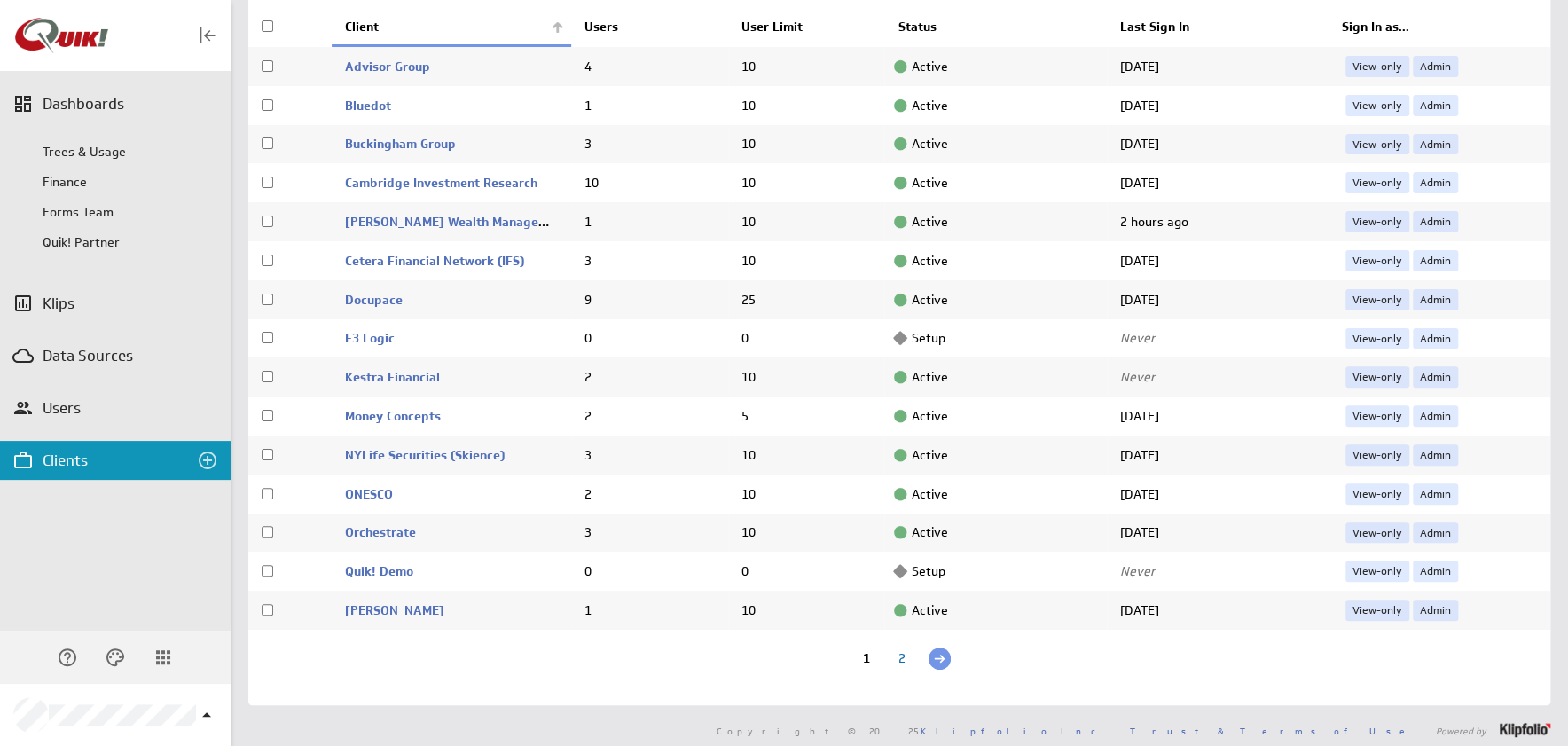
drag, startPoint x: 495, startPoint y: 488, endPoint x: 509, endPoint y: 453, distance: 37.7
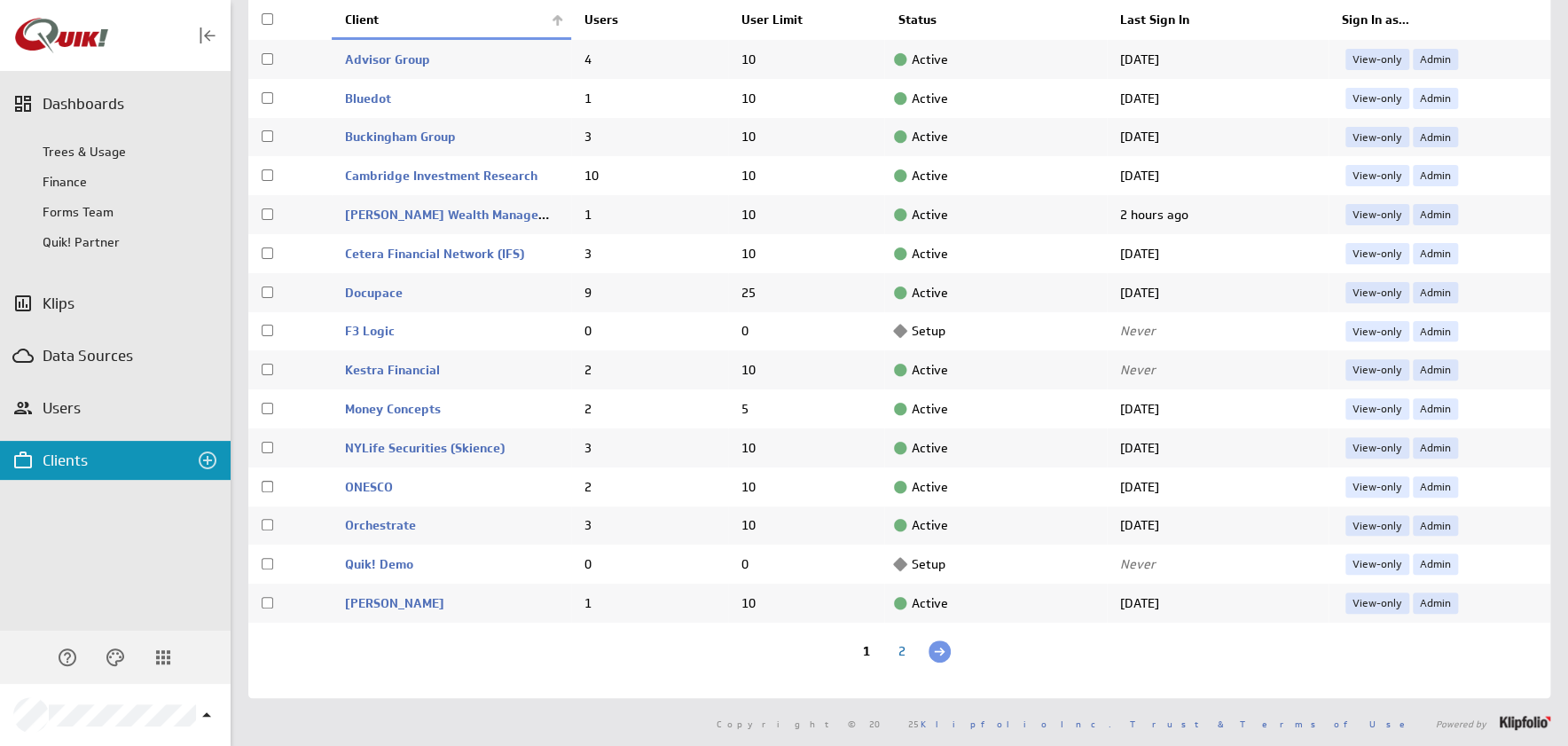
scroll to position [142, 0]
click at [388, 562] on link "Quik! Demo" at bounding box center [379, 563] width 68 height 16
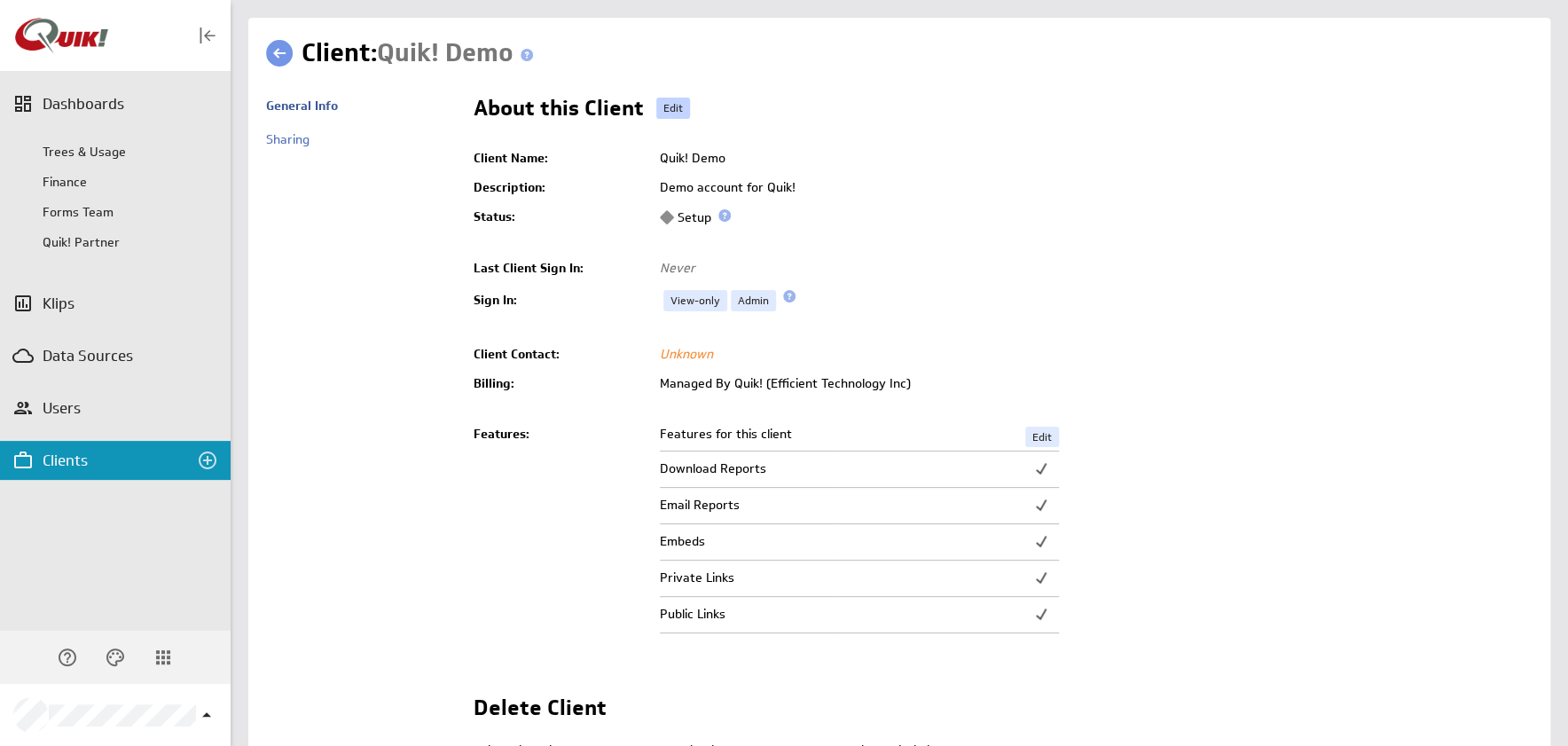
click at [665, 106] on link "Edit" at bounding box center [674, 108] width 34 height 21
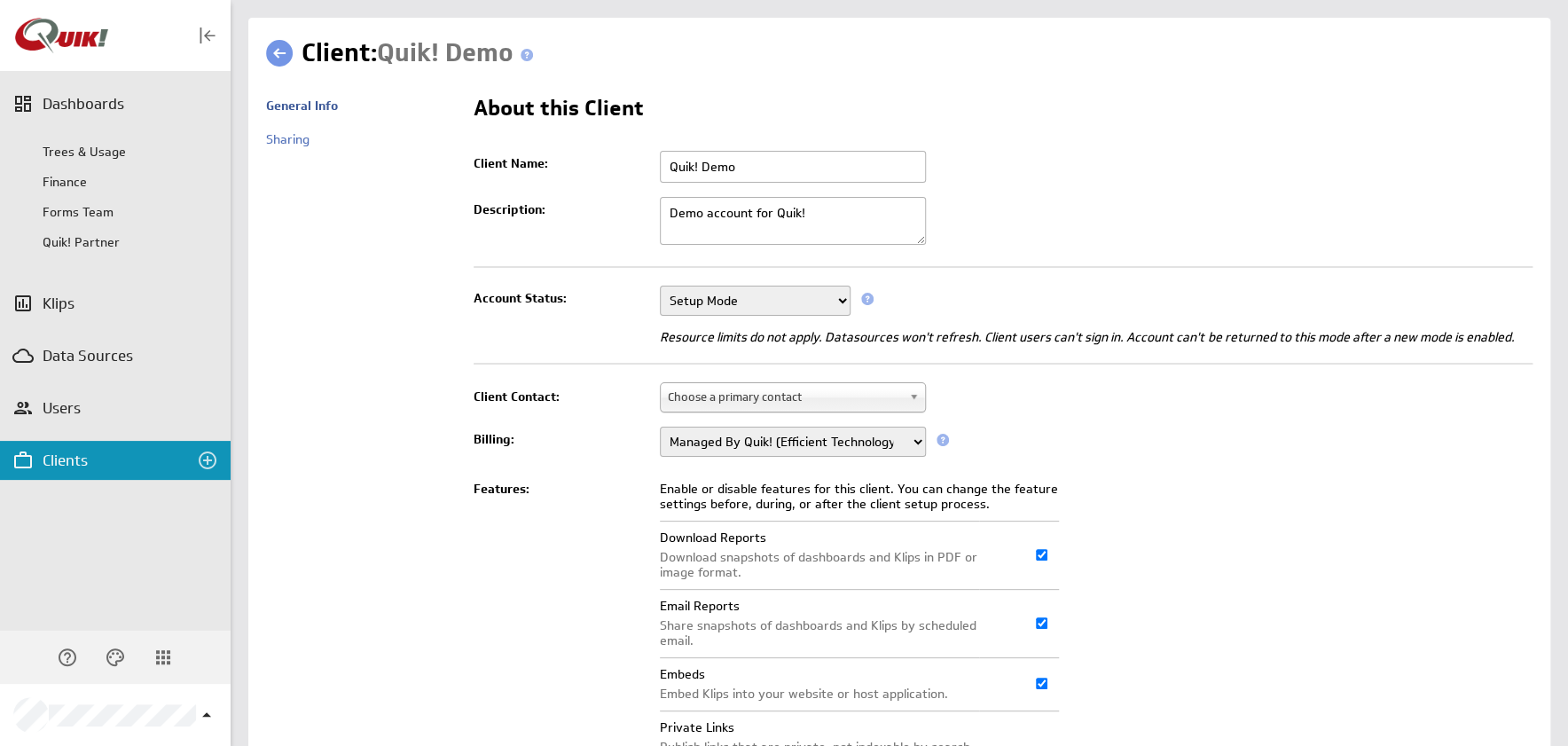
click at [835, 297] on select "Setup Mode Trial Active Disabled" at bounding box center [754, 301] width 191 height 30
select select "5"
click at [659, 285] on select "Setup Mode Trial Active Disabled" at bounding box center [754, 301] width 191 height 30
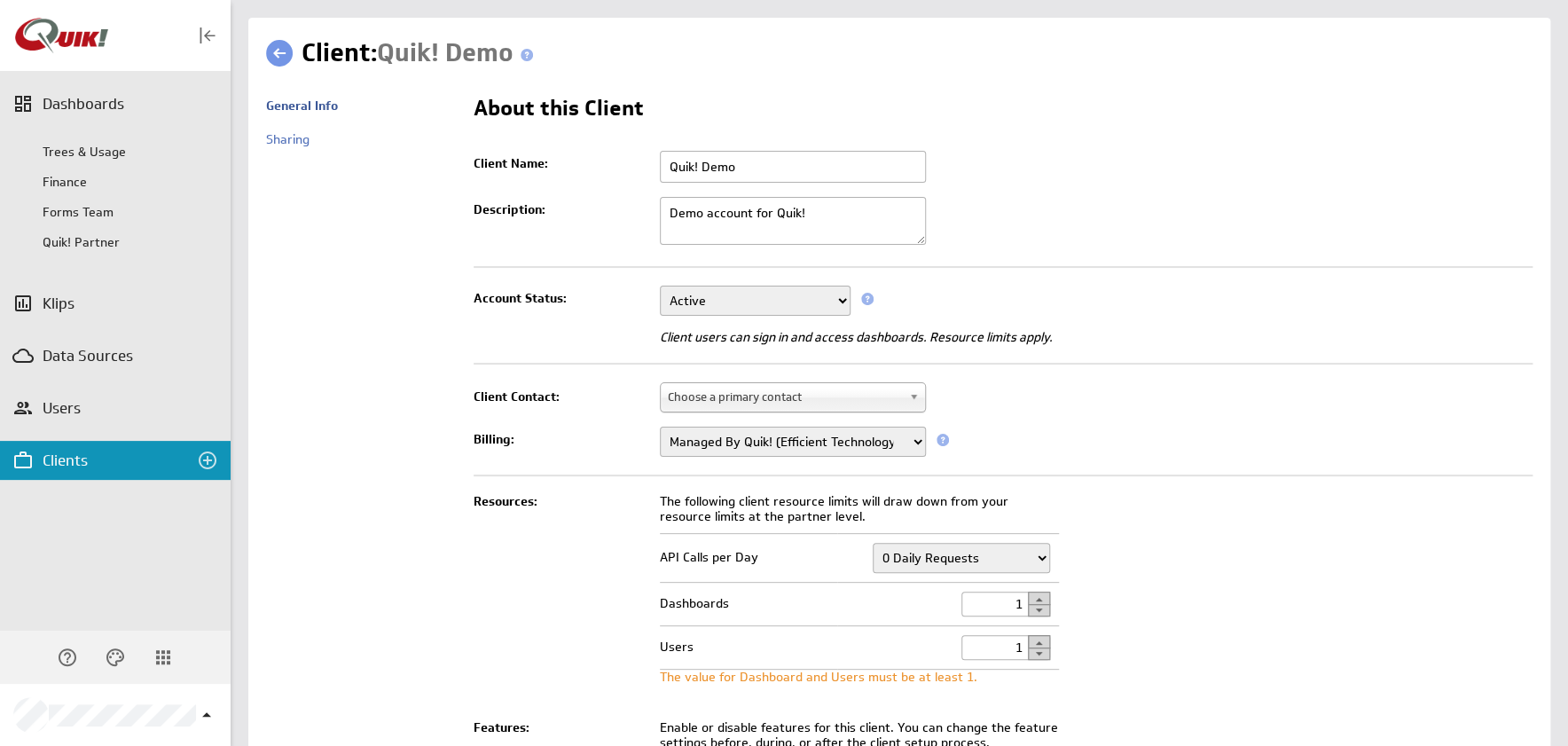
click at [1032, 637] on button "button" at bounding box center [1038, 641] width 22 height 13
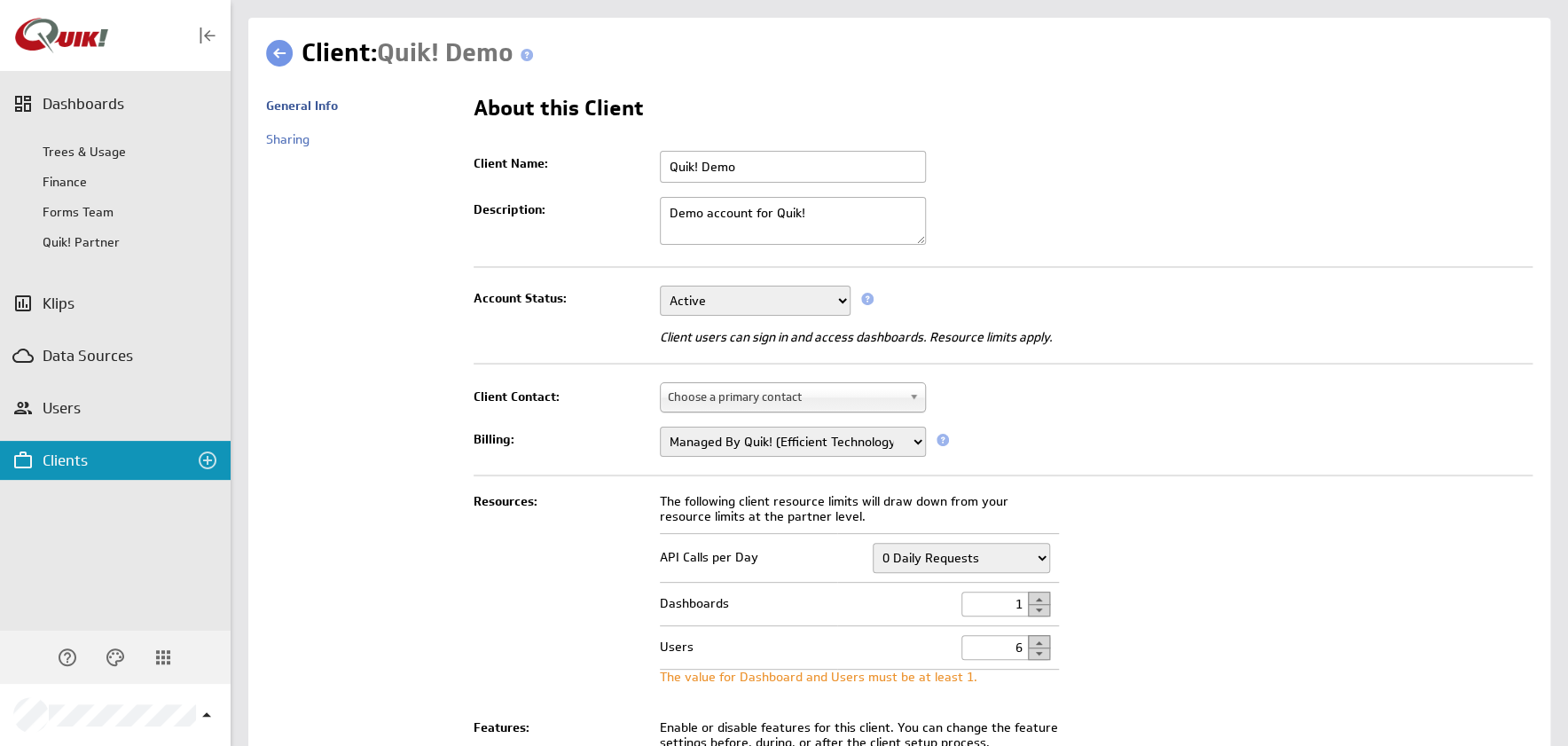
click at [1032, 637] on button "button" at bounding box center [1038, 641] width 22 height 13
type input "10"
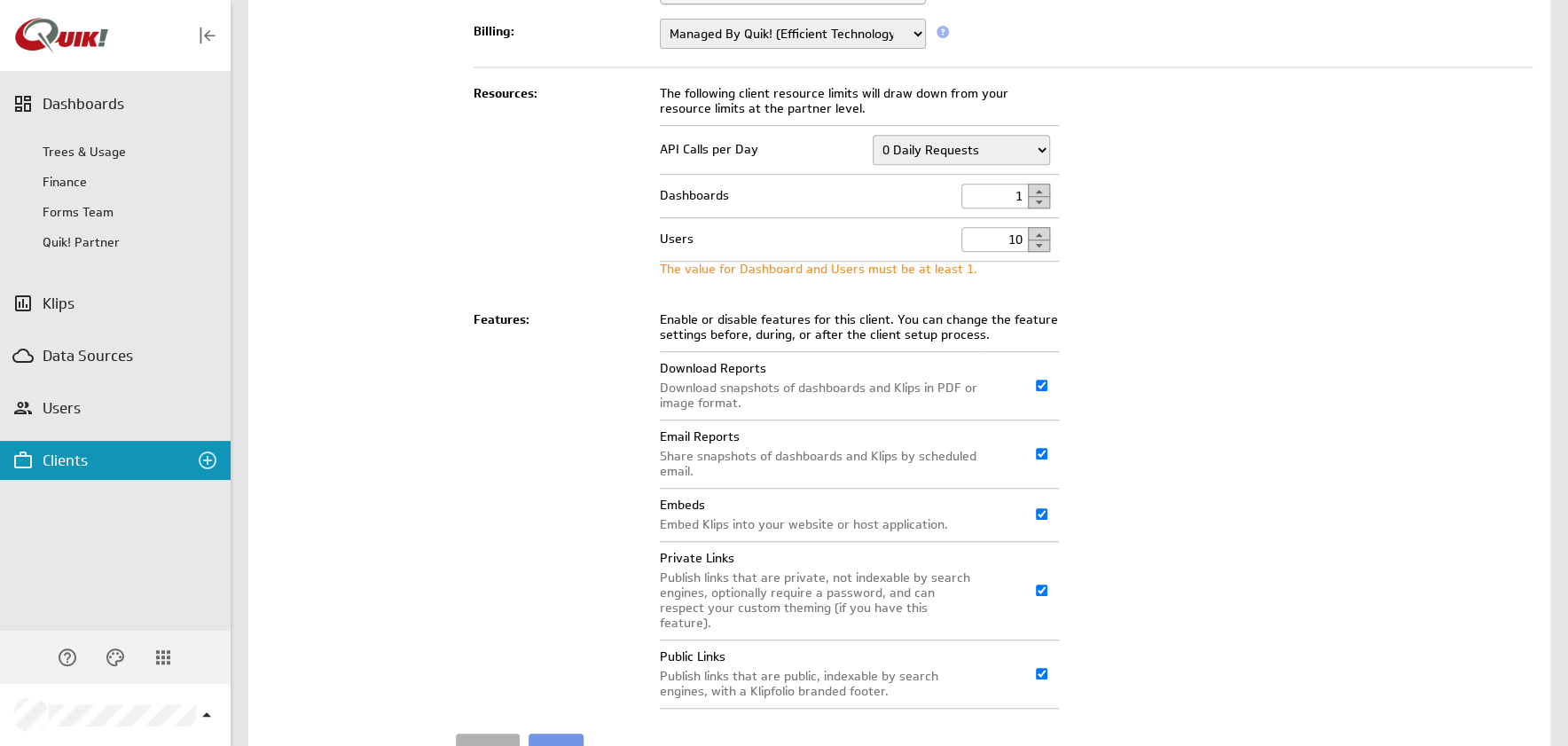
scroll to position [483, 0]
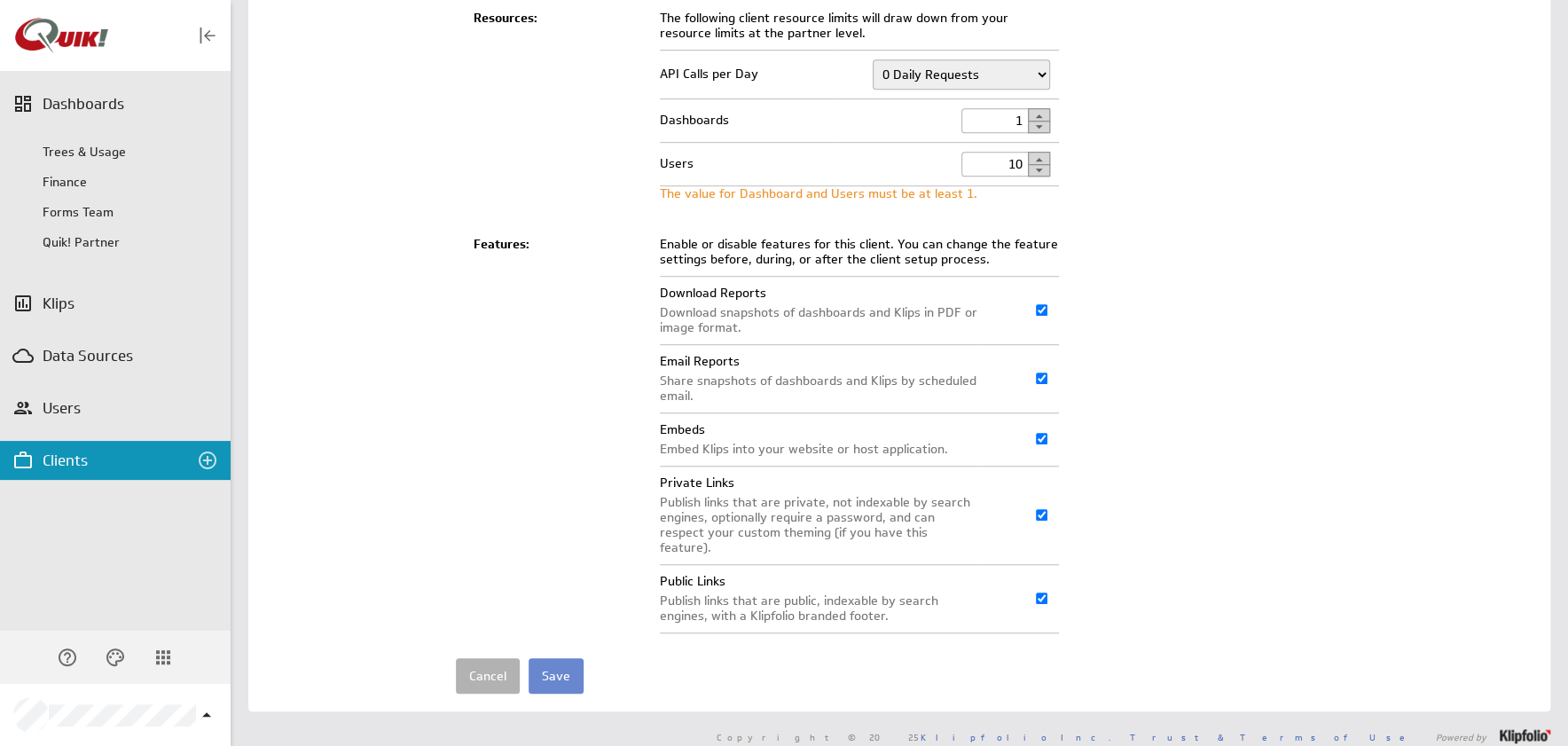
click at [555, 658] on input "Save" at bounding box center [555, 676] width 55 height 36
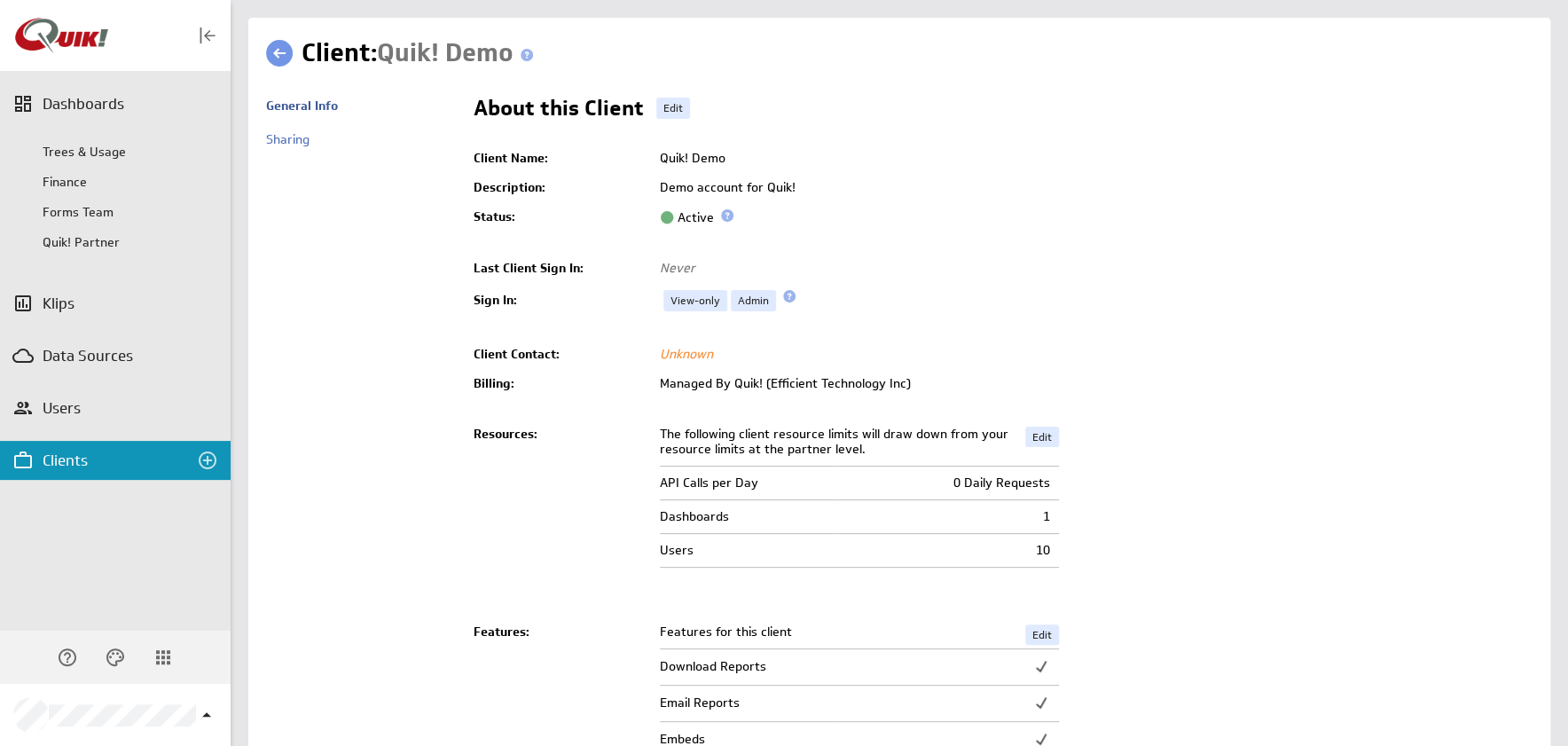
click at [272, 47] on link at bounding box center [279, 54] width 27 height 27
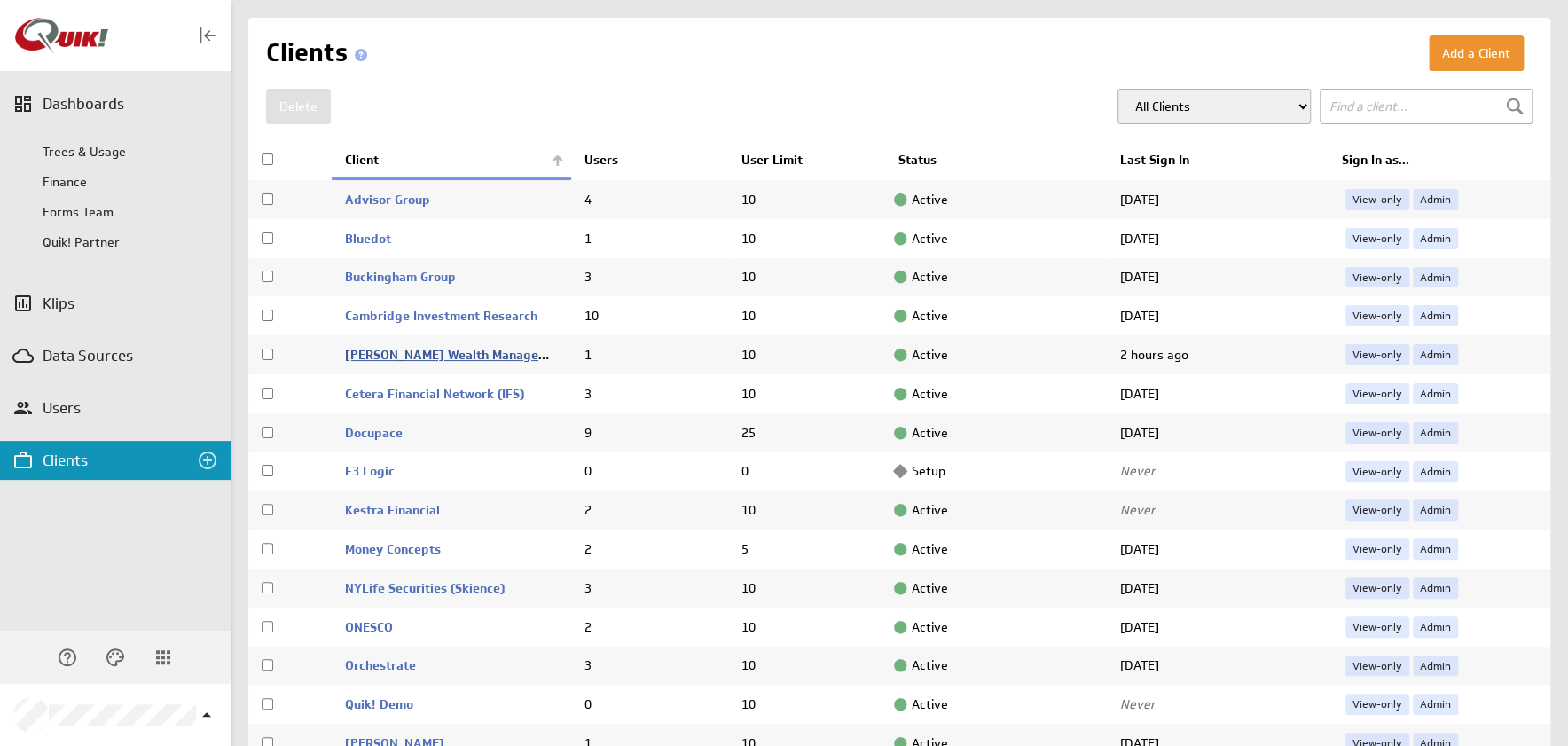
click at [443, 354] on link "[PERSON_NAME] Wealth Management (CWM)" at bounding box center [477, 355] width 264 height 16
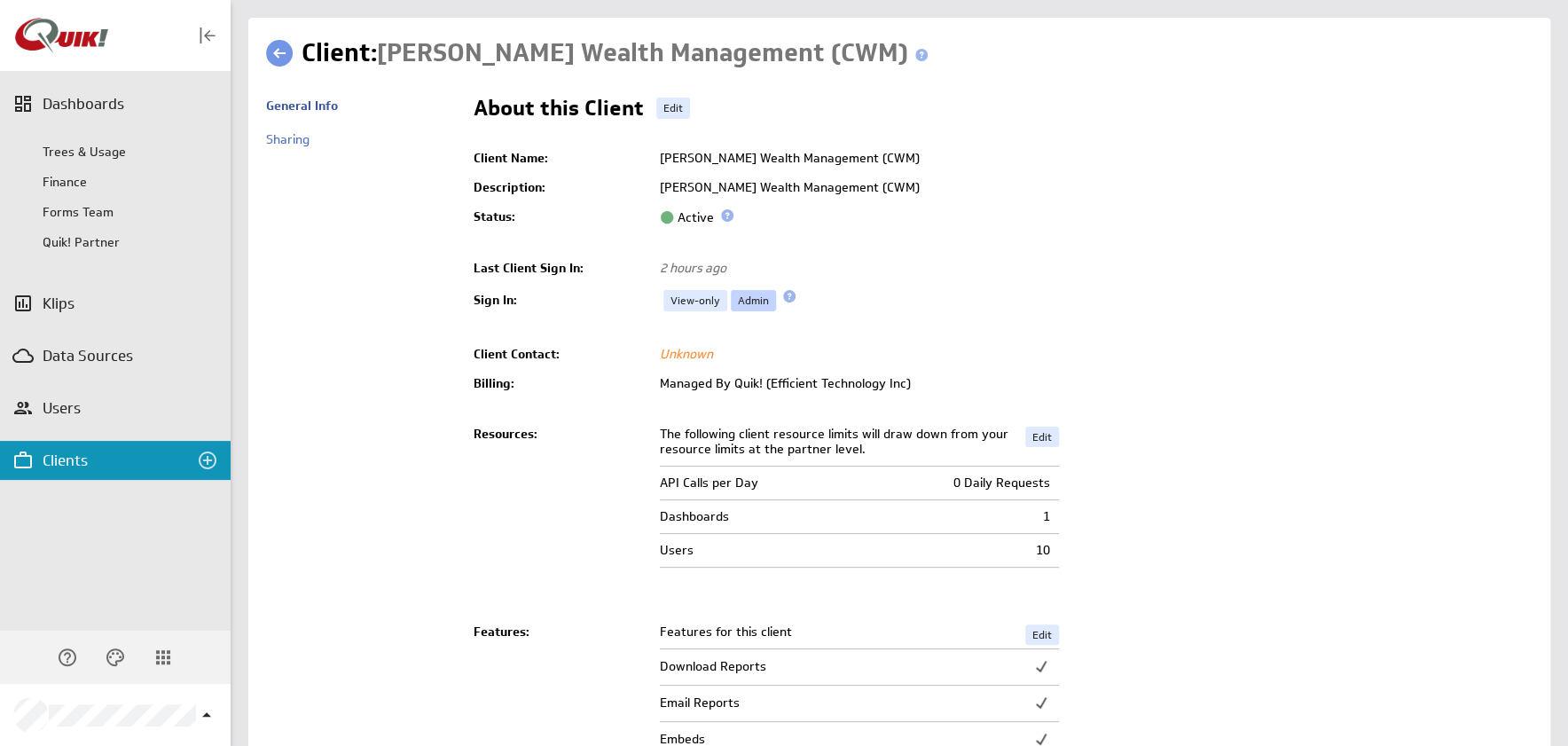
click at [754, 300] on link "Admin" at bounding box center [753, 301] width 46 height 21
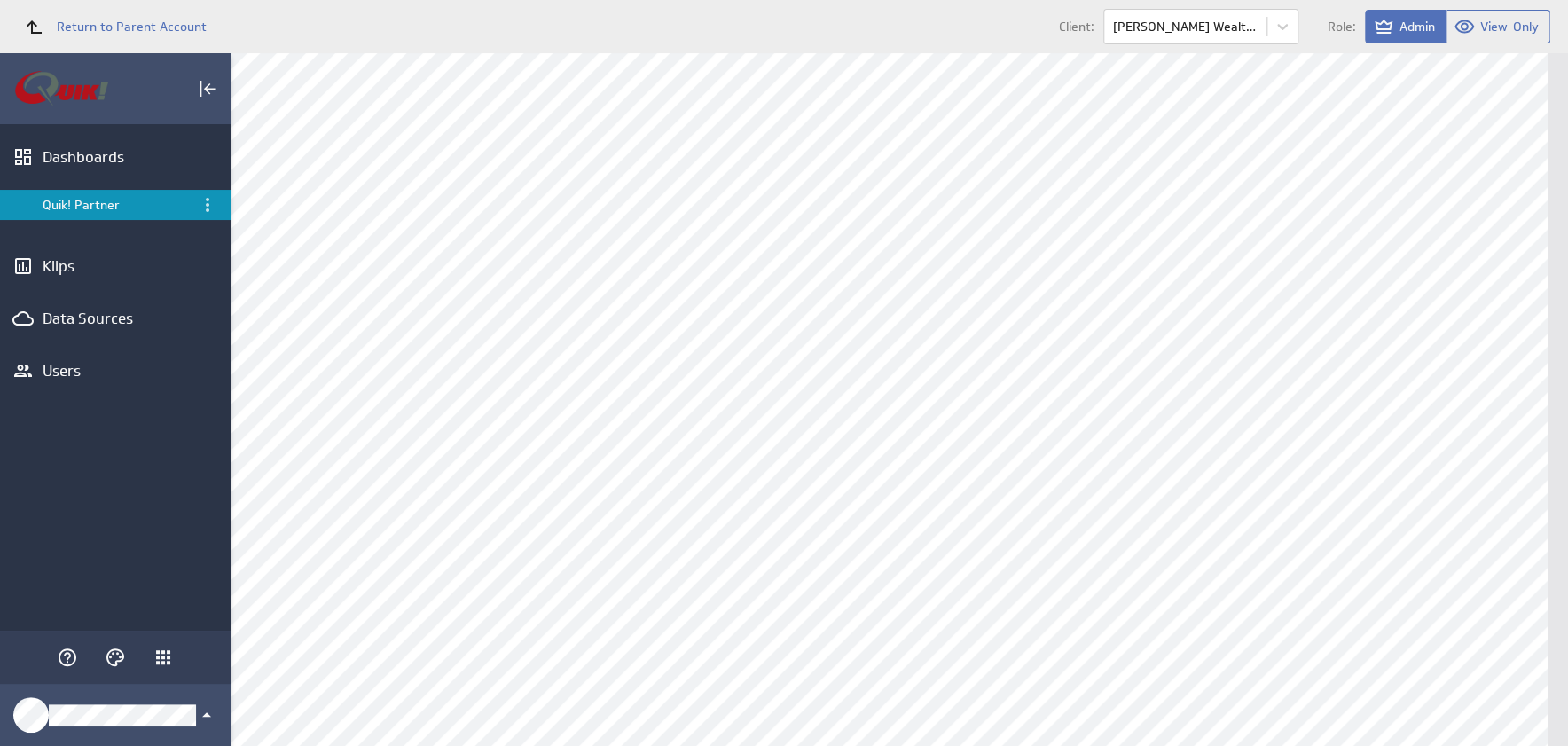
click at [119, 221] on li "Quik! Partner" at bounding box center [115, 204] width 231 height 56
click at [99, 4] on div "Return to Parent Account Client: Carson Wealth Management (CWM) Role: Admin Vie…" at bounding box center [784, 26] width 1568 height 53
click at [99, 21] on span "Return to Parent Account" at bounding box center [131, 27] width 150 height 13
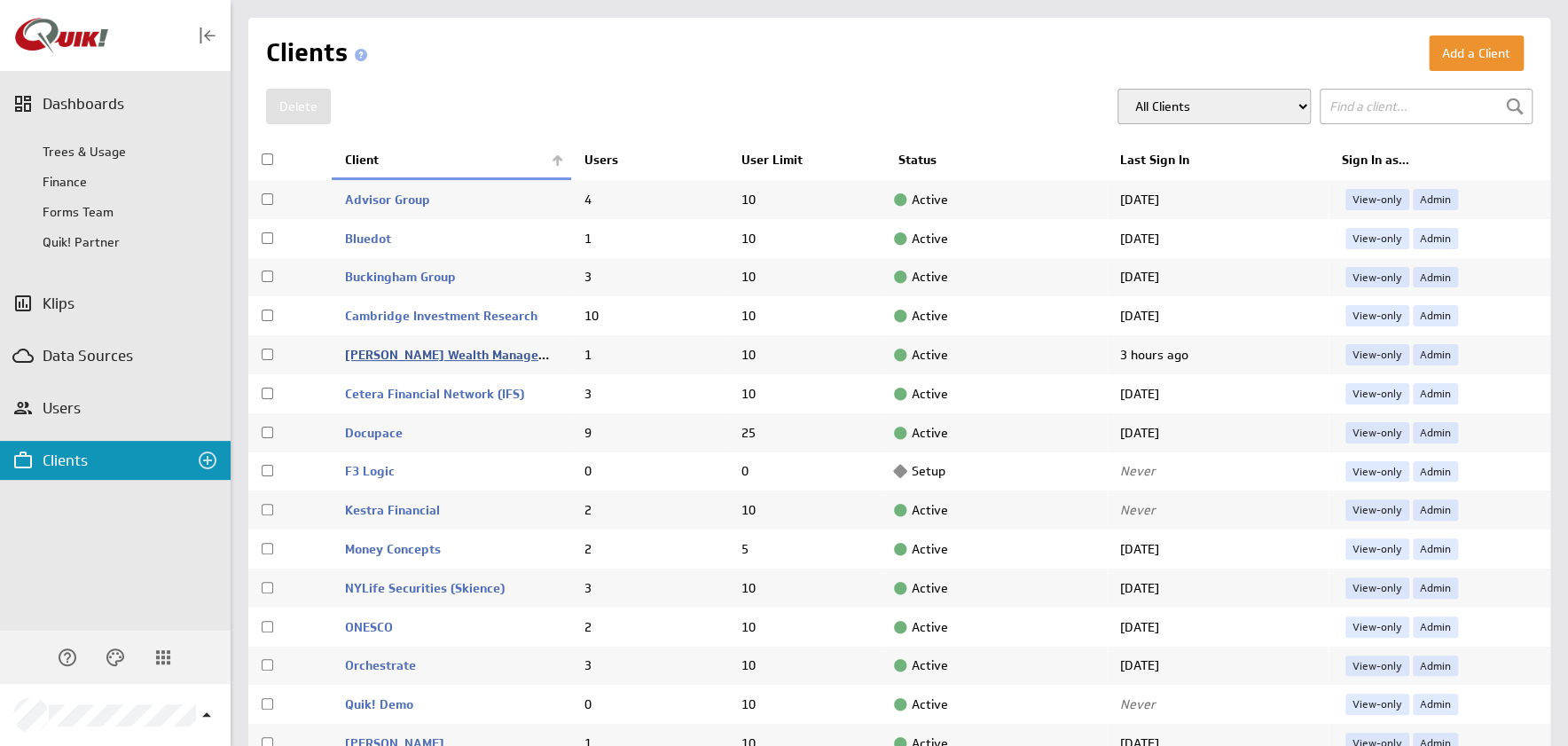
click at [458, 352] on link "[PERSON_NAME] Wealth Management (CWM)" at bounding box center [477, 355] width 264 height 16
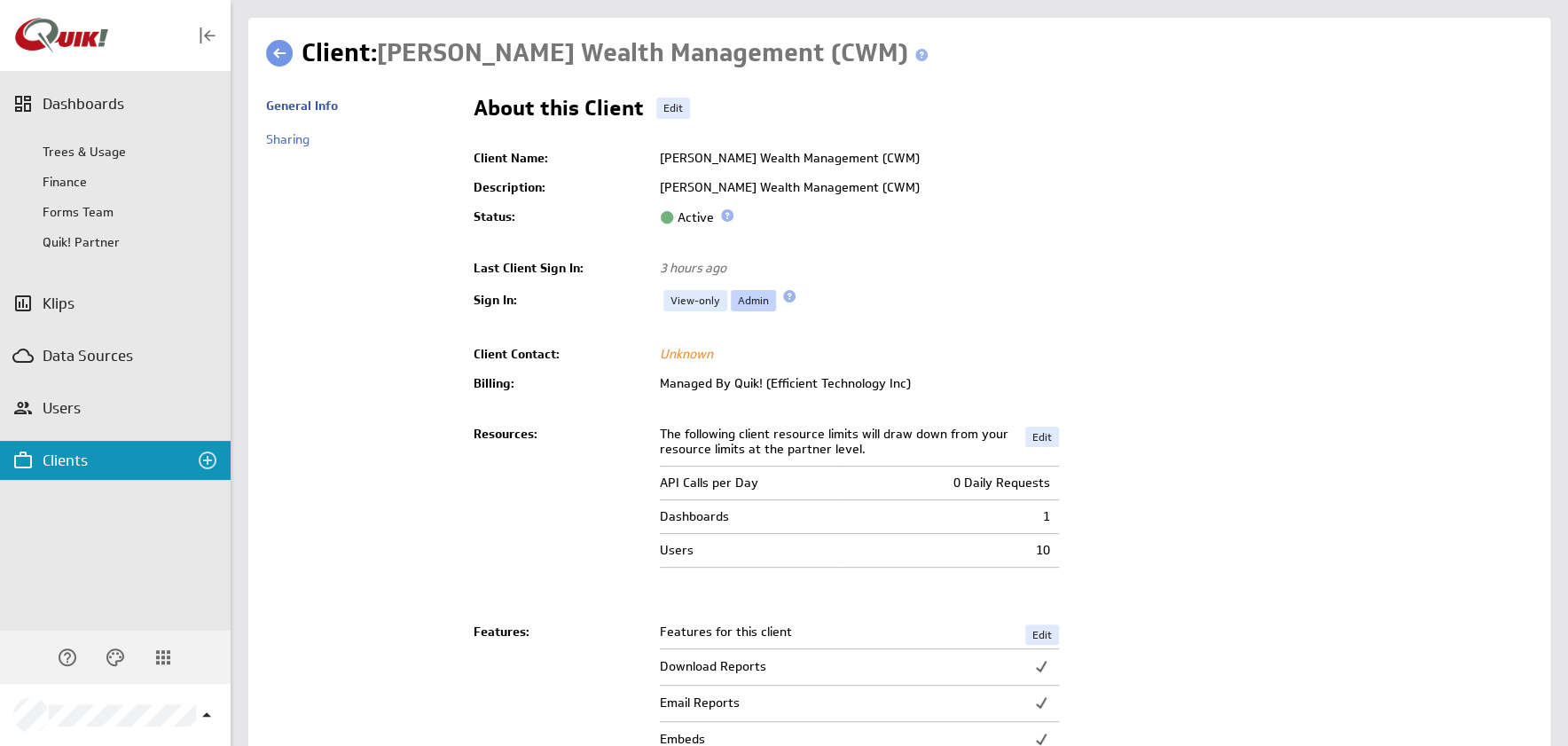
click at [749, 301] on link "Admin" at bounding box center [753, 301] width 46 height 21
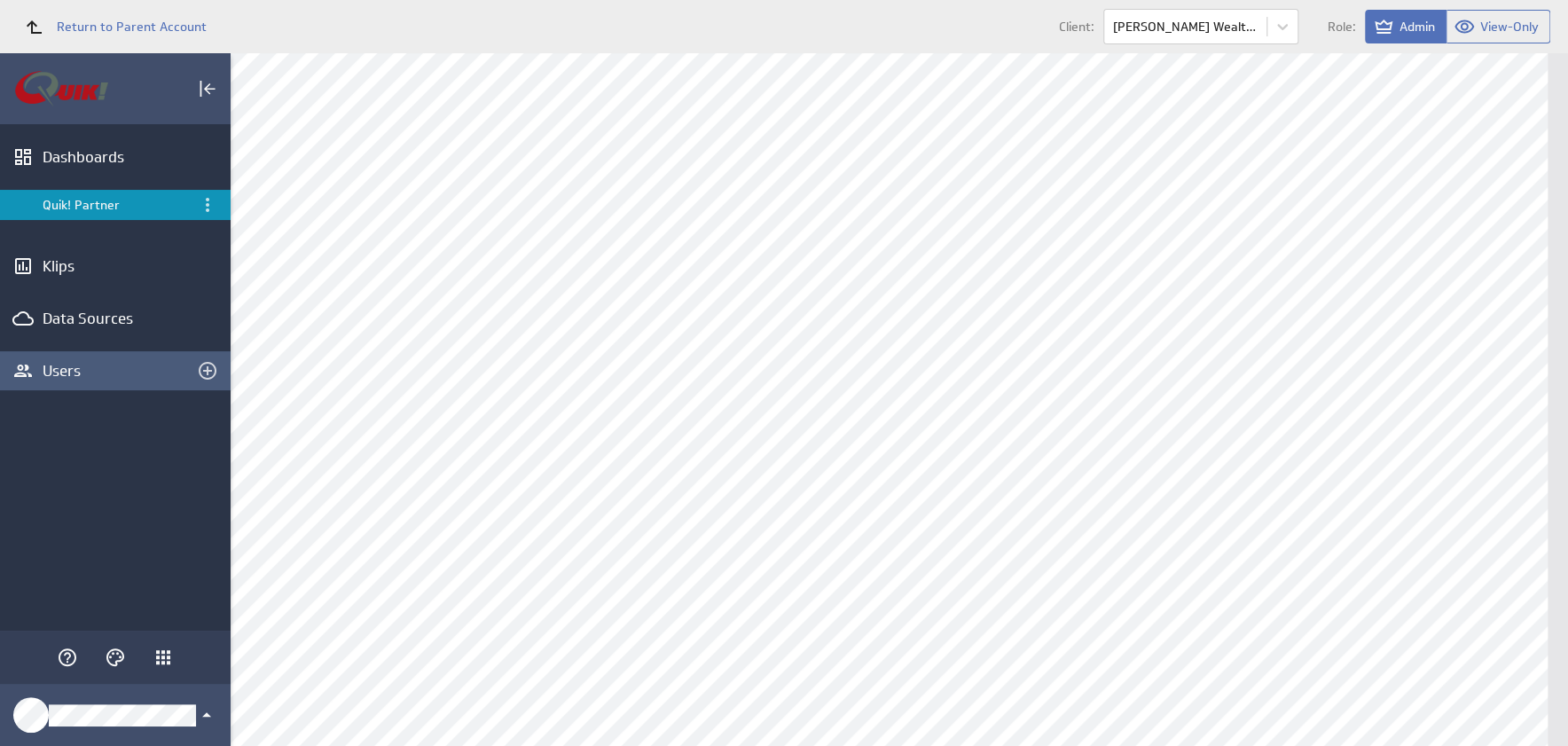
click at [64, 361] on div "Users" at bounding box center [115, 370] width 146 height 20
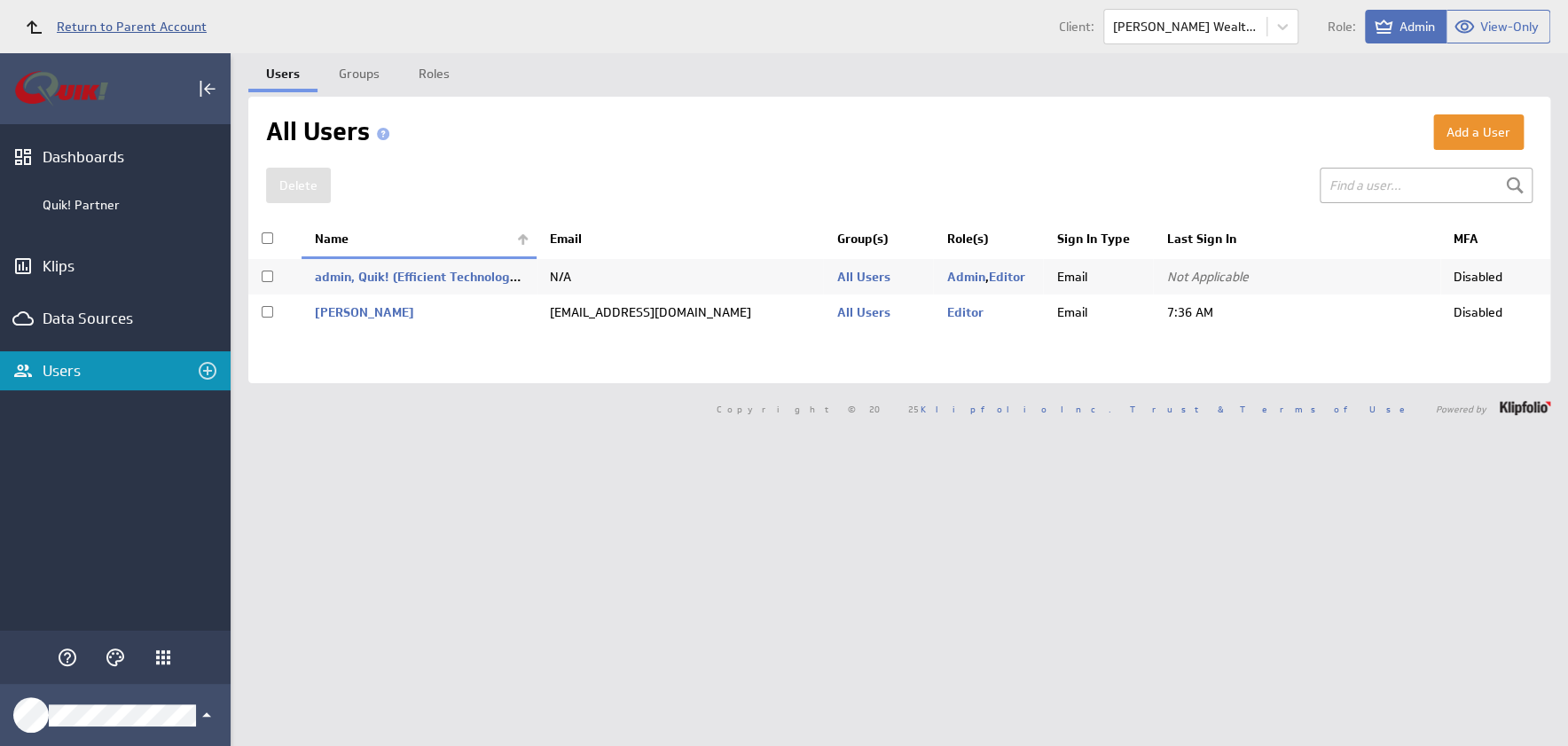
click at [107, 23] on span "Return to Parent Account" at bounding box center [131, 27] width 150 height 13
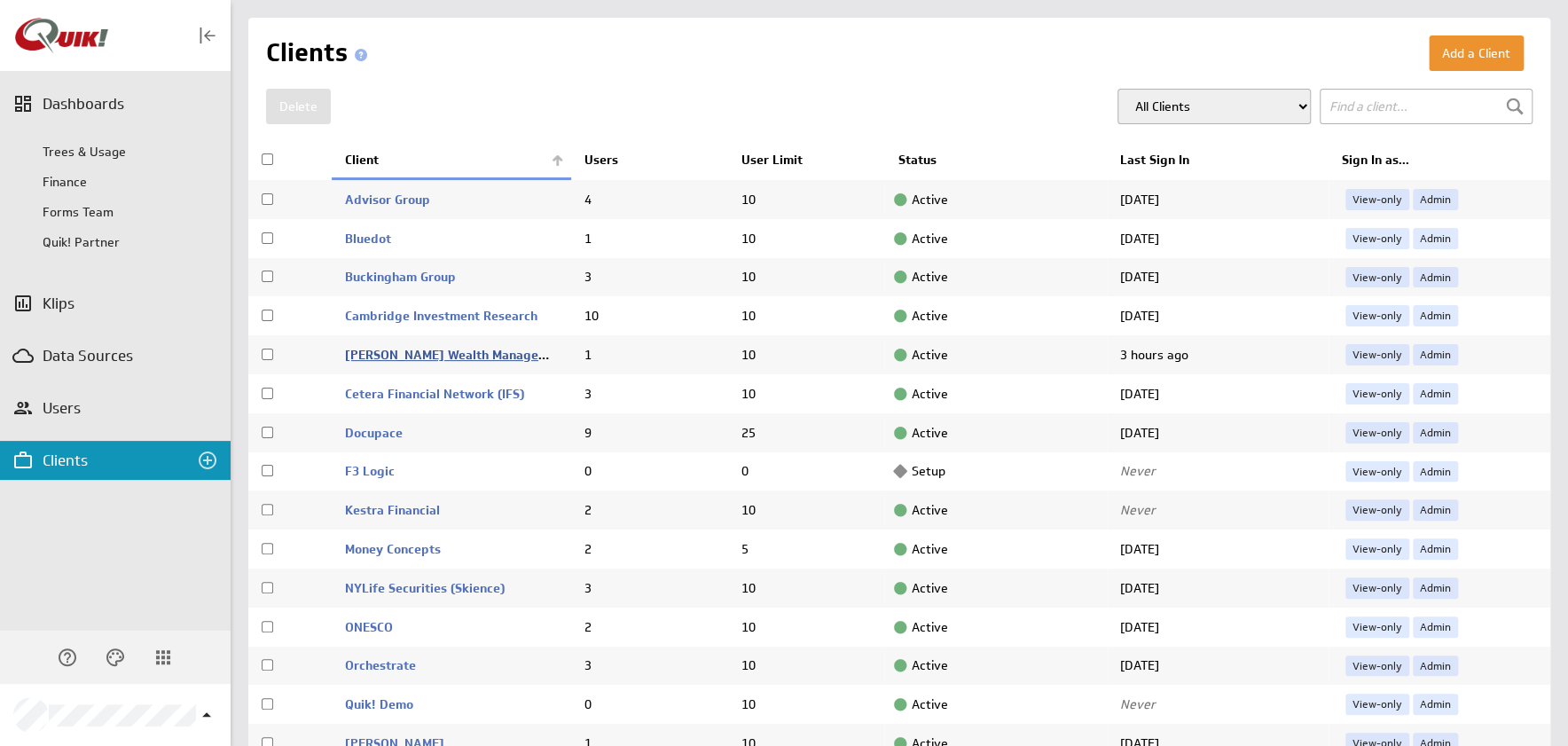
click at [444, 352] on link "[PERSON_NAME] Wealth Management (CWM)" at bounding box center [477, 355] width 264 height 16
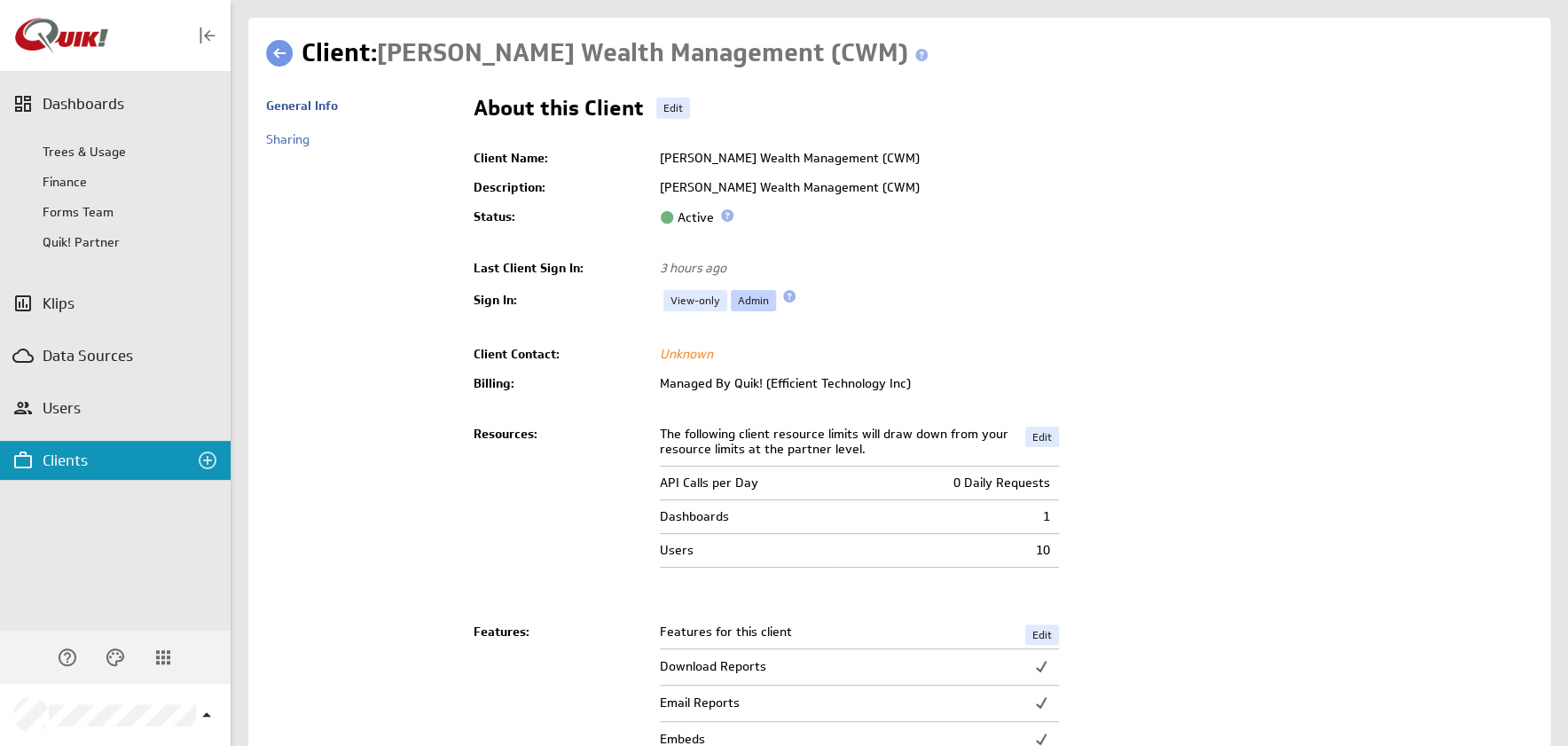
click at [737, 301] on link "Admin" at bounding box center [753, 301] width 46 height 21
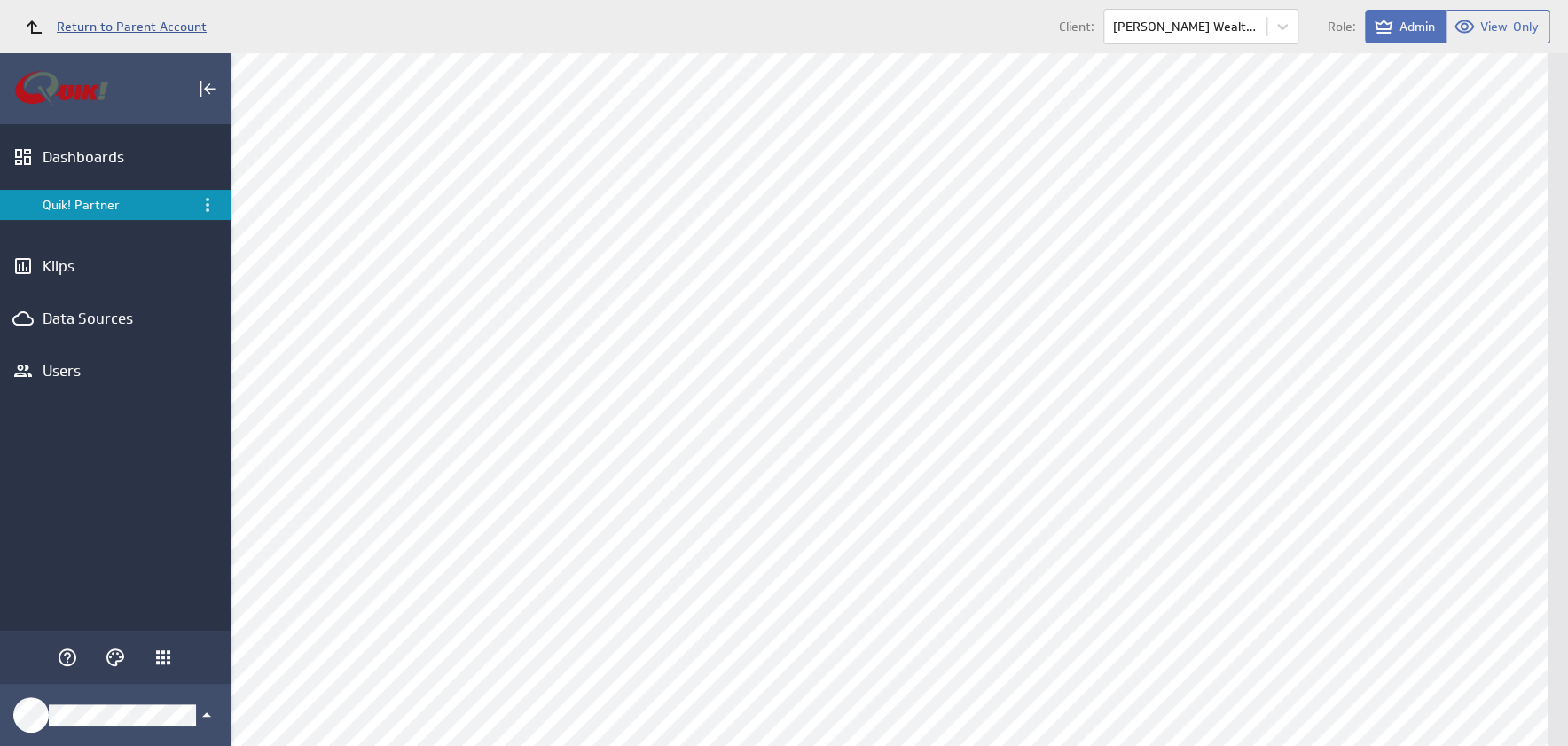
click at [83, 30] on span "Return to Parent Account" at bounding box center [131, 27] width 150 height 13
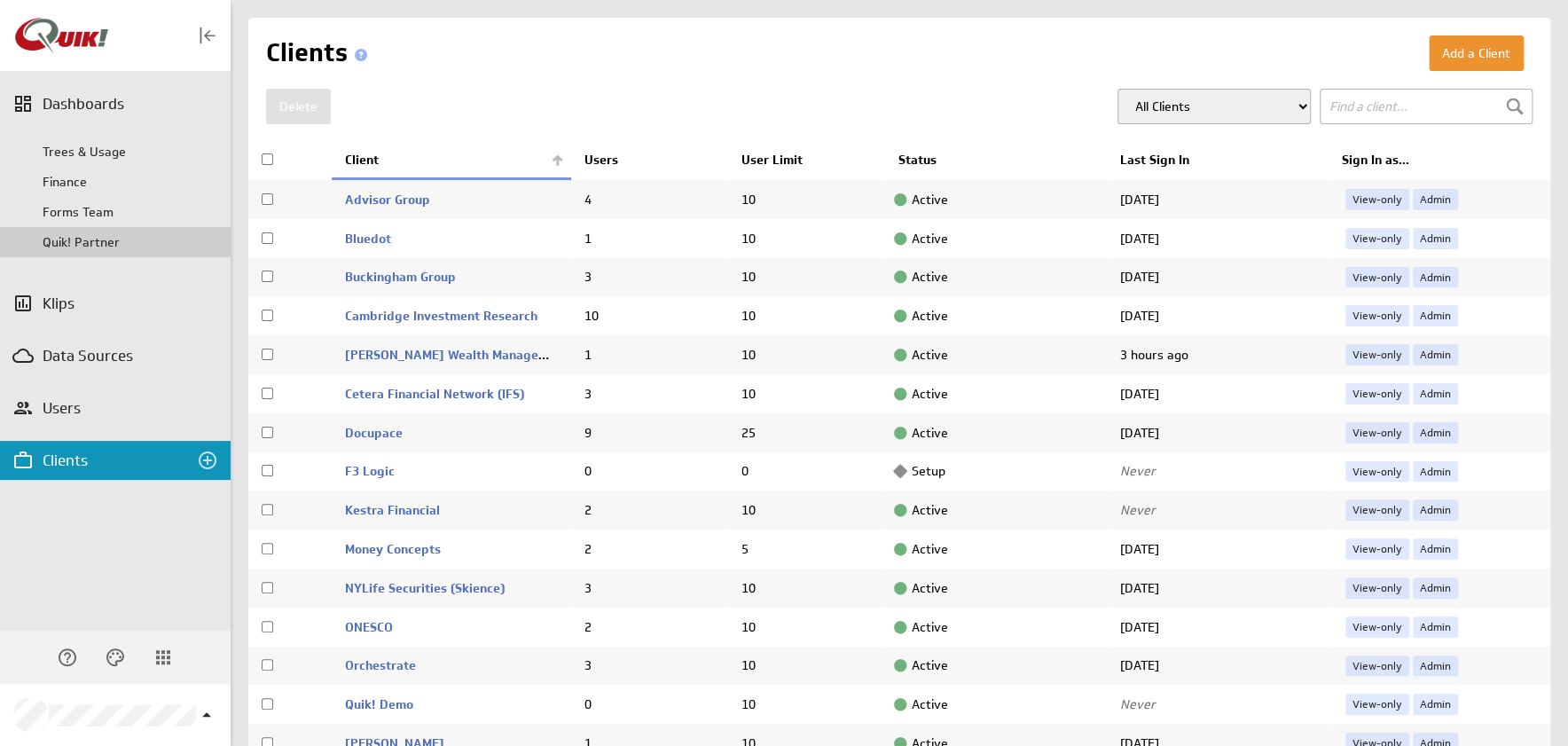
click at [100, 235] on div "Quik! Partner" at bounding box center [132, 242] width 179 height 16
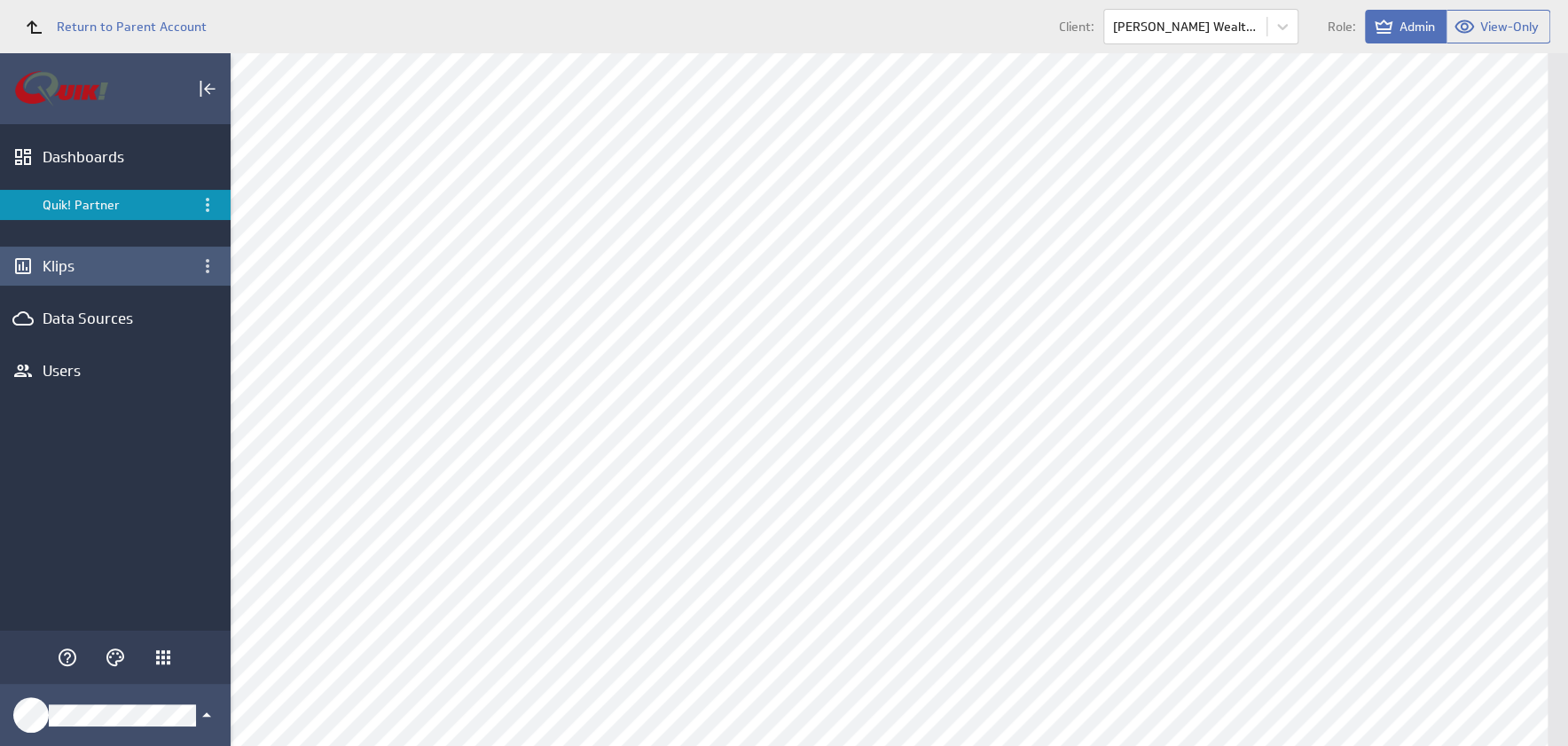
click at [169, 261] on div "Klips" at bounding box center [115, 266] width 146 height 20
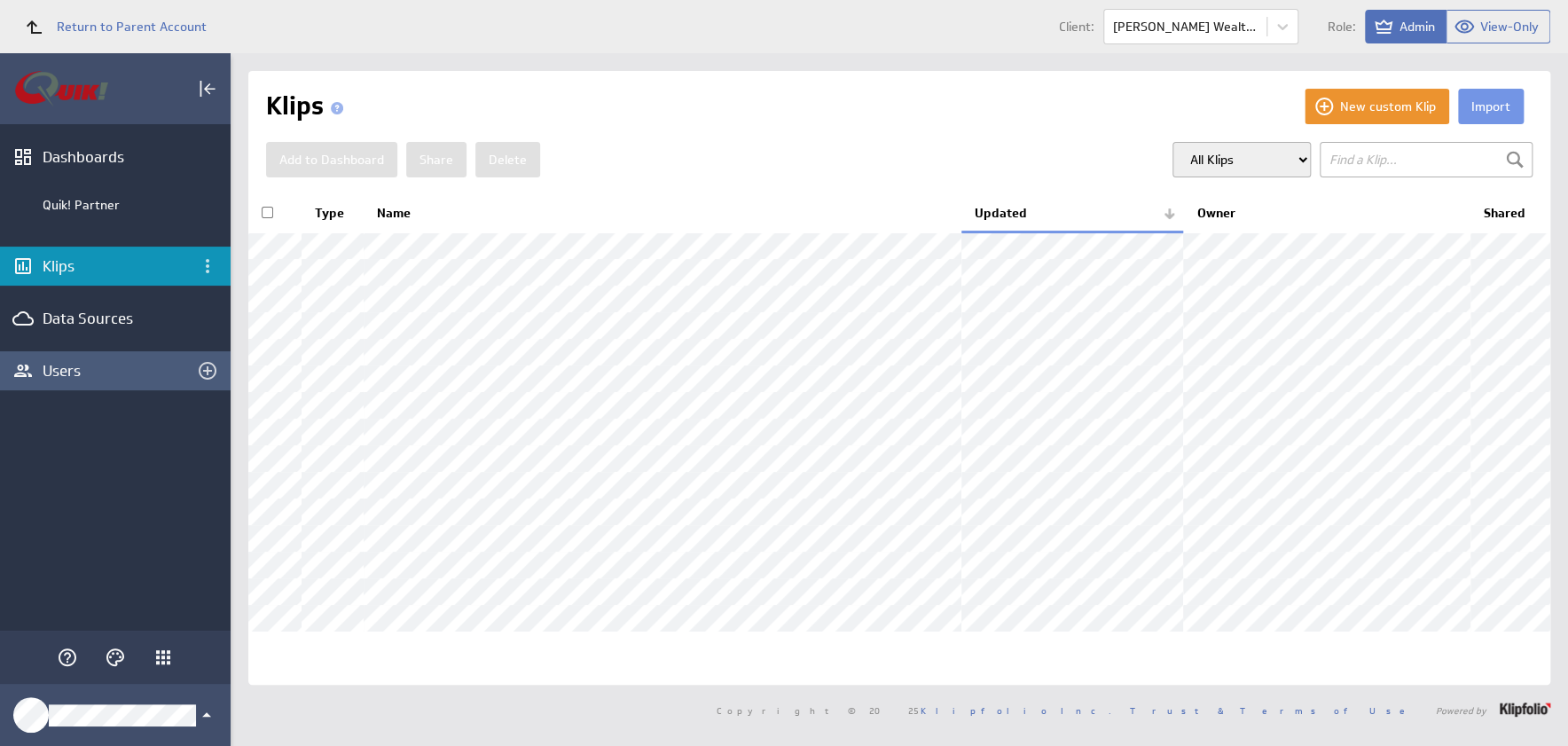
click at [95, 360] on div "Users" at bounding box center [115, 370] width 146 height 20
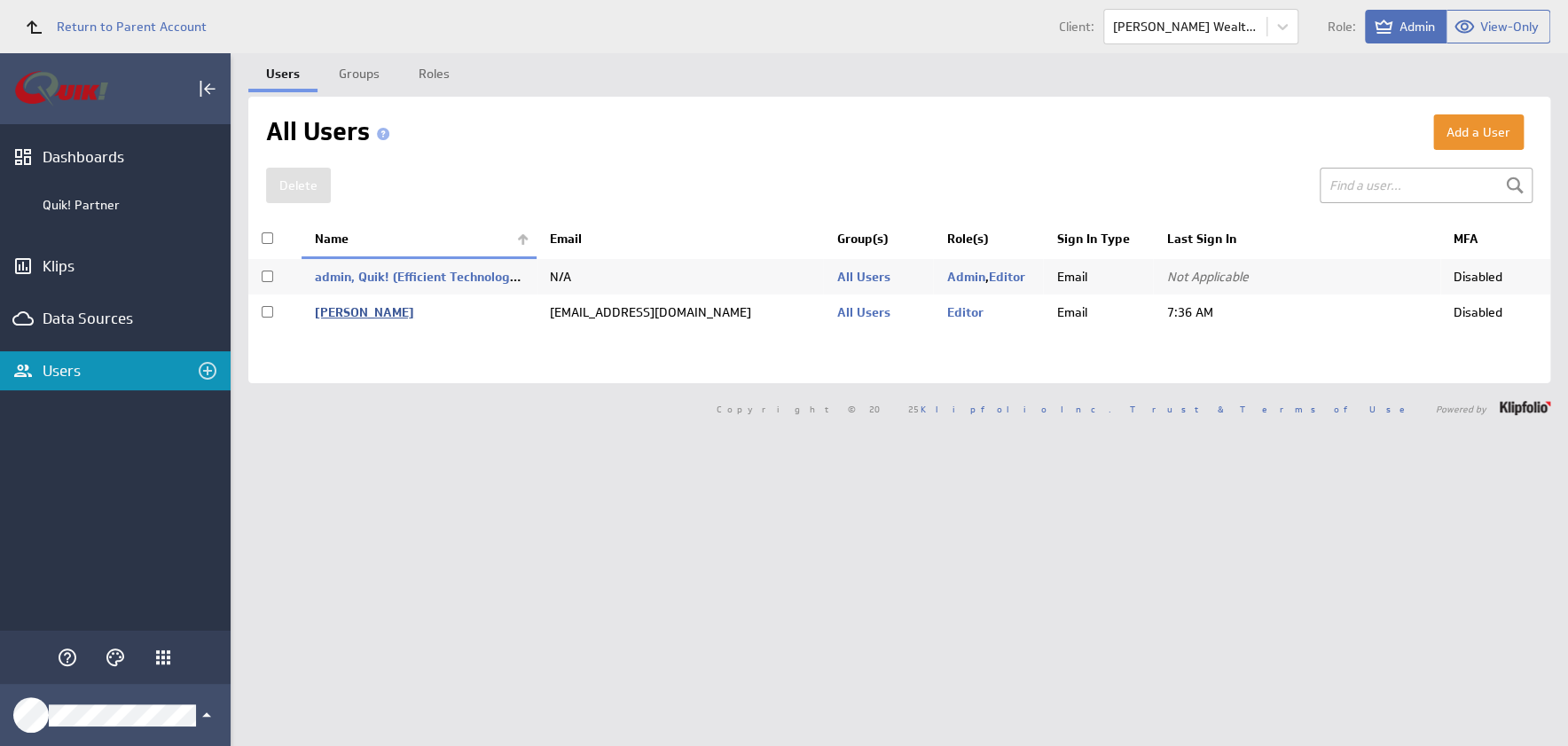
click at [340, 309] on link "[PERSON_NAME]" at bounding box center [364, 312] width 99 height 16
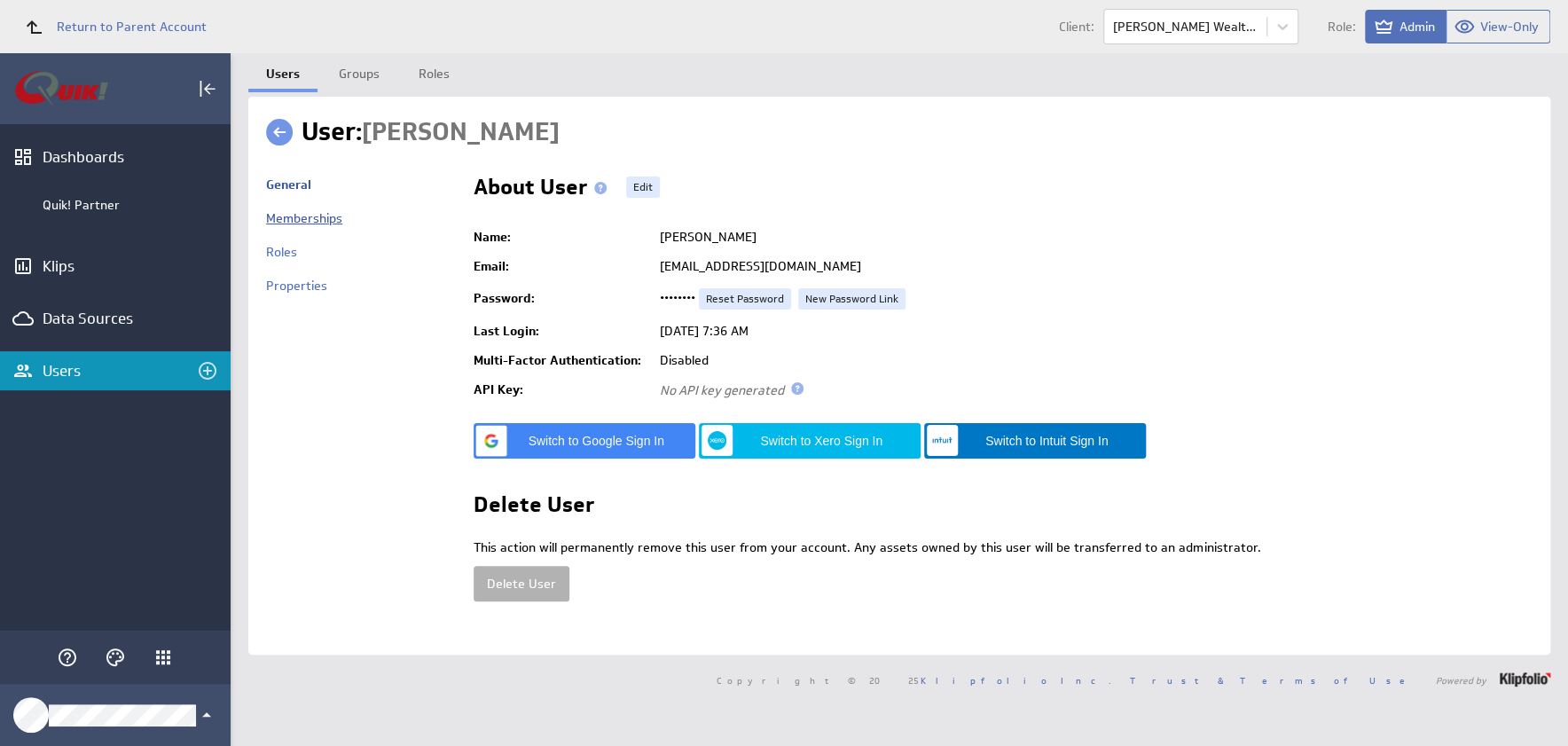
click at [288, 224] on link "Memberships" at bounding box center [303, 218] width 76 height 16
click at [89, 152] on div "Dashboards" at bounding box center [115, 157] width 146 height 20
click at [352, 76] on link "Groups" at bounding box center [359, 71] width 76 height 36
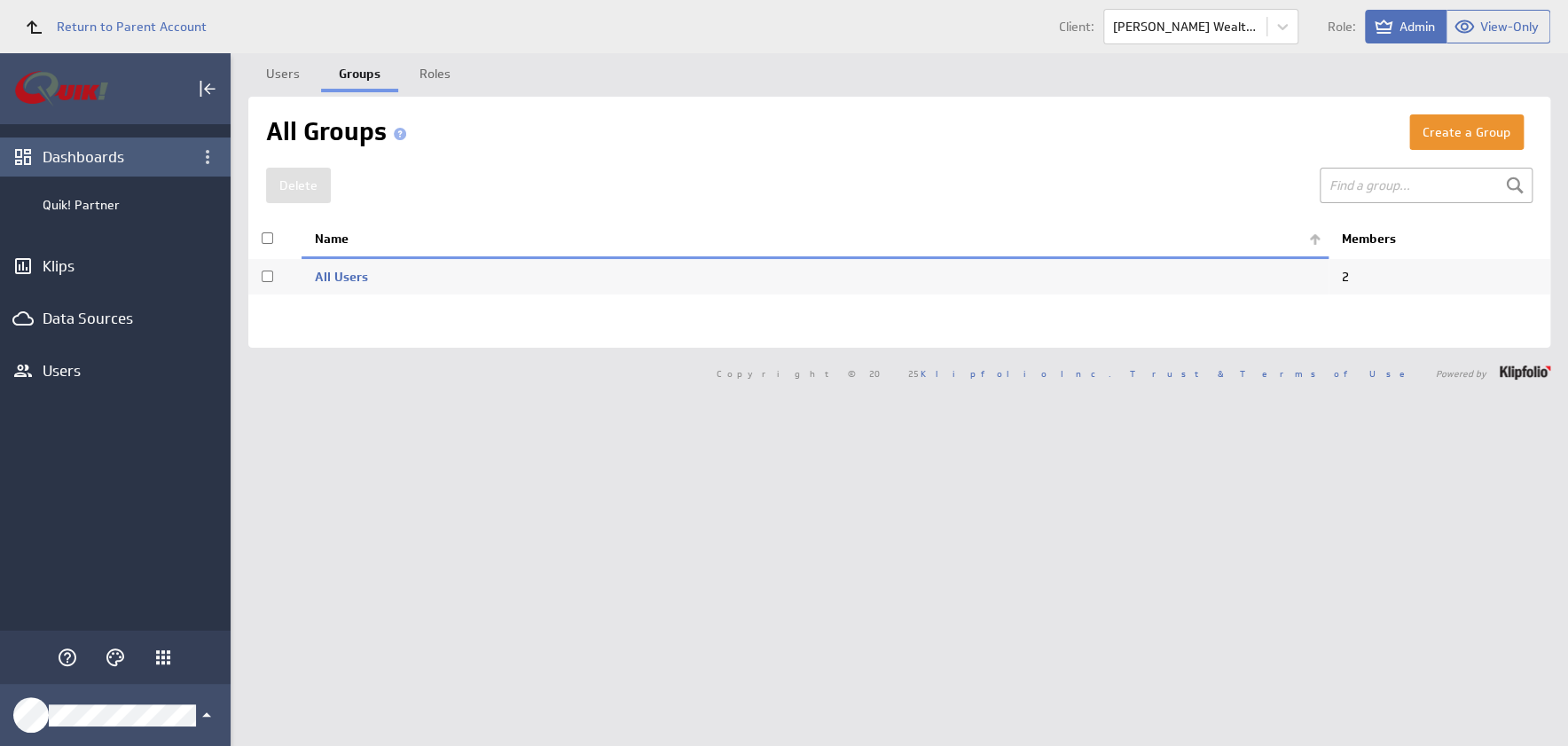
click at [92, 159] on div "Dashboards" at bounding box center [115, 157] width 146 height 20
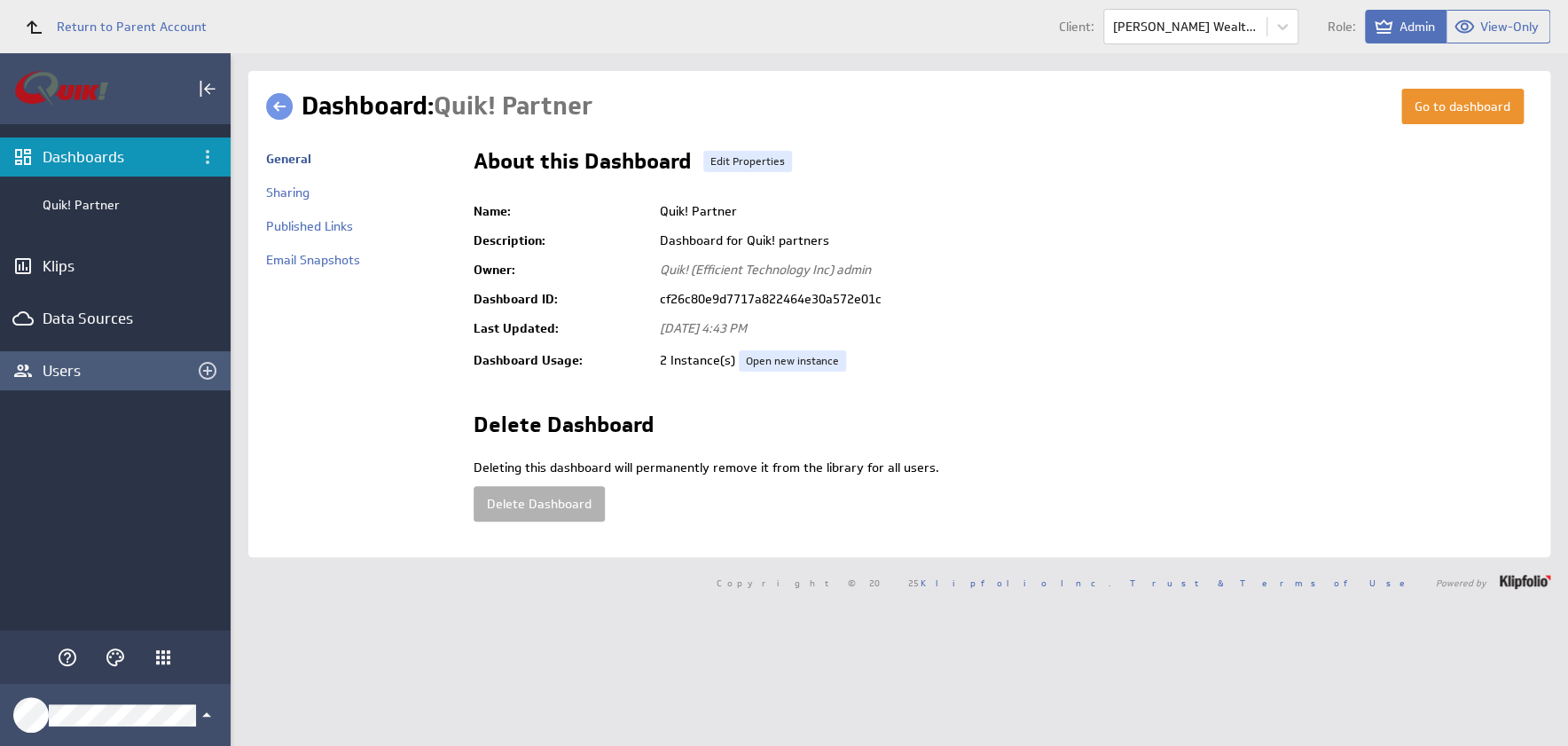
click at [72, 365] on div "Users" at bounding box center [115, 370] width 146 height 20
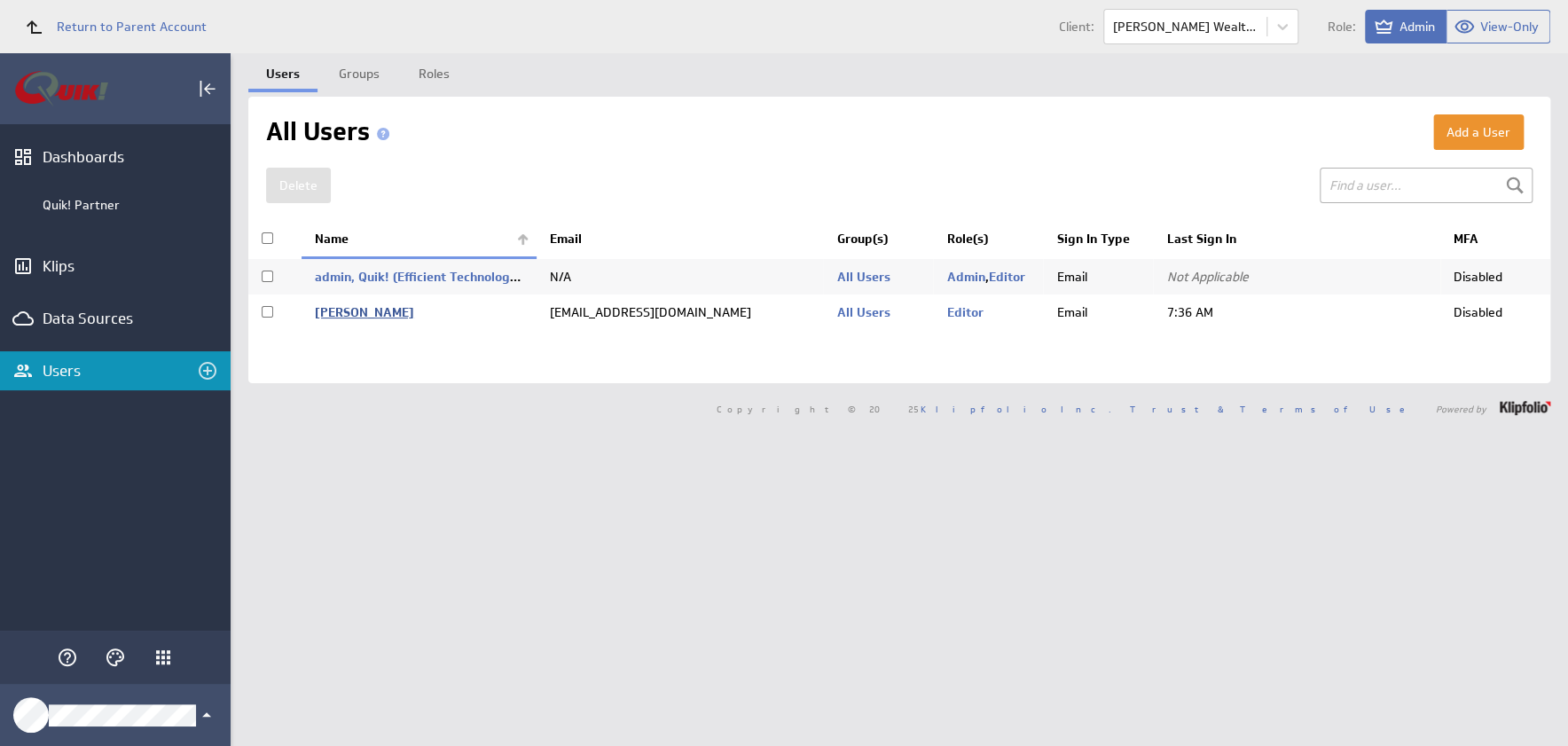
click at [354, 309] on link "Kilgore, Cole" at bounding box center [364, 312] width 99 height 16
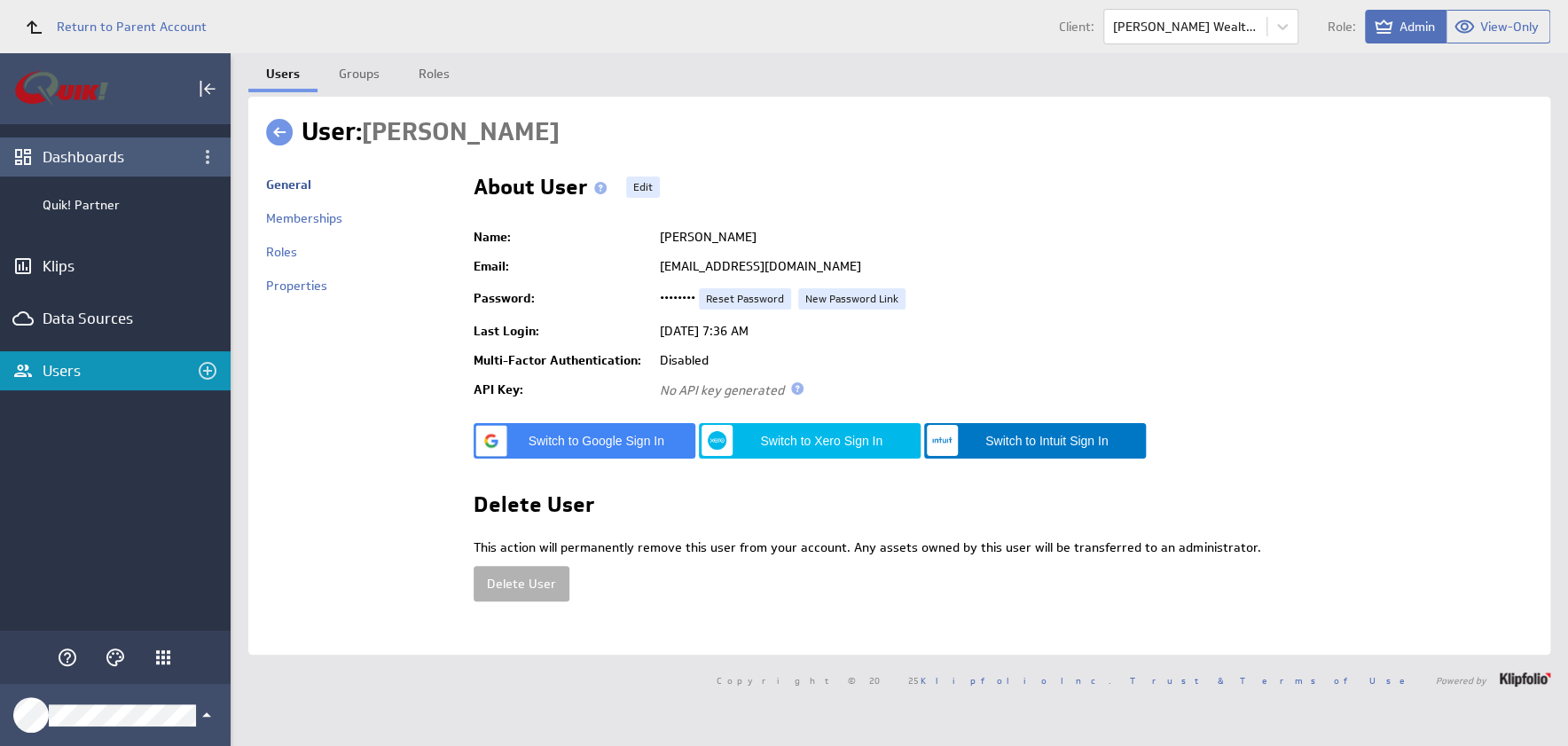
click at [47, 156] on div "Dashboards" at bounding box center [115, 157] width 146 height 20
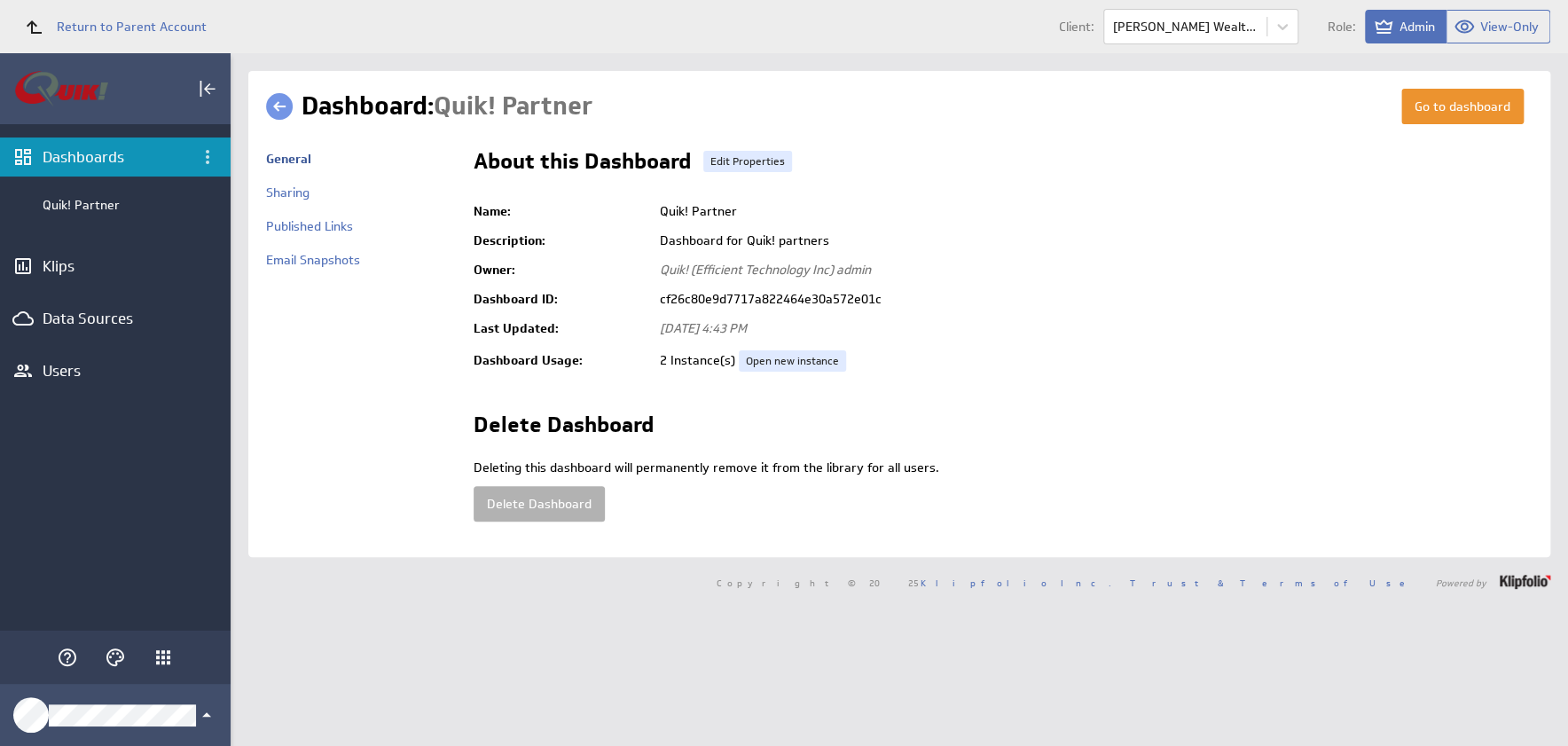
click at [128, 156] on div "Dashboards" at bounding box center [115, 157] width 146 height 20
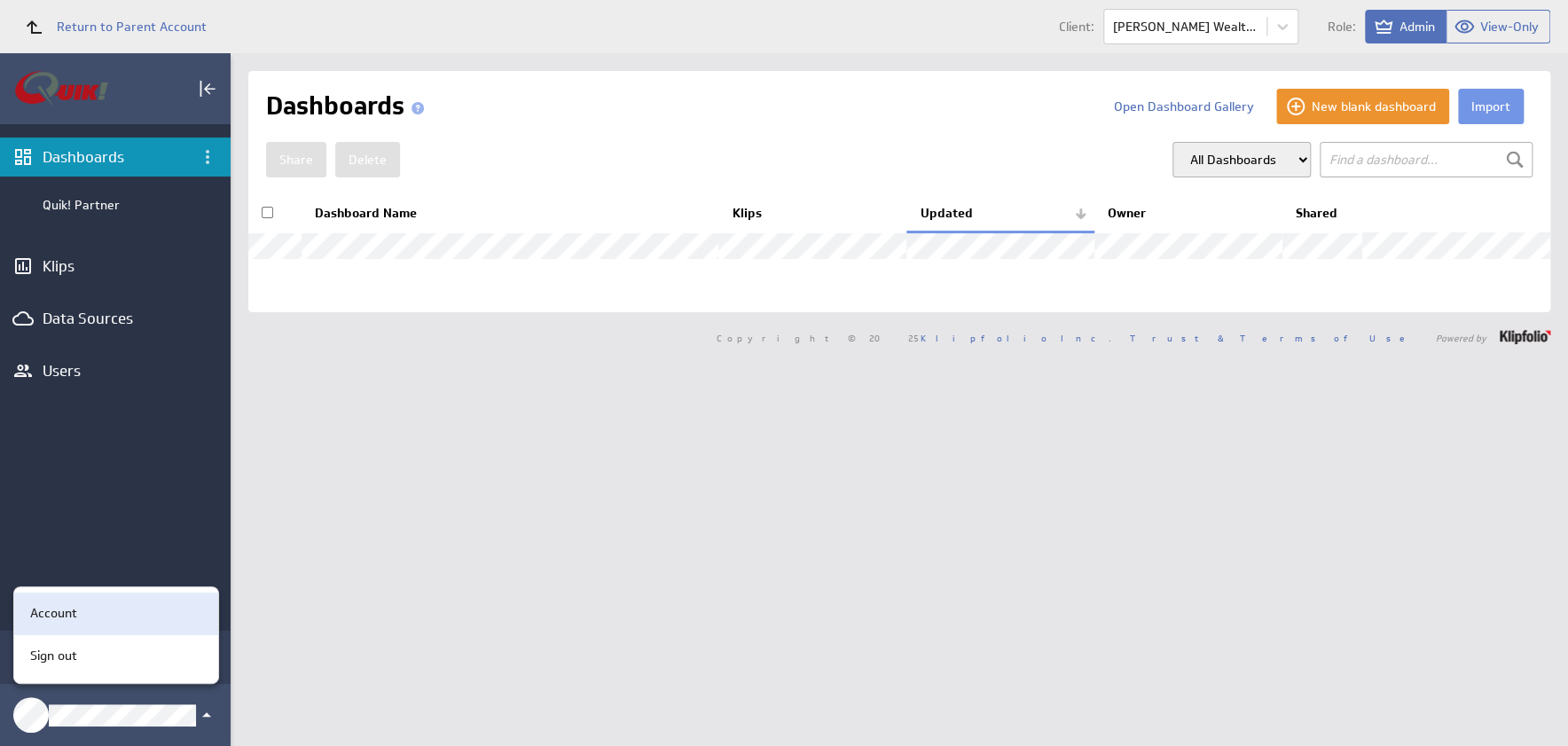
click at [119, 608] on div "Account" at bounding box center [114, 613] width 181 height 19
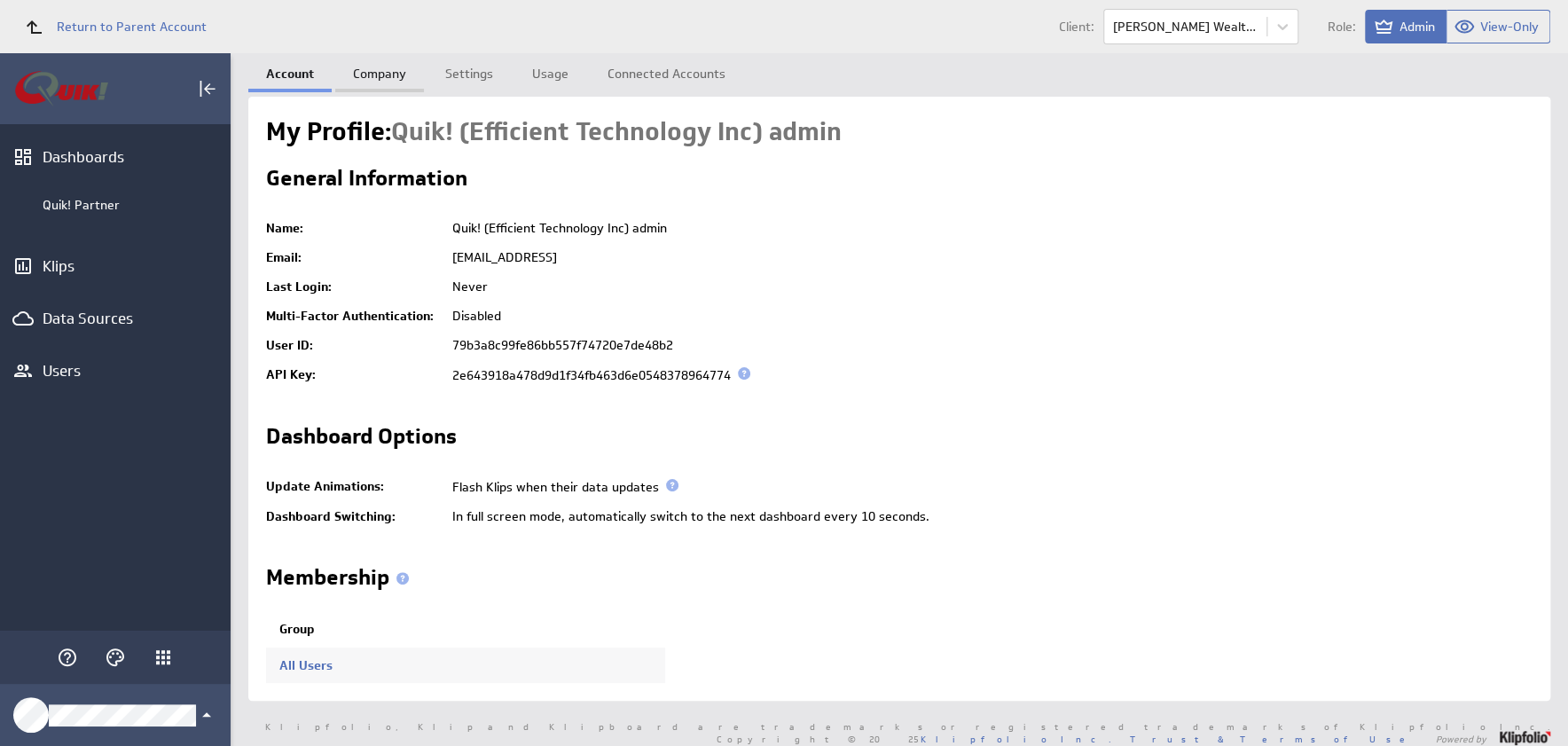
click at [357, 76] on link "Company" at bounding box center [379, 71] width 89 height 36
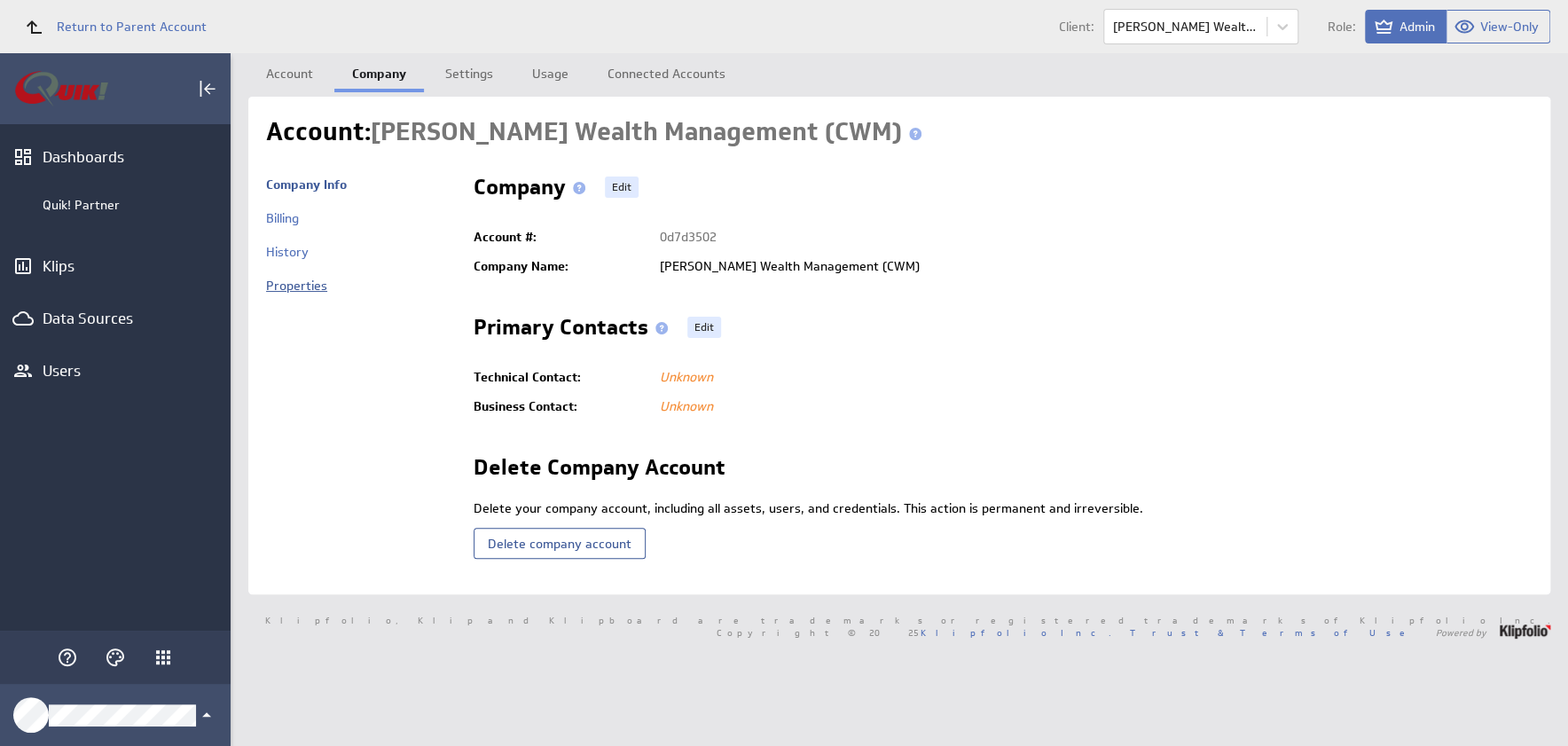
click at [317, 282] on link "Properties" at bounding box center [296, 285] width 61 height 16
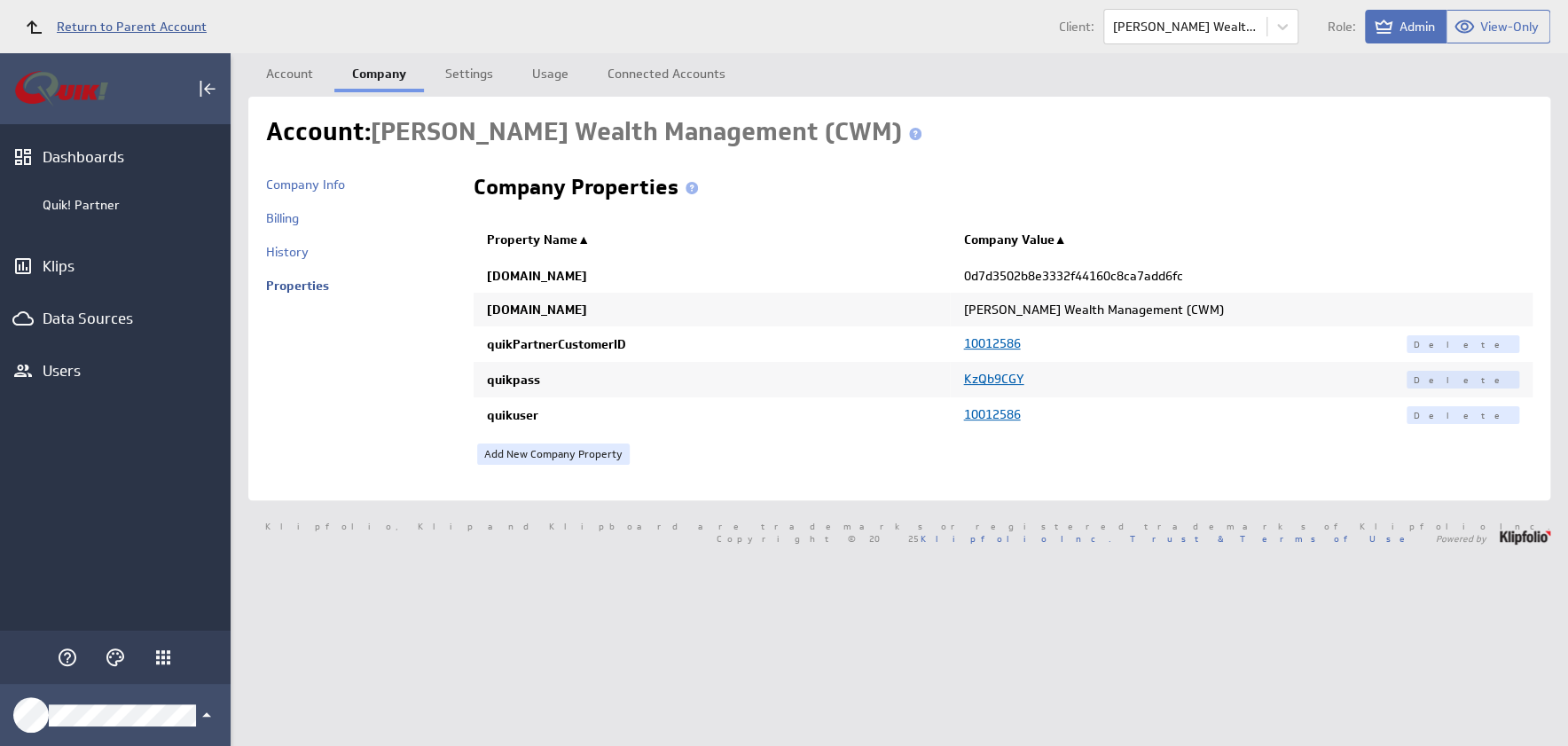
click at [99, 32] on span "Return to Parent Account" at bounding box center [131, 27] width 150 height 13
